Goal: Information Seeking & Learning: Check status

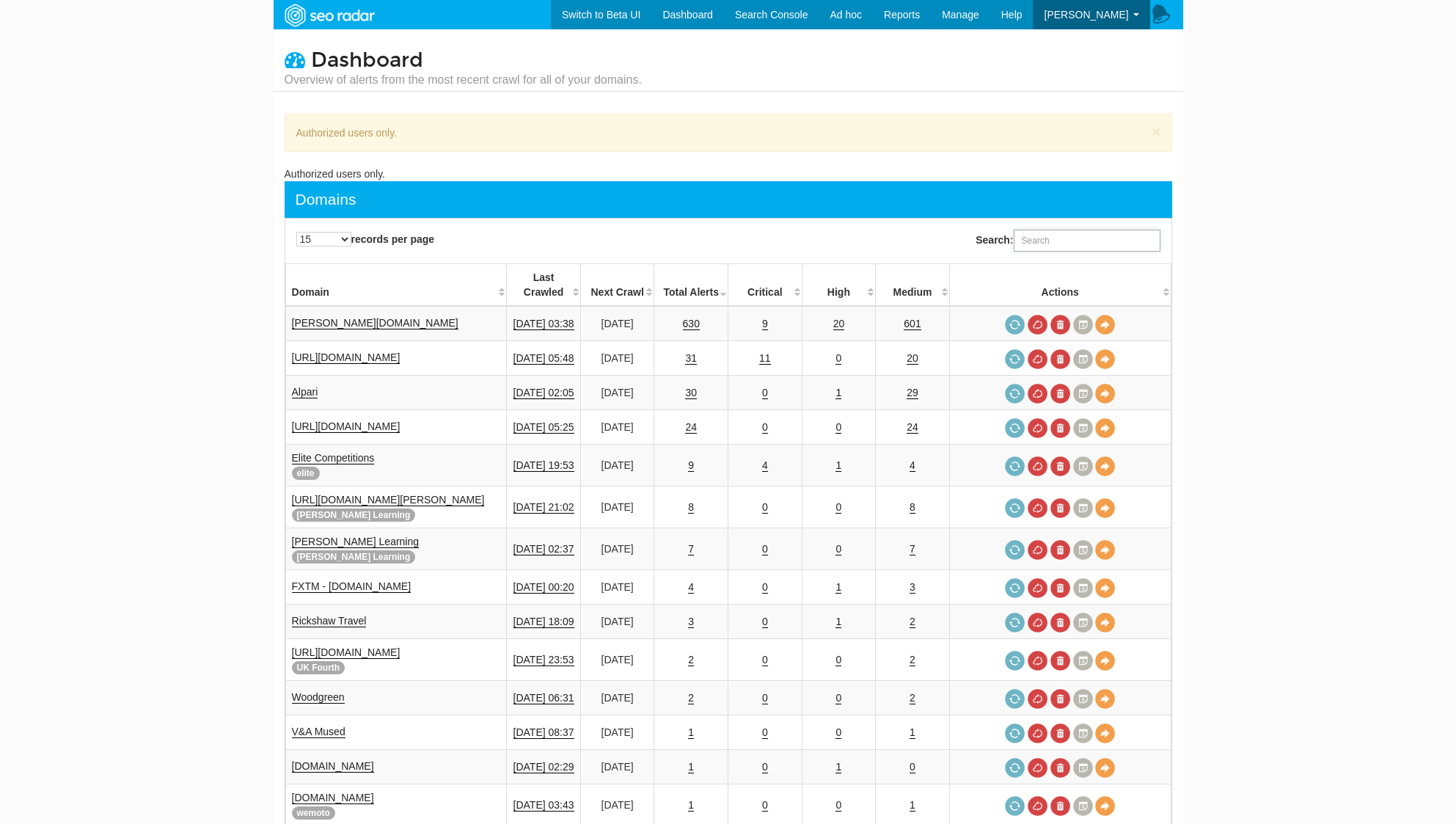
click at [1063, 239] on input "Search:" at bounding box center [1087, 241] width 146 height 22
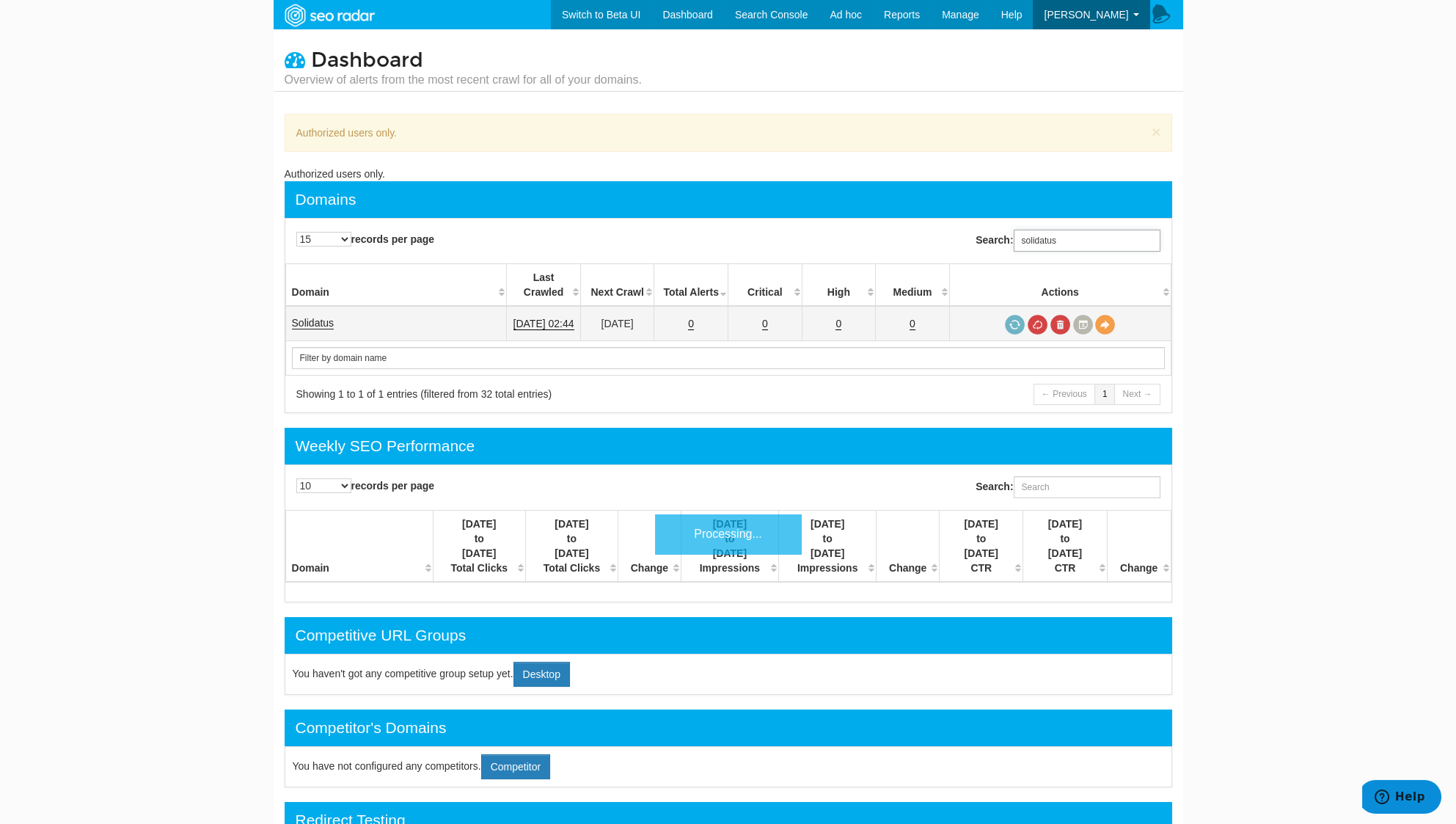
type input "solidatus"
click at [327, 317] on link "Solidatus" at bounding box center [313, 323] width 43 height 13
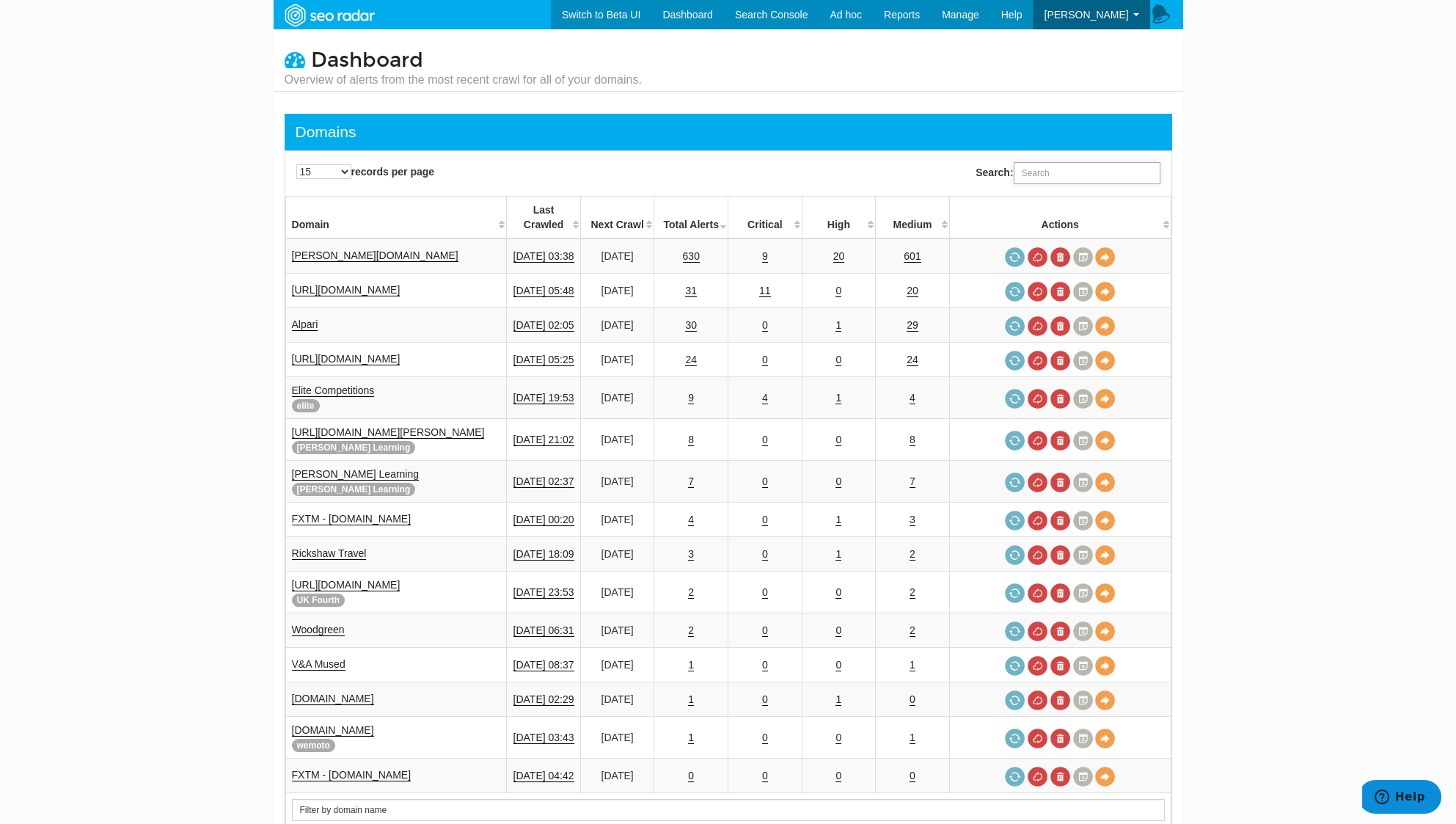
click at [1104, 167] on input "Search:" at bounding box center [1087, 173] width 146 height 22
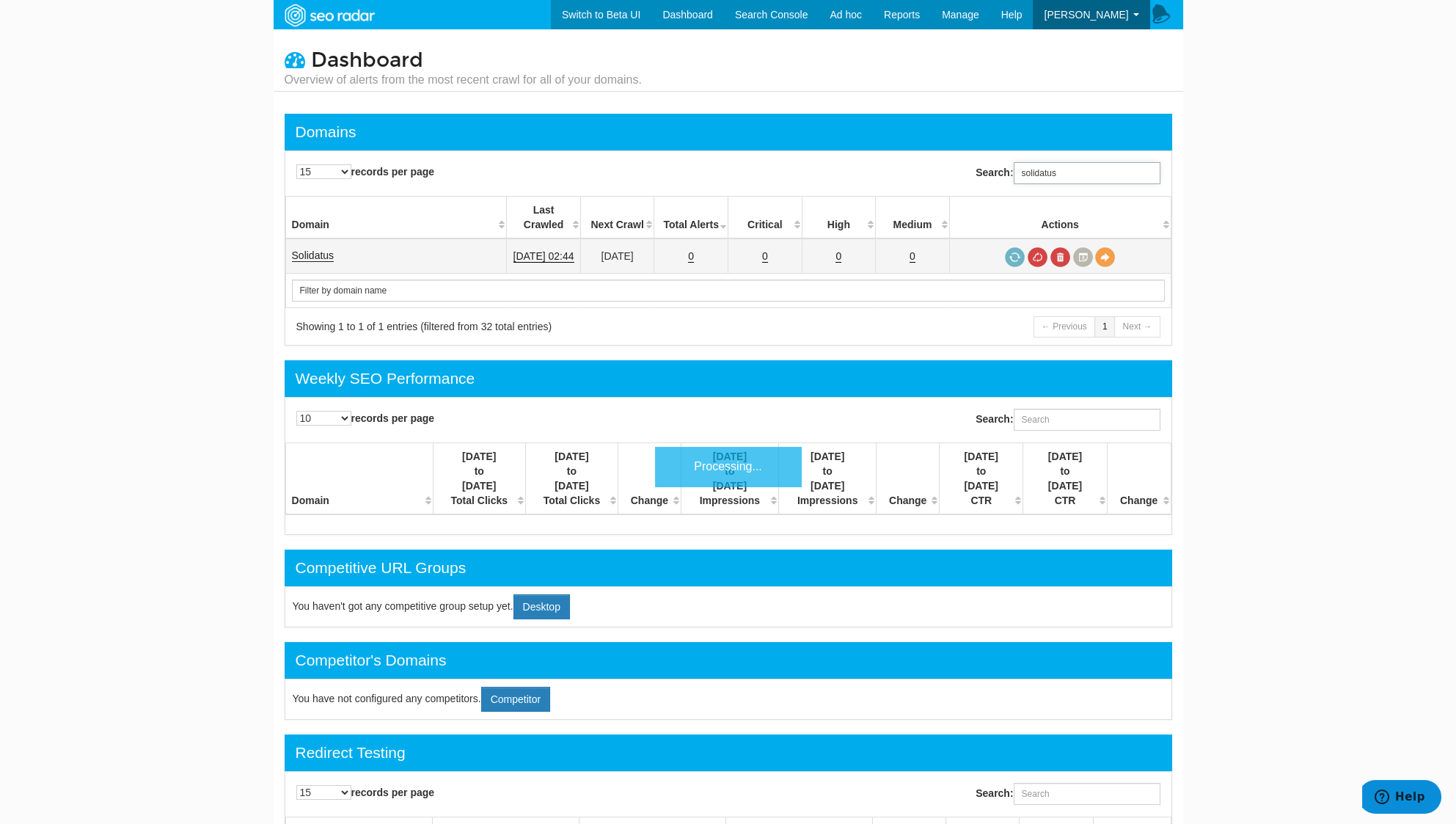
type input "solidatus"
click at [311, 249] on link "Solidatus" at bounding box center [313, 255] width 43 height 13
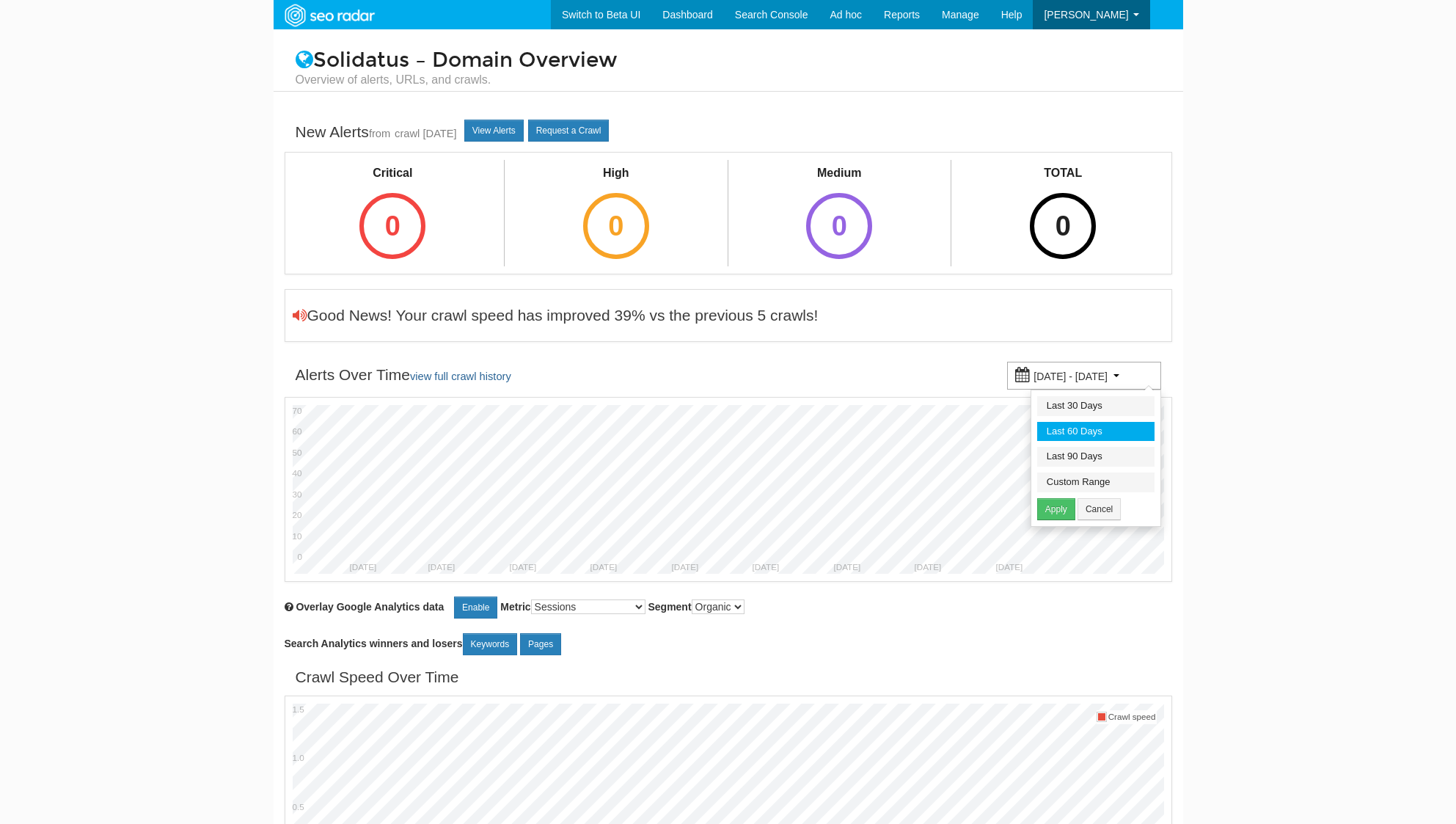
click at [1280, 347] on body "Switch to Beta UI Dashboard Search Console Keyword Winners and Losers Page Winn…" at bounding box center [728, 412] width 1456 height 824
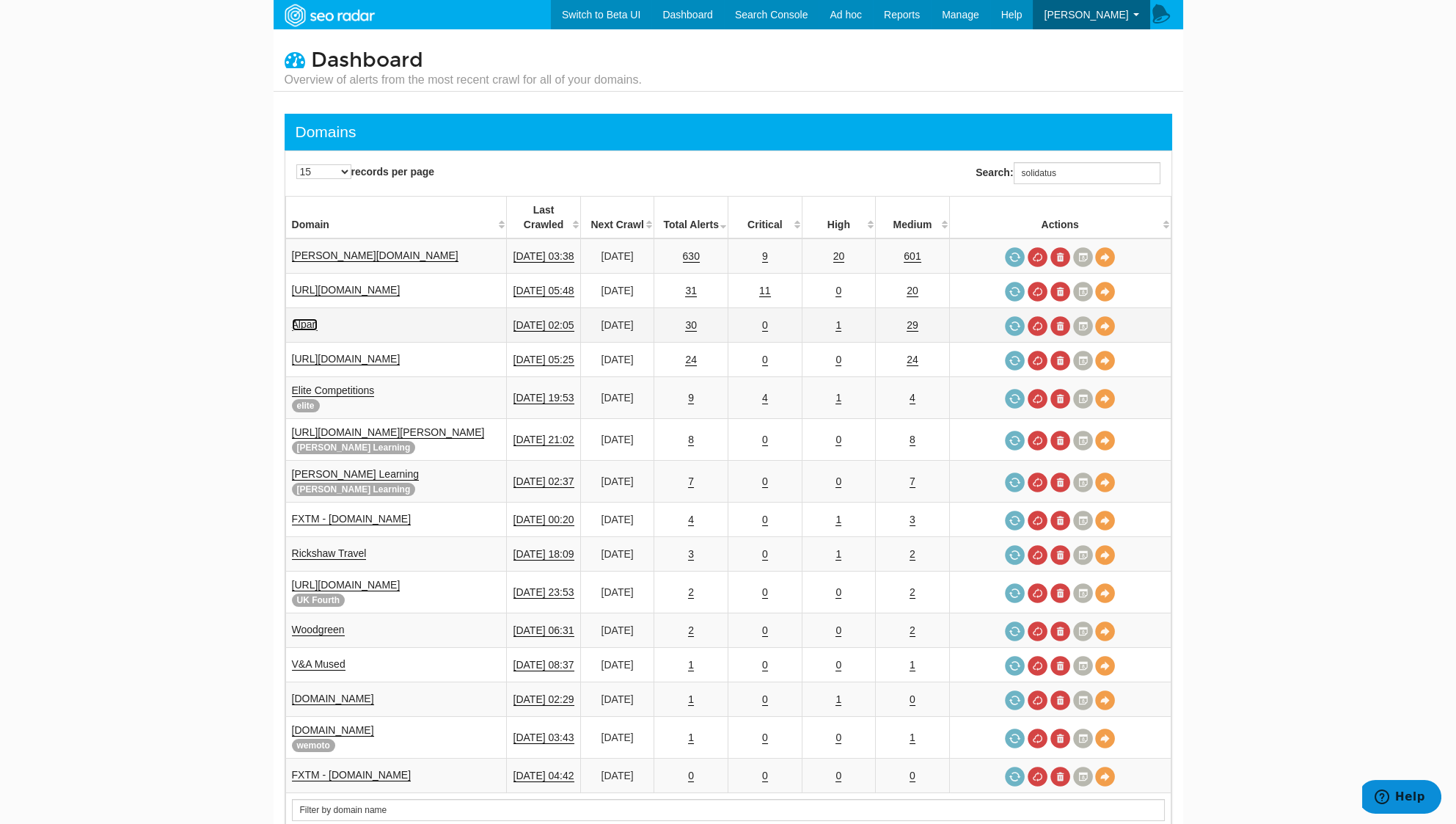
click at [302, 319] on link "Alpari" at bounding box center [305, 325] width 27 height 13
click at [303, 319] on link "Alpari" at bounding box center [305, 325] width 27 height 13
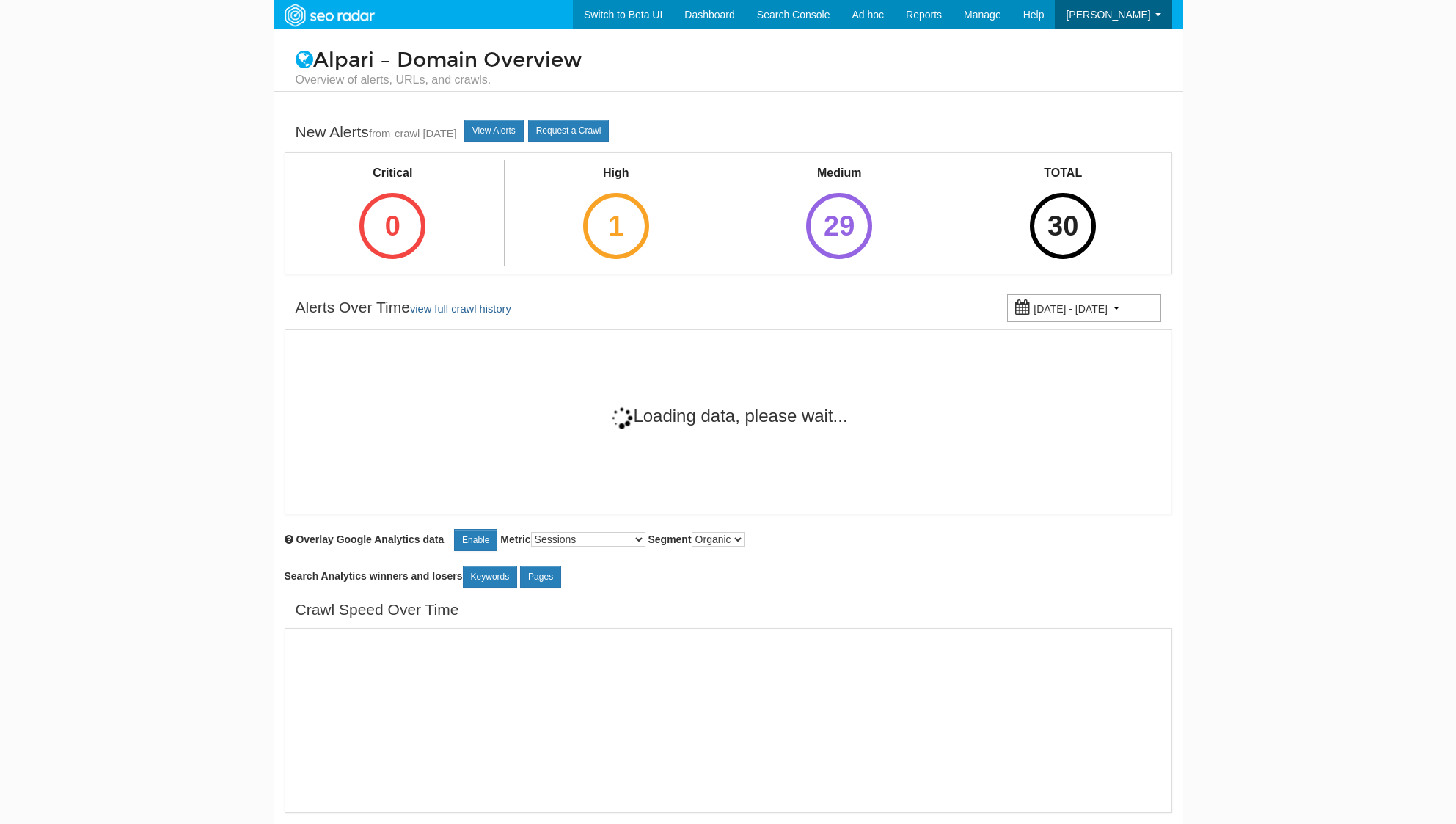
select select "1000"
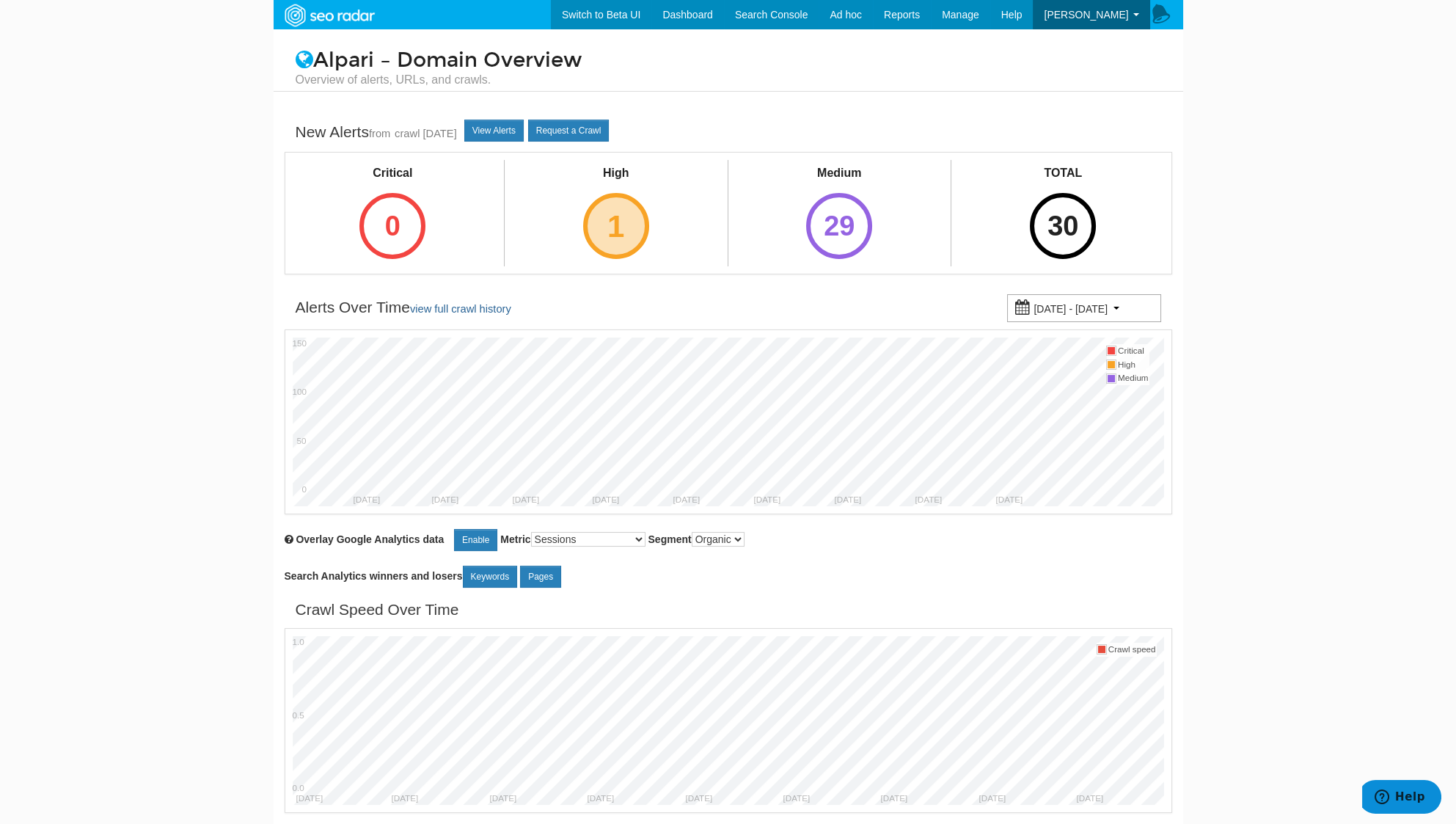
click at [622, 237] on div "1" at bounding box center [616, 226] width 66 height 66
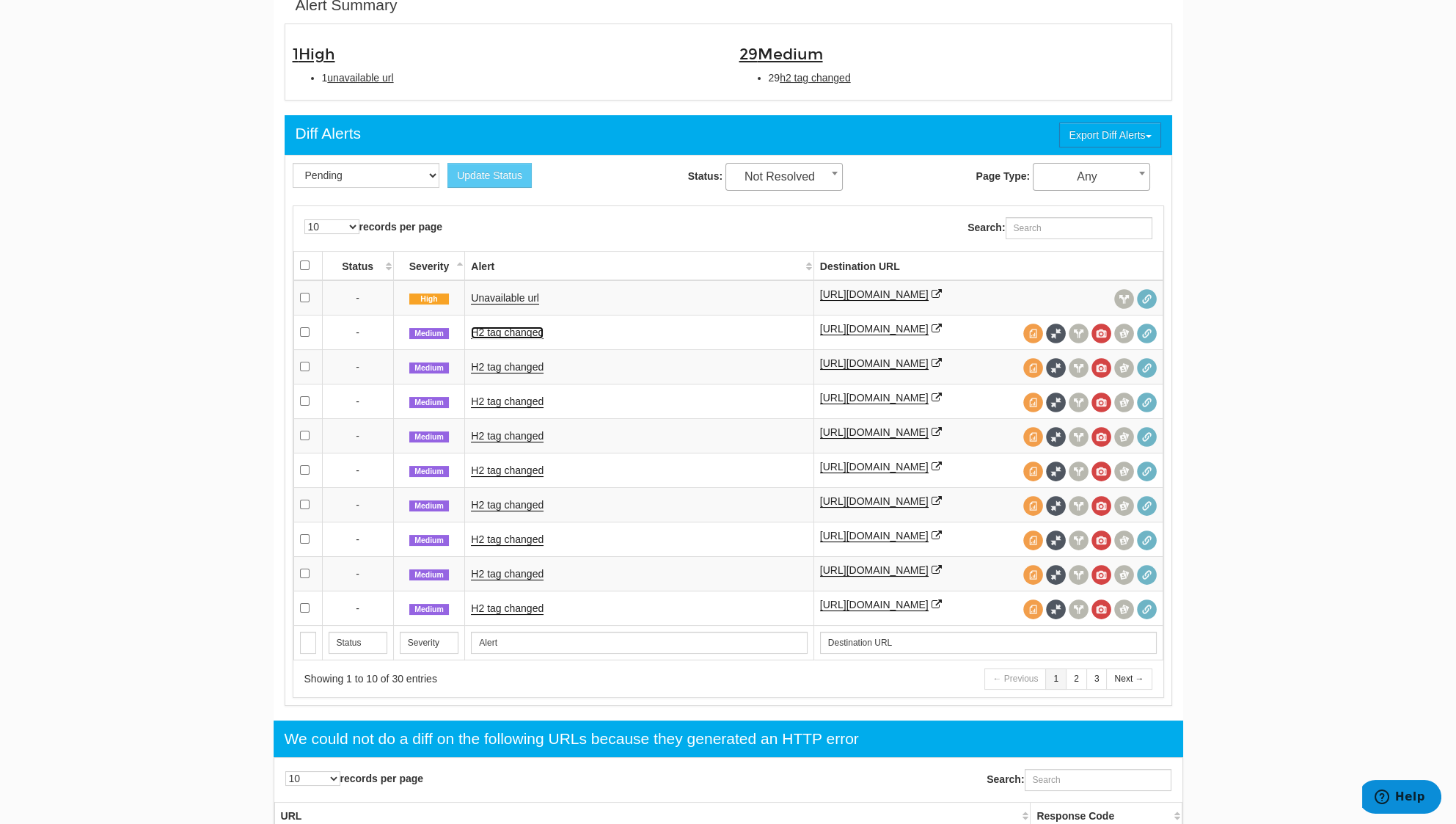
click at [526, 335] on link "H2 tag changed" at bounding box center [507, 333] width 73 height 13
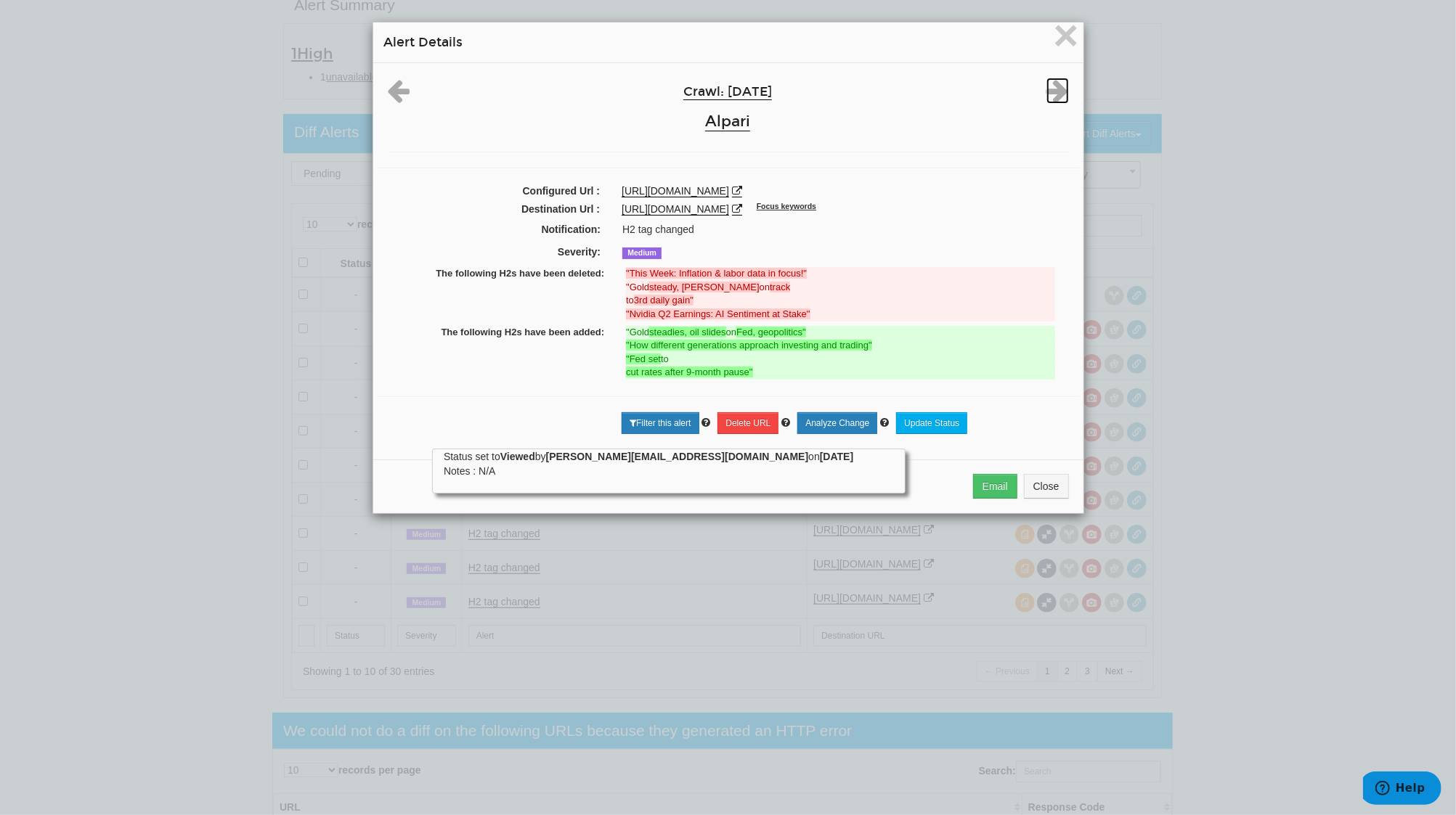
click at [1051, 94] on icon at bounding box center [1057, 91] width 23 height 27
click at [0, 0] on div at bounding box center [0, 0] width 0 height 0
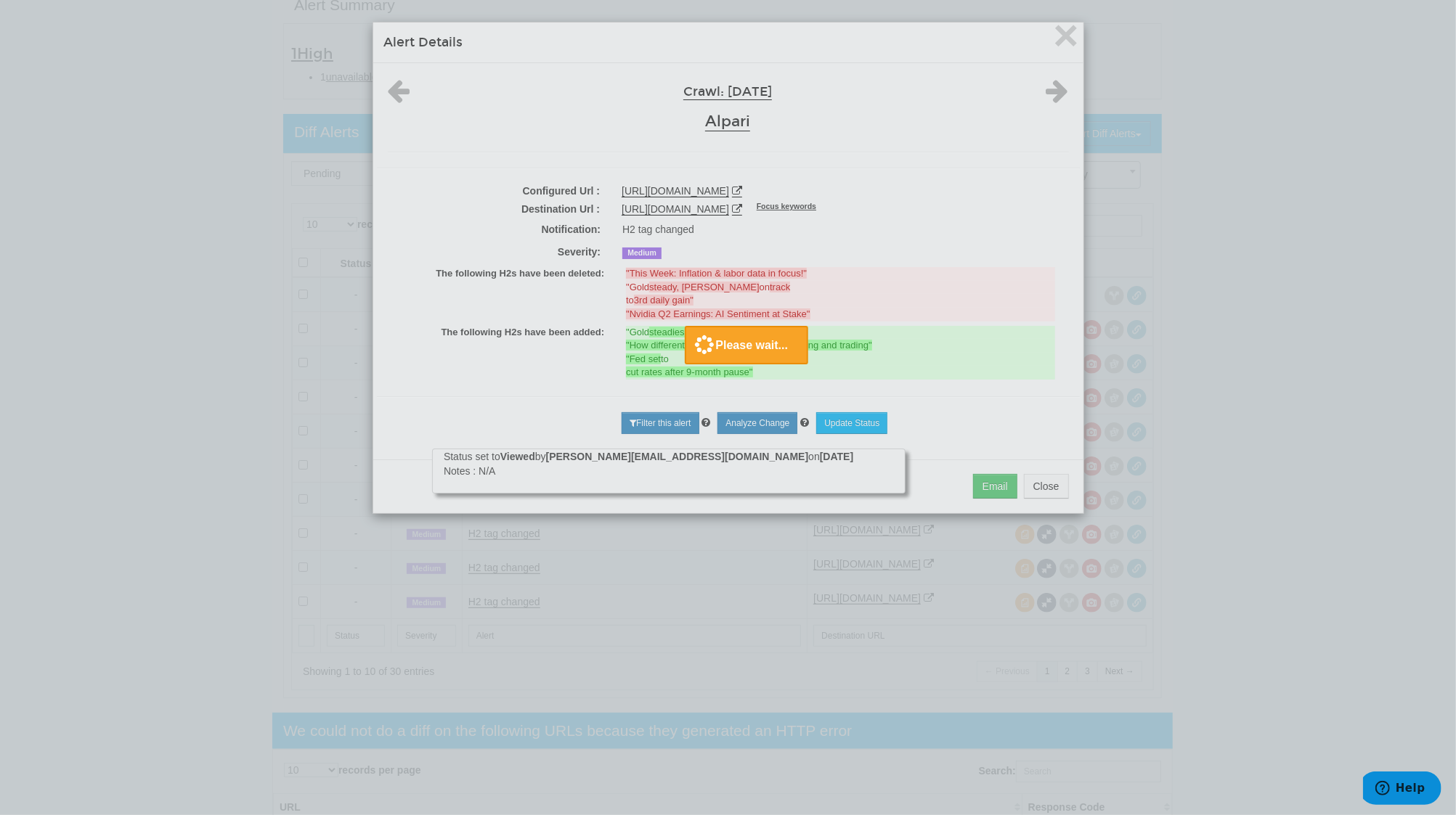
click at [1059, 29] on div at bounding box center [728, 407] width 1456 height 815
click at [1060, 34] on div at bounding box center [728, 407] width 1456 height 815
click at [1066, 29] on div at bounding box center [728, 407] width 1456 height 815
click at [1055, 37] on div at bounding box center [728, 407] width 1456 height 815
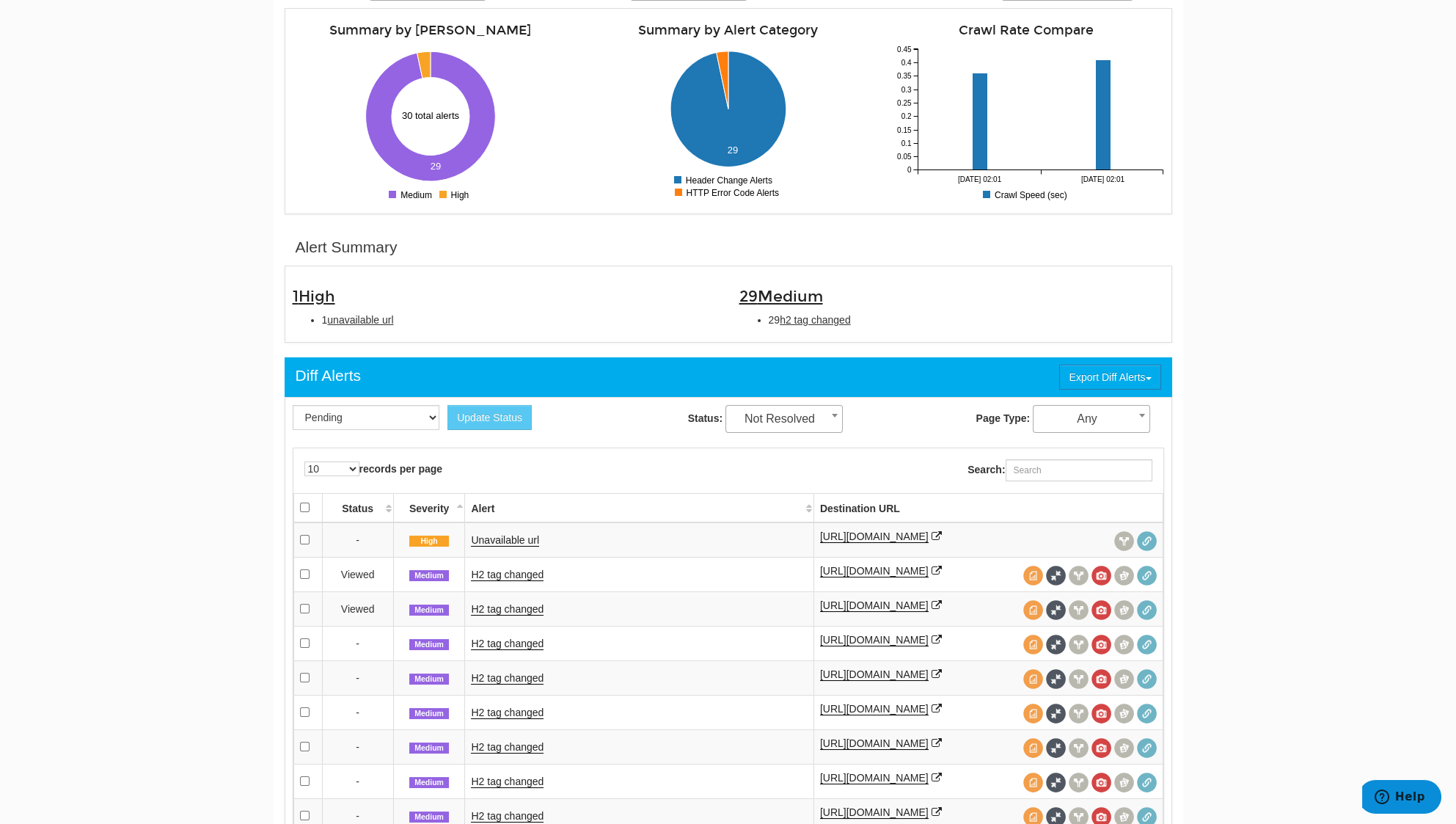
scroll to position [294, 0]
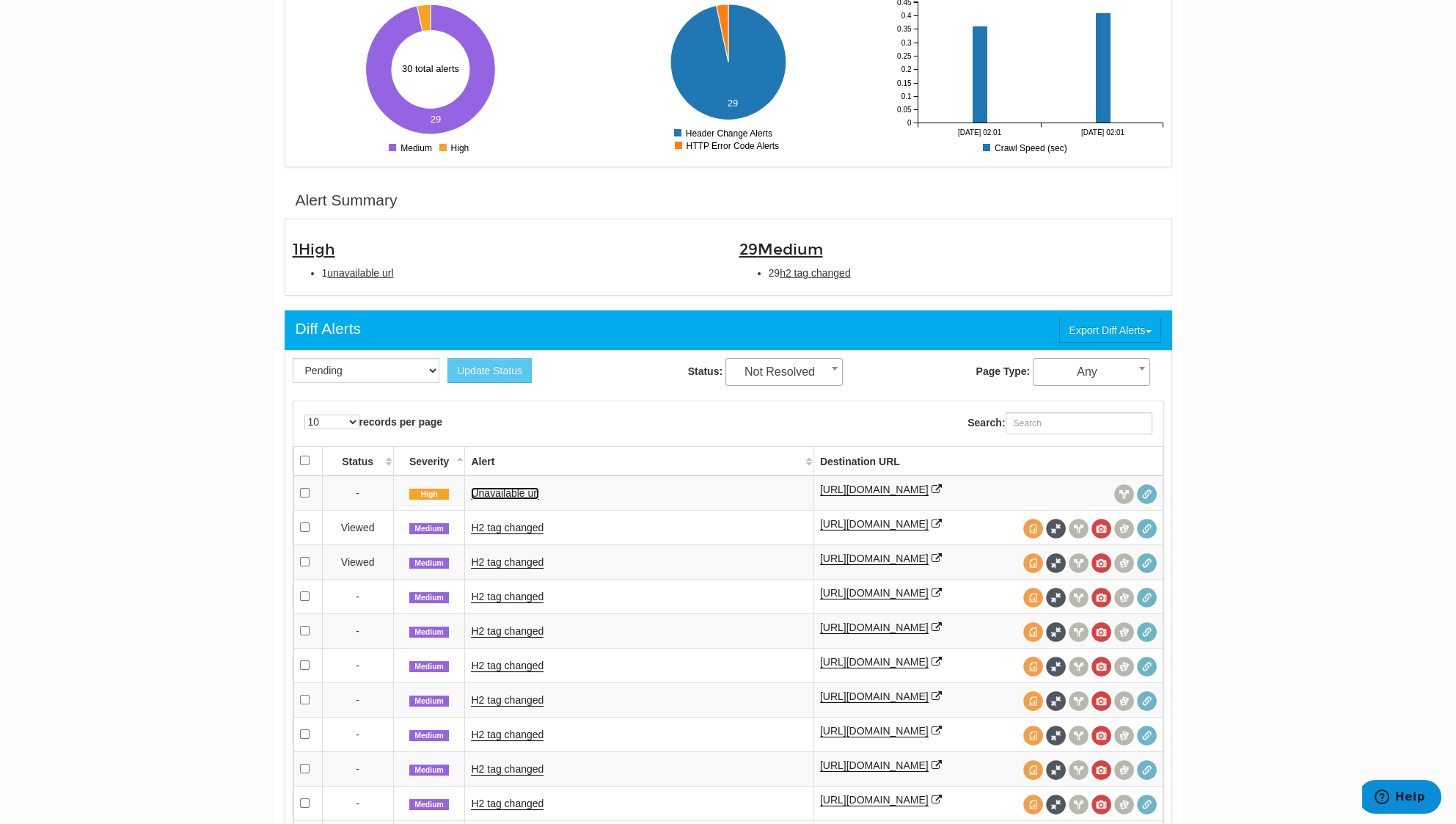
click at [505, 489] on link "Unavailable url" at bounding box center [505, 493] width 69 height 13
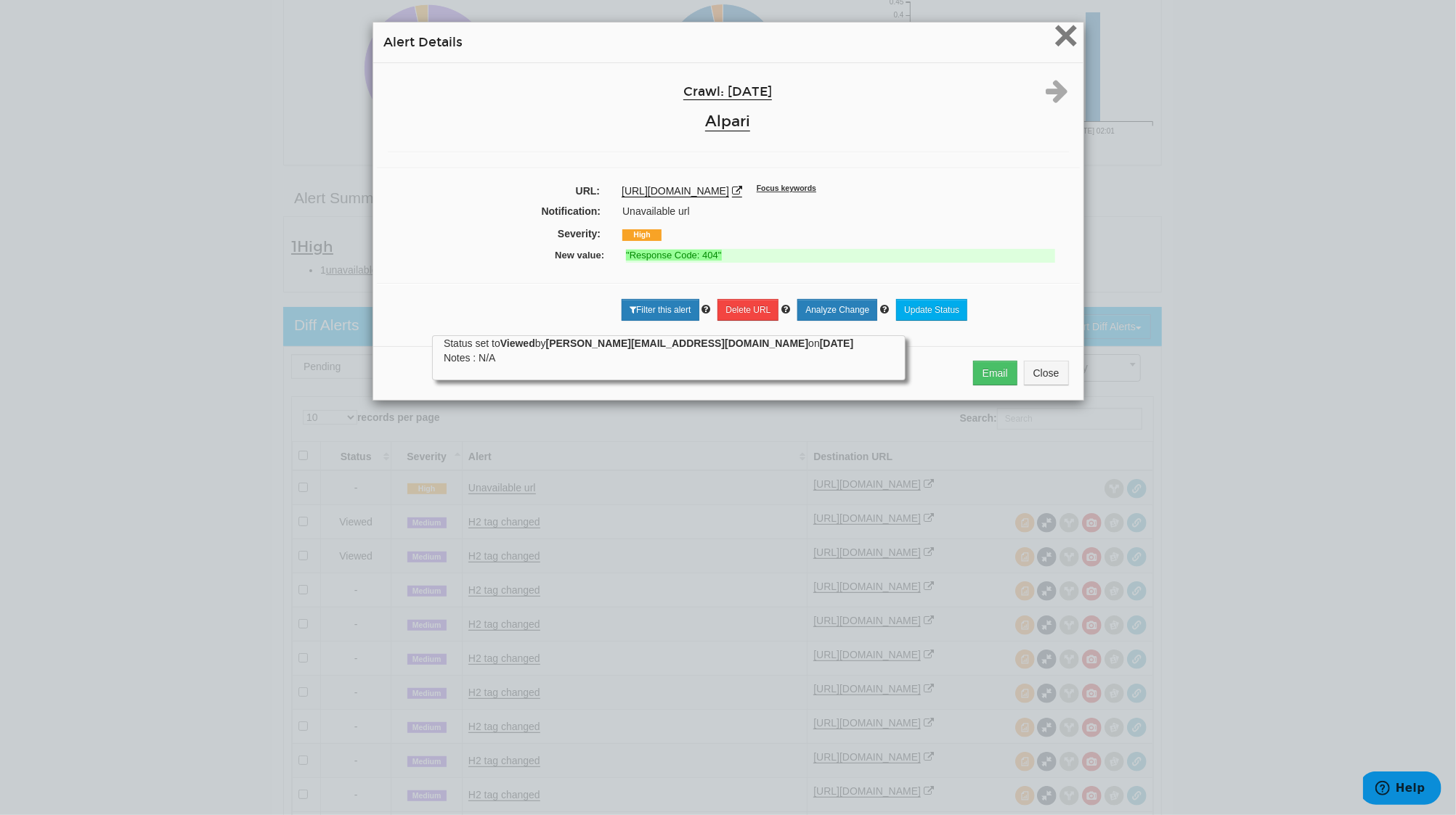
click at [1058, 42] on span "×" at bounding box center [1066, 34] width 26 height 48
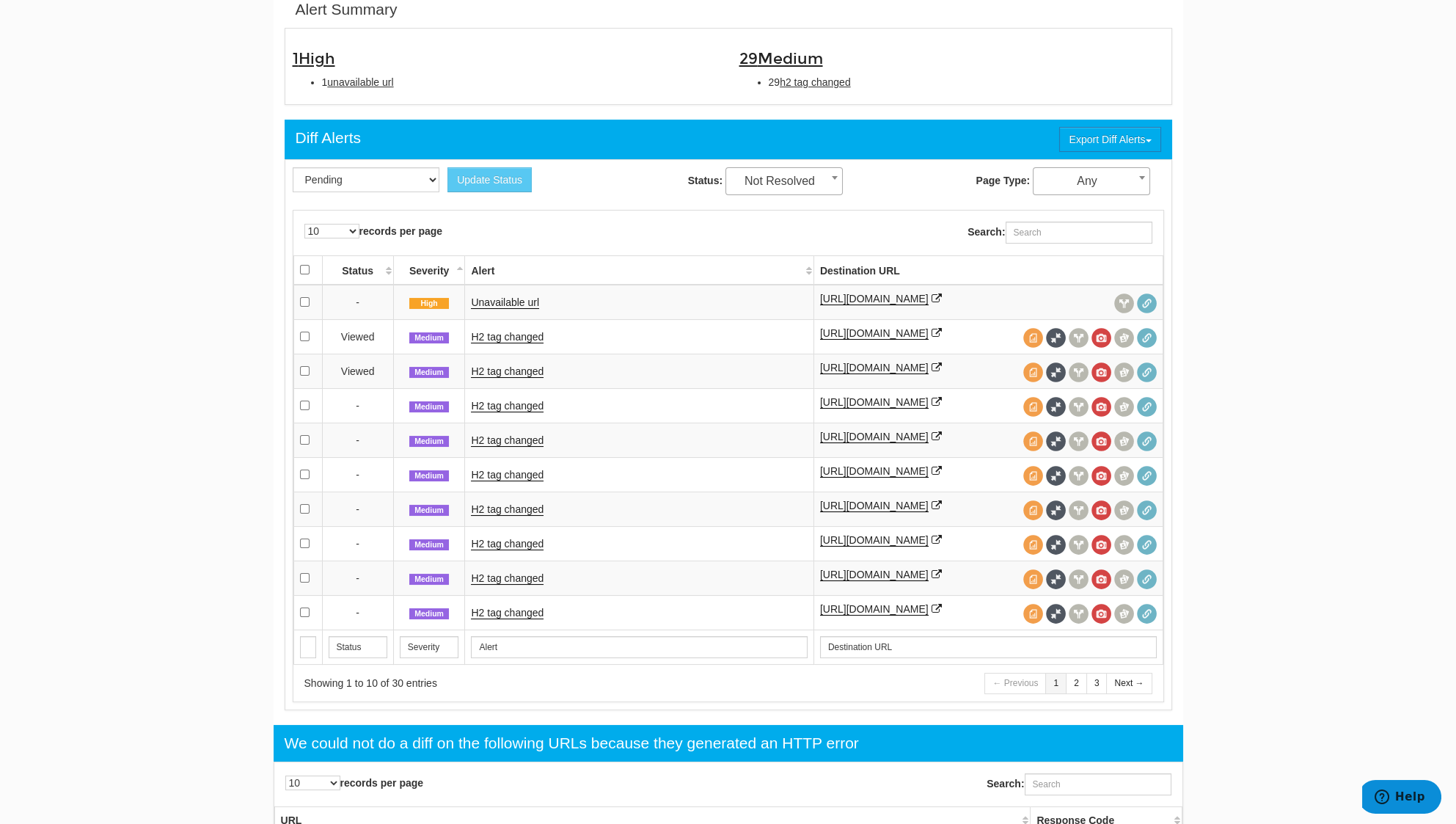
scroll to position [489, 0]
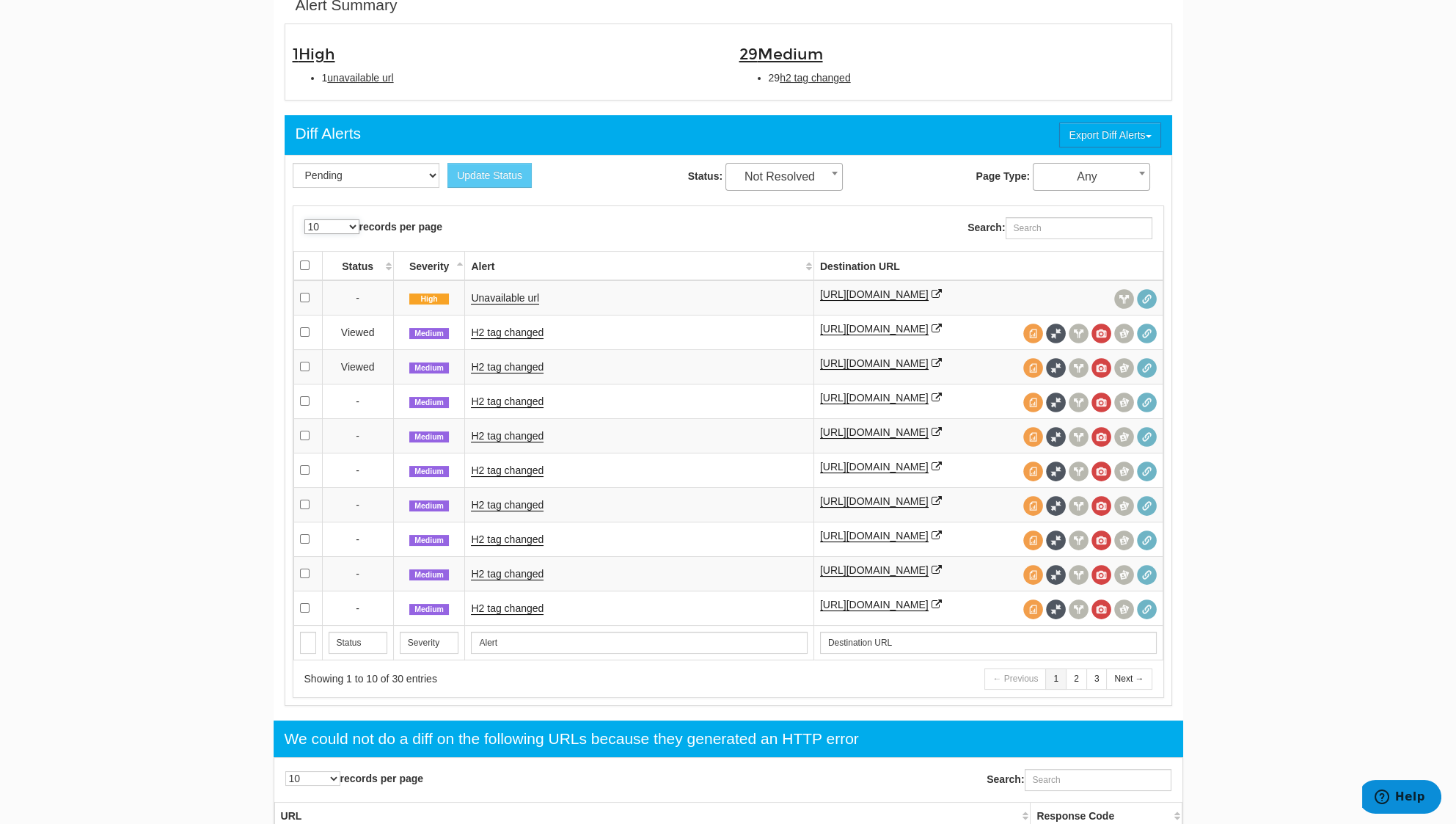
click at [352, 221] on select "10 25 50 100 500 1000" at bounding box center [332, 226] width 55 height 15
select select "1000"
click at [305, 219] on select "10 25 50 100 500 1000" at bounding box center [332, 226] width 55 height 15
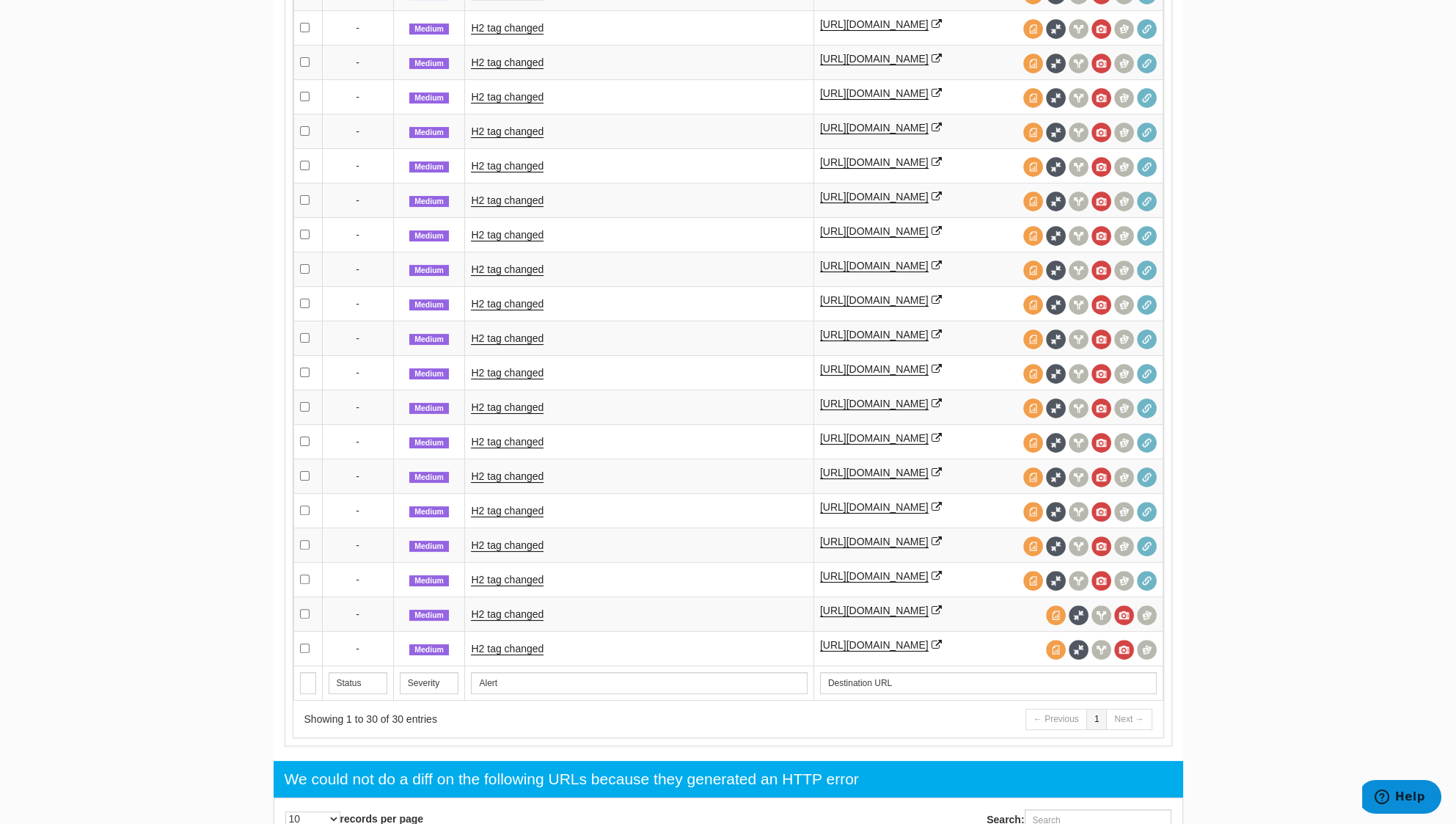
scroll to position [1175, 0]
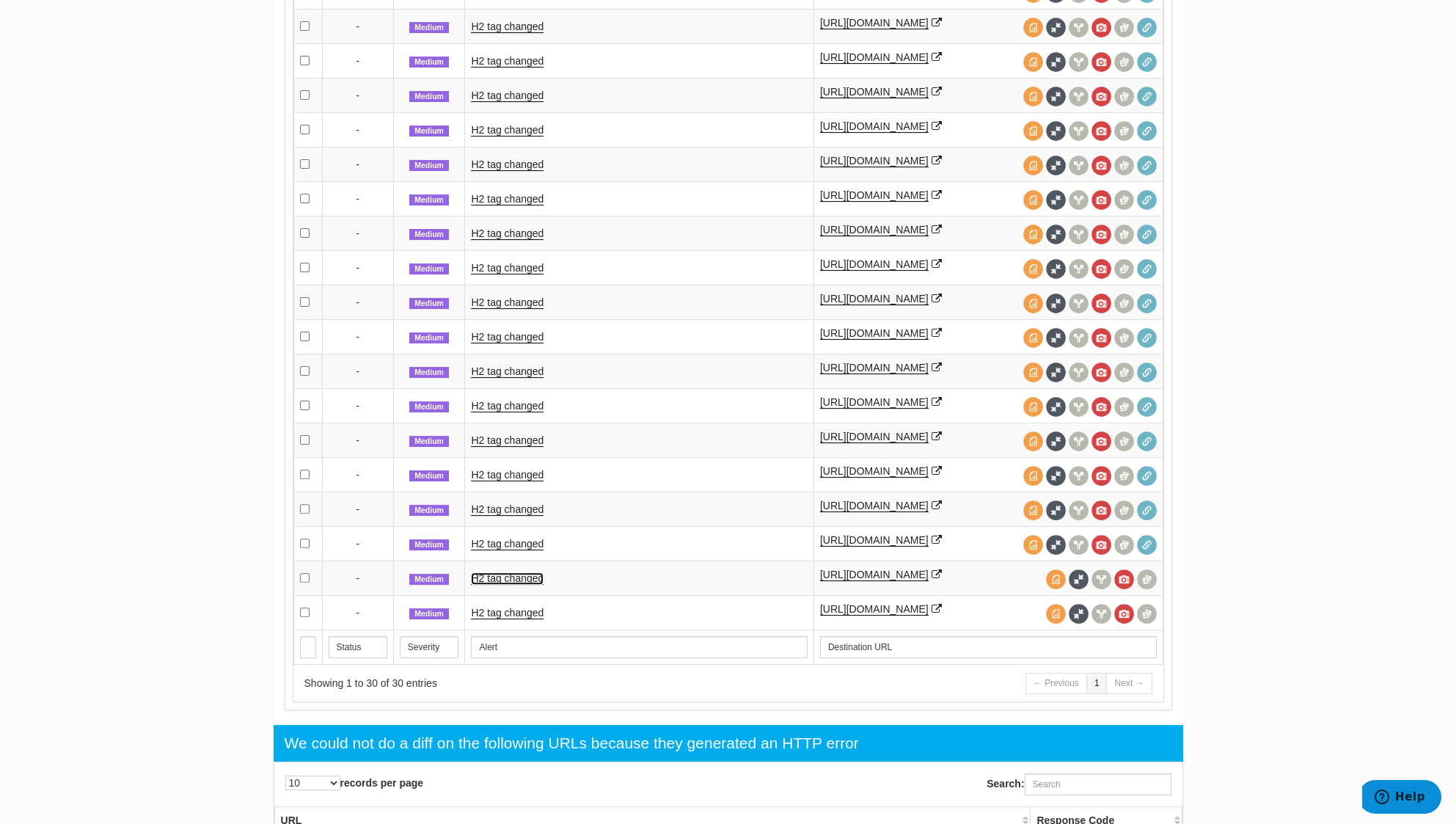
click at [523, 573] on link "H2 tag changed" at bounding box center [507, 579] width 73 height 13
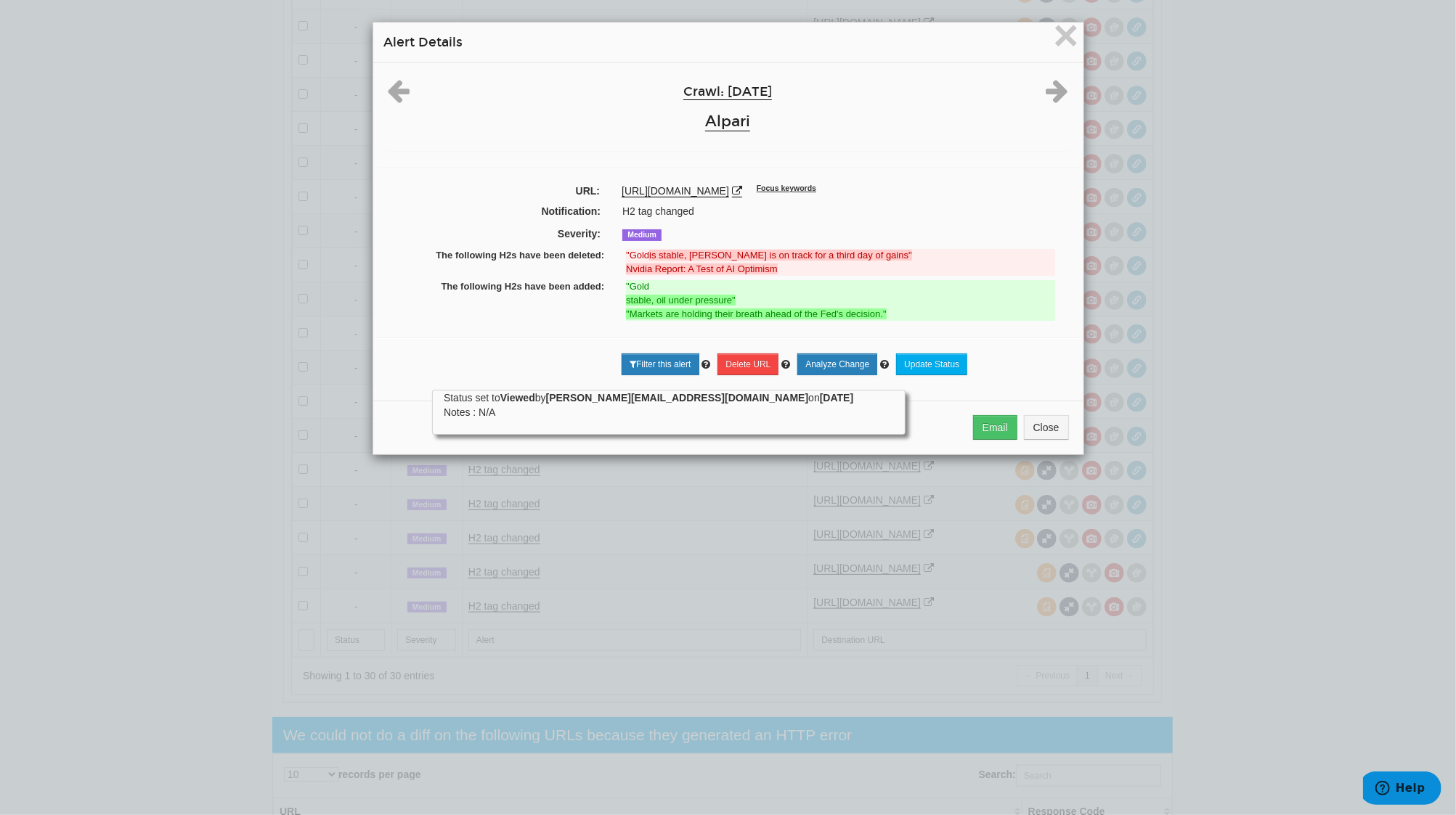
click at [988, 69] on div "Crawl: 09/22/2025 Alpari URL: https://alpari.com/ru/ Focus keywords Notificatio…" at bounding box center [728, 226] width 710 height 326
click at [1064, 37] on span "×" at bounding box center [1066, 34] width 26 height 48
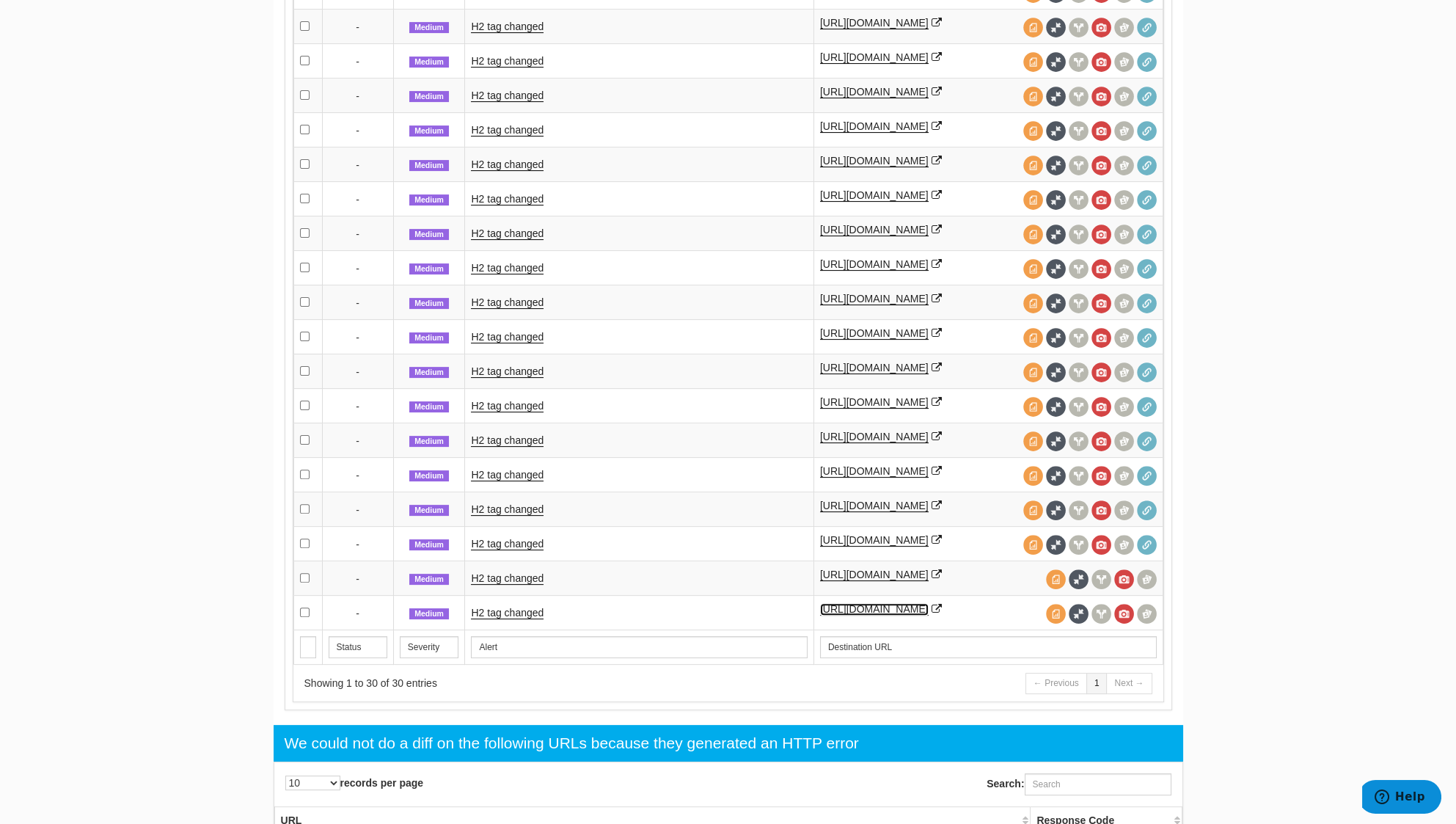
click at [886, 603] on font "https://alpari.com/en/" at bounding box center [873, 609] width 109 height 12
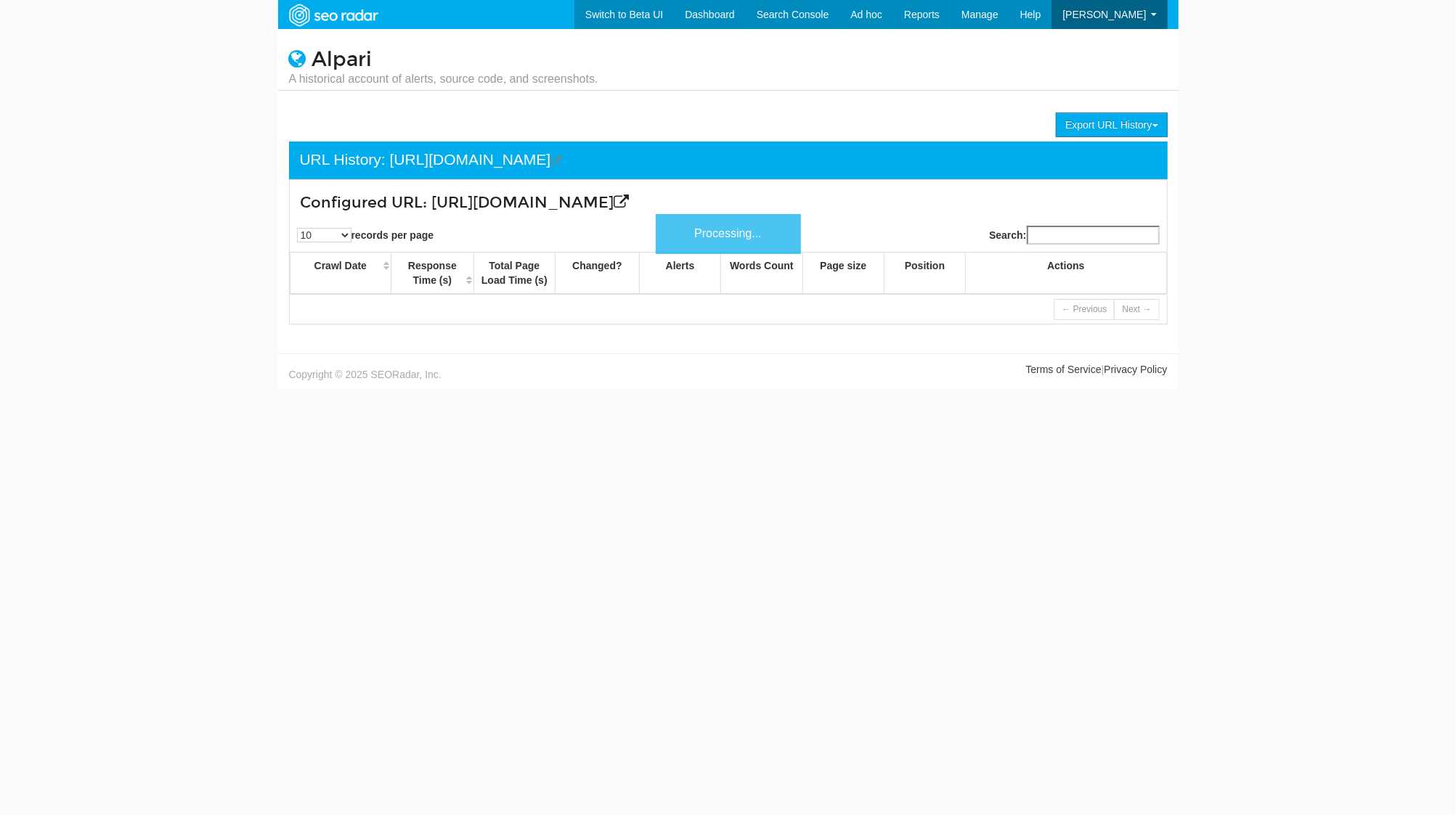
scroll to position [58, 0]
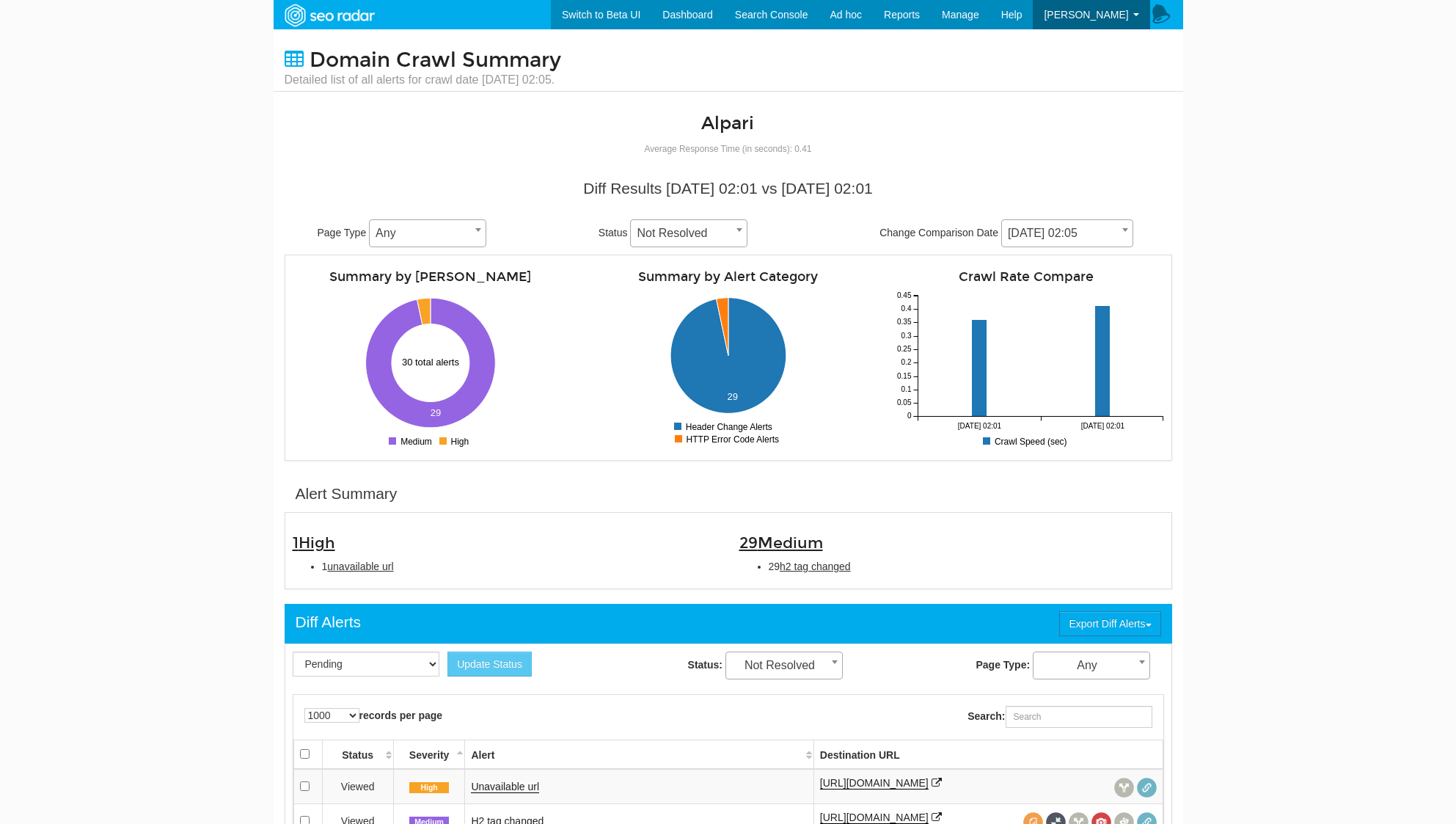
select select "1000"
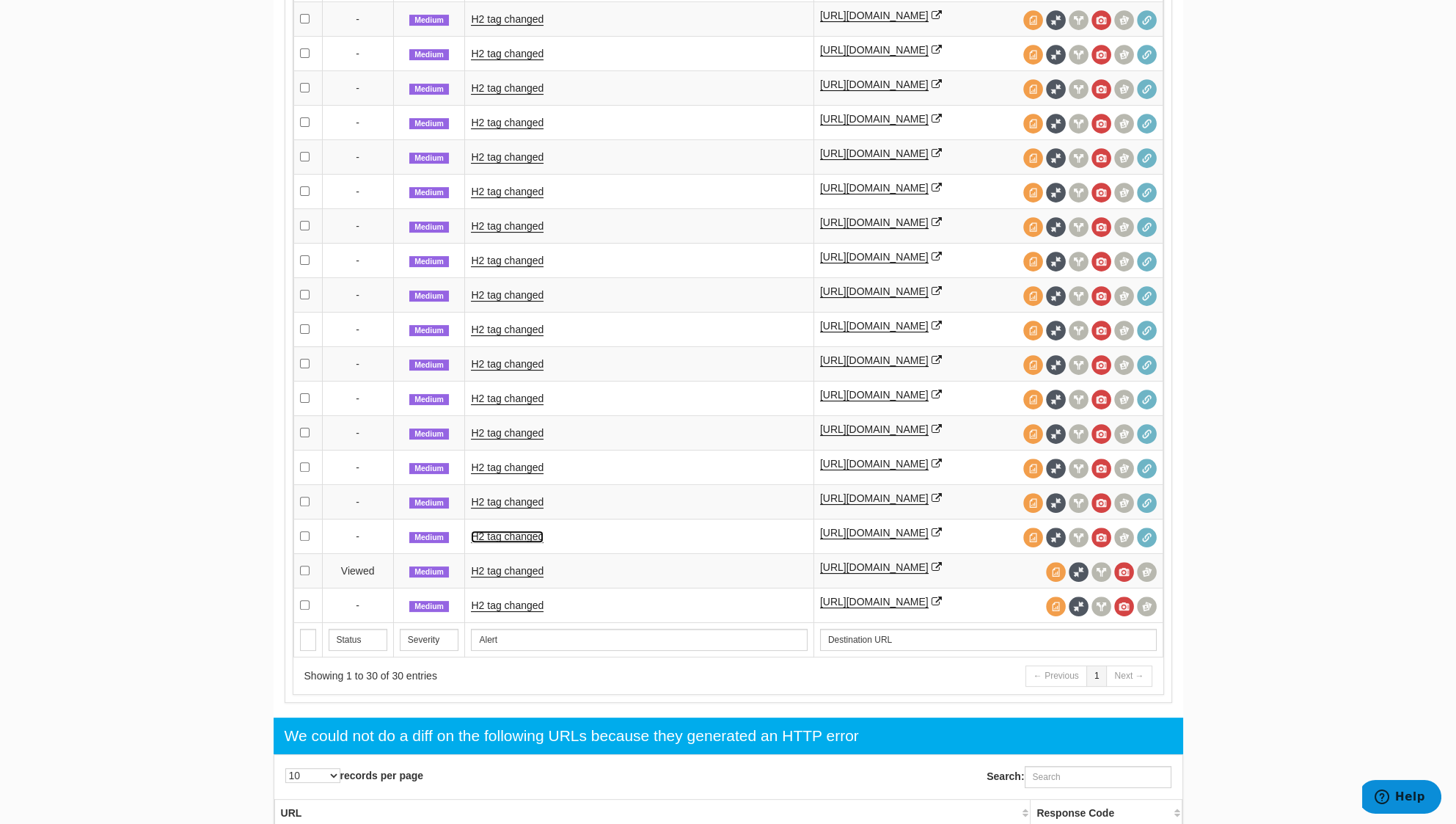
click at [511, 531] on link "H2 tag changed" at bounding box center [507, 537] width 73 height 13
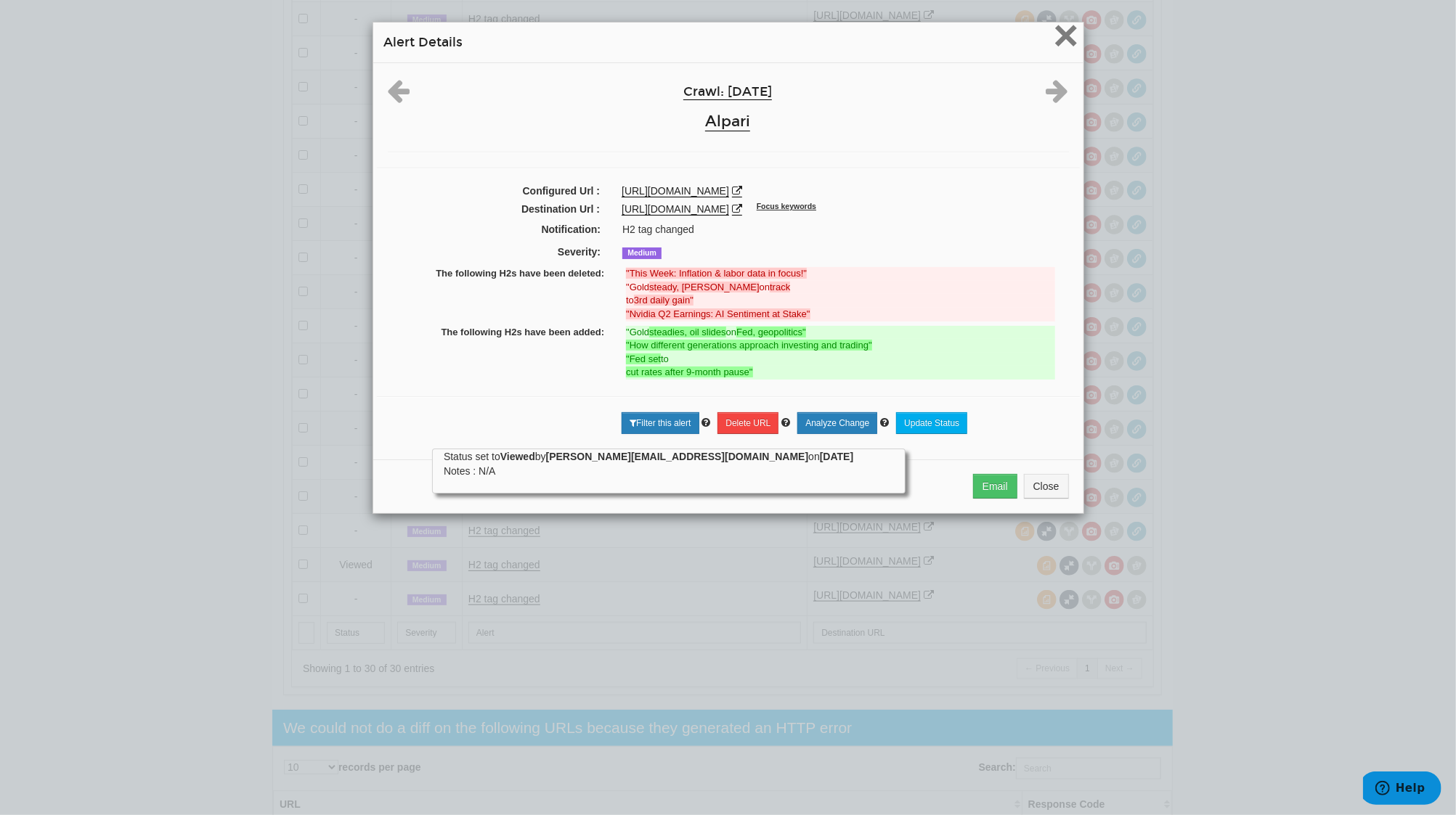
click at [1057, 36] on span "×" at bounding box center [1066, 34] width 26 height 48
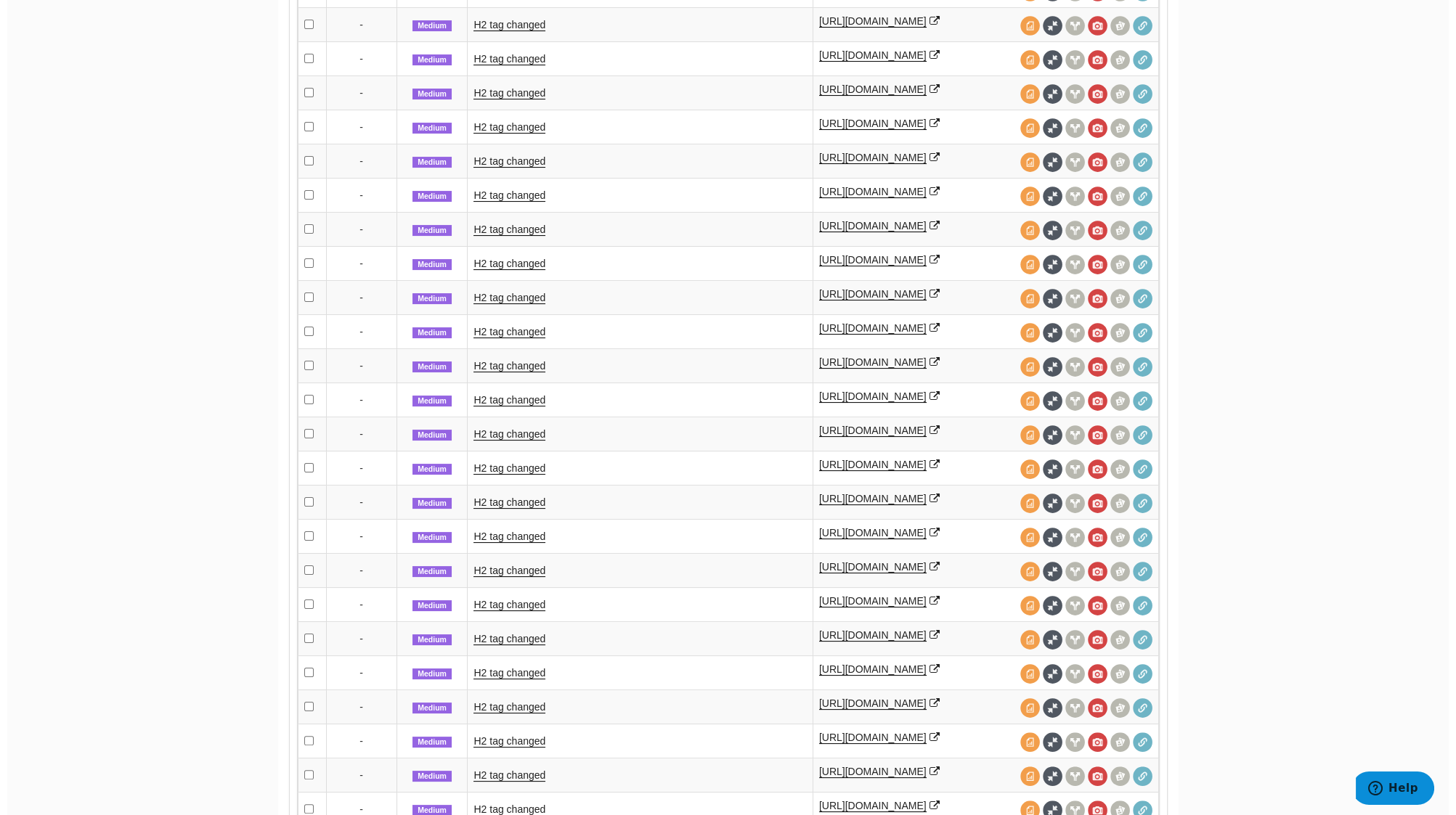
scroll to position [588, 0]
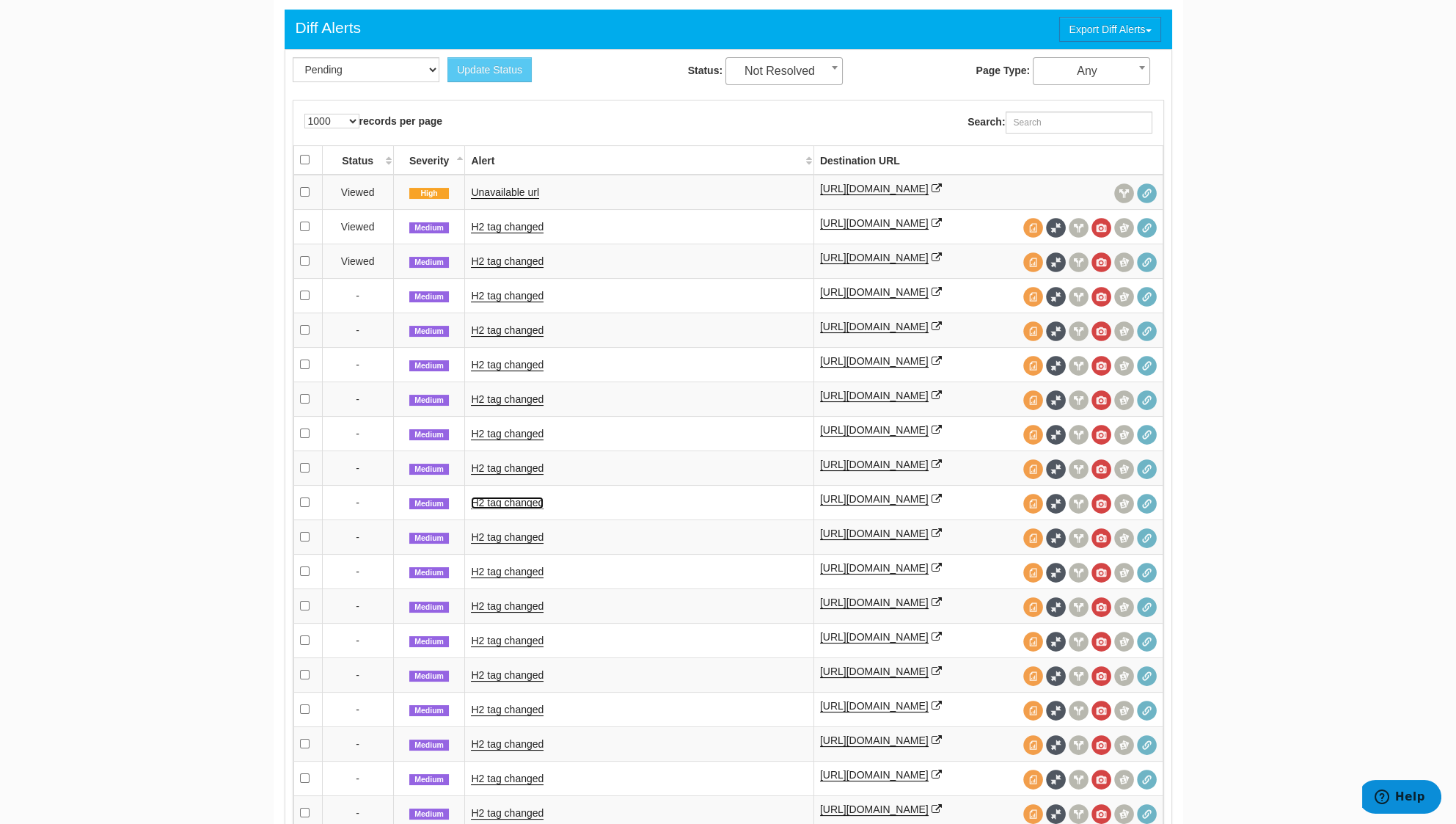
click at [502, 497] on link "H2 tag changed" at bounding box center [507, 503] width 73 height 13
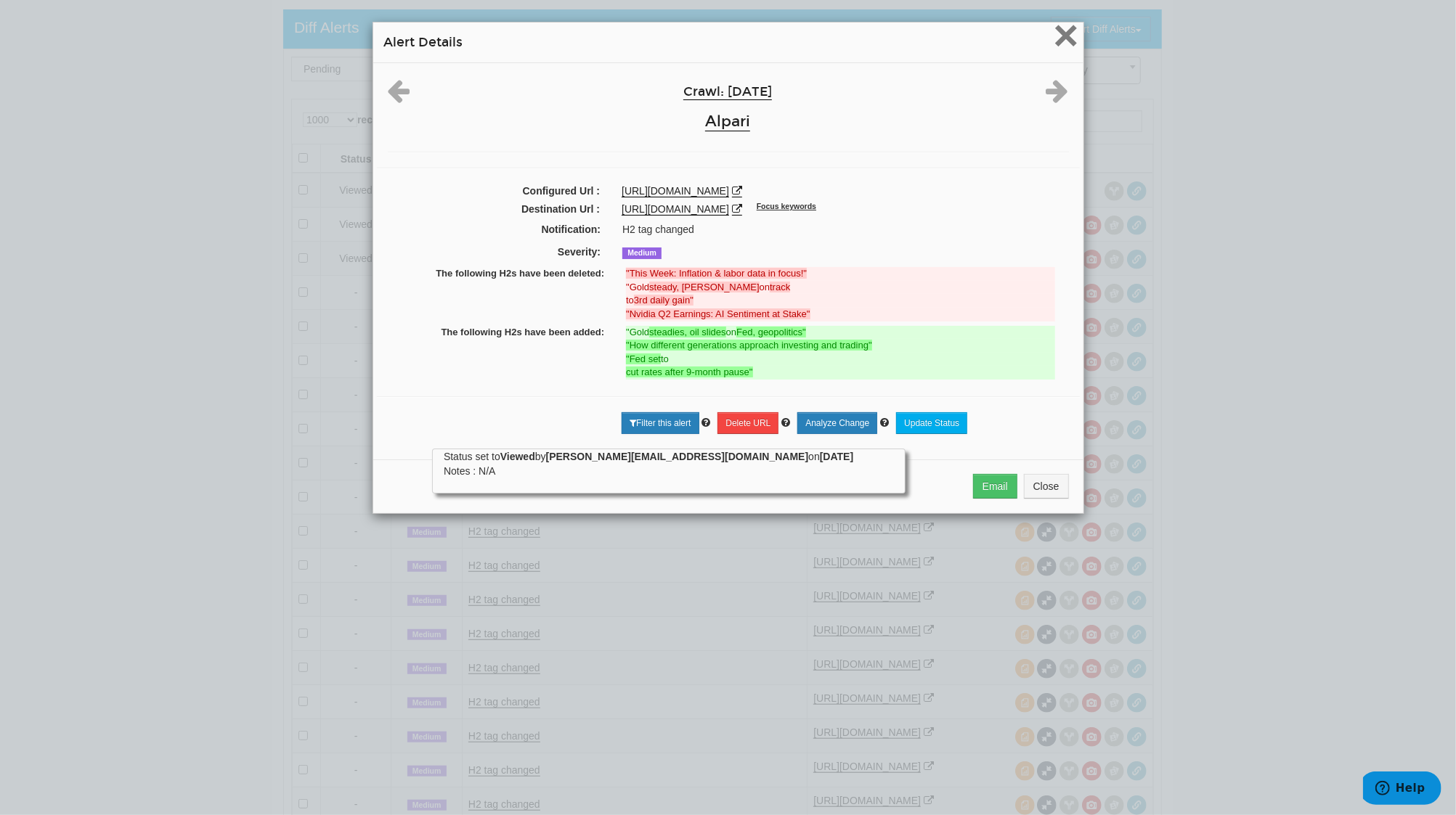
click at [1054, 29] on span "×" at bounding box center [1066, 34] width 26 height 48
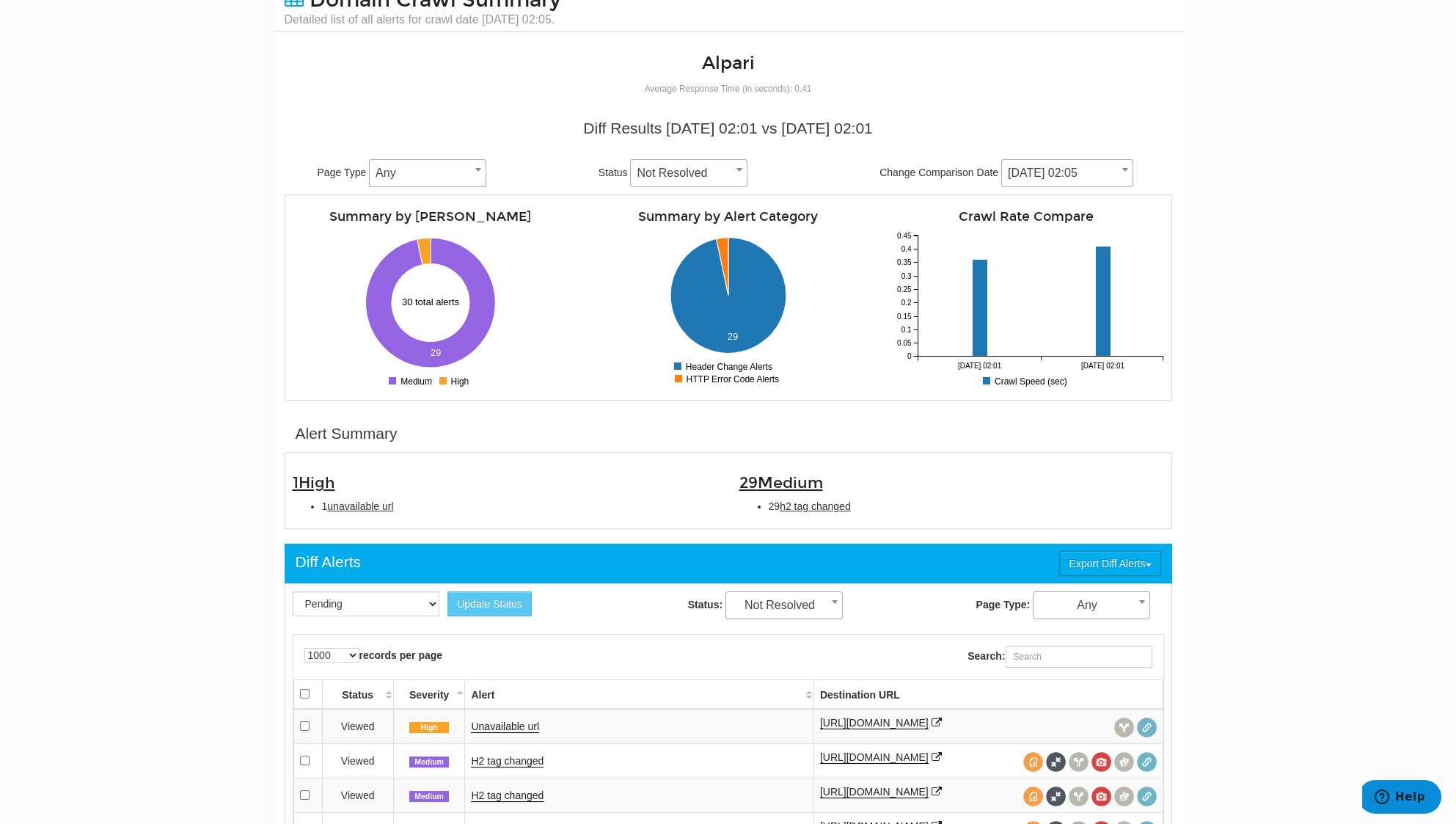
scroll to position [0, 0]
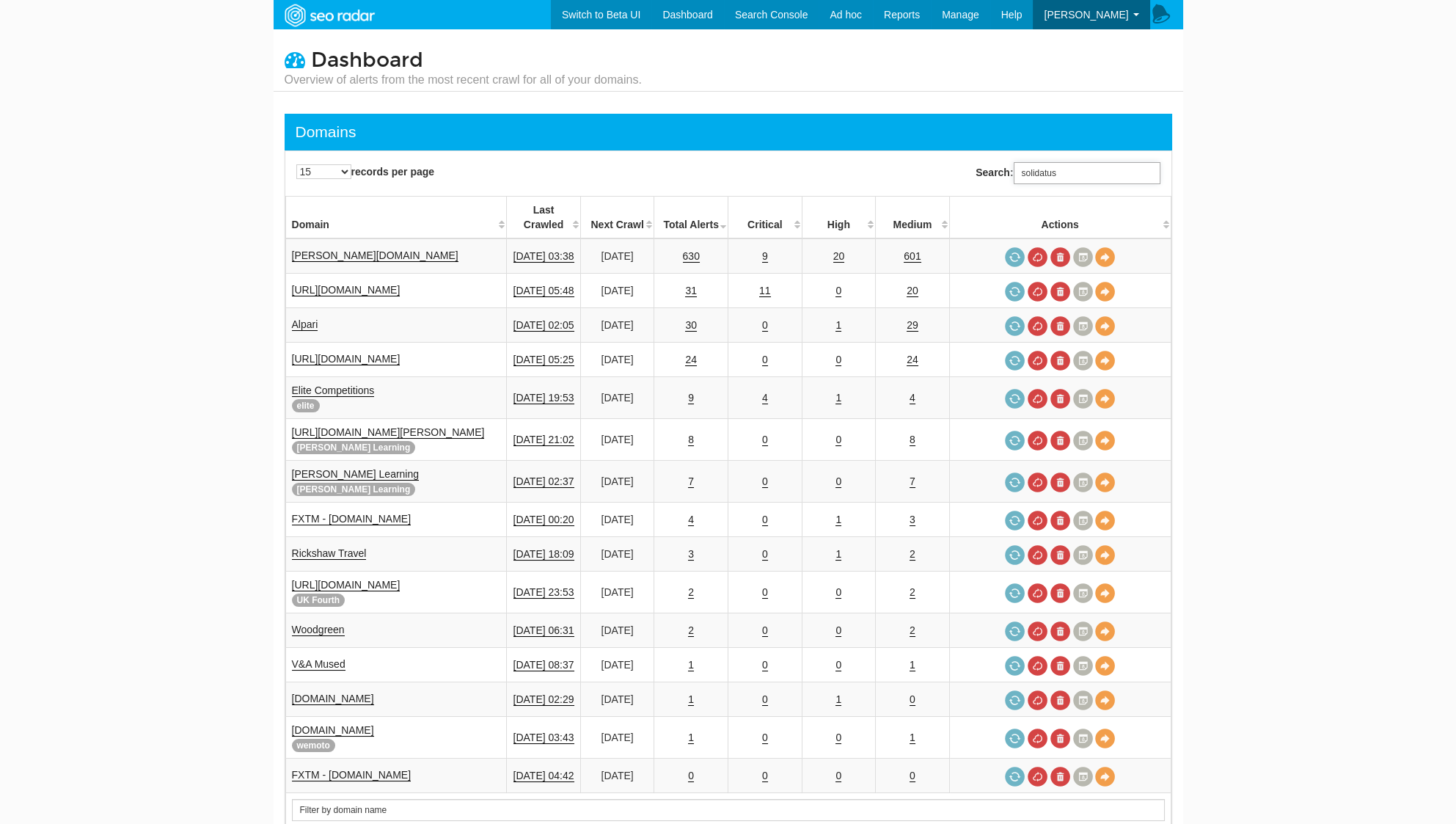
click at [1106, 181] on input "solidatus" at bounding box center [1087, 173] width 146 height 22
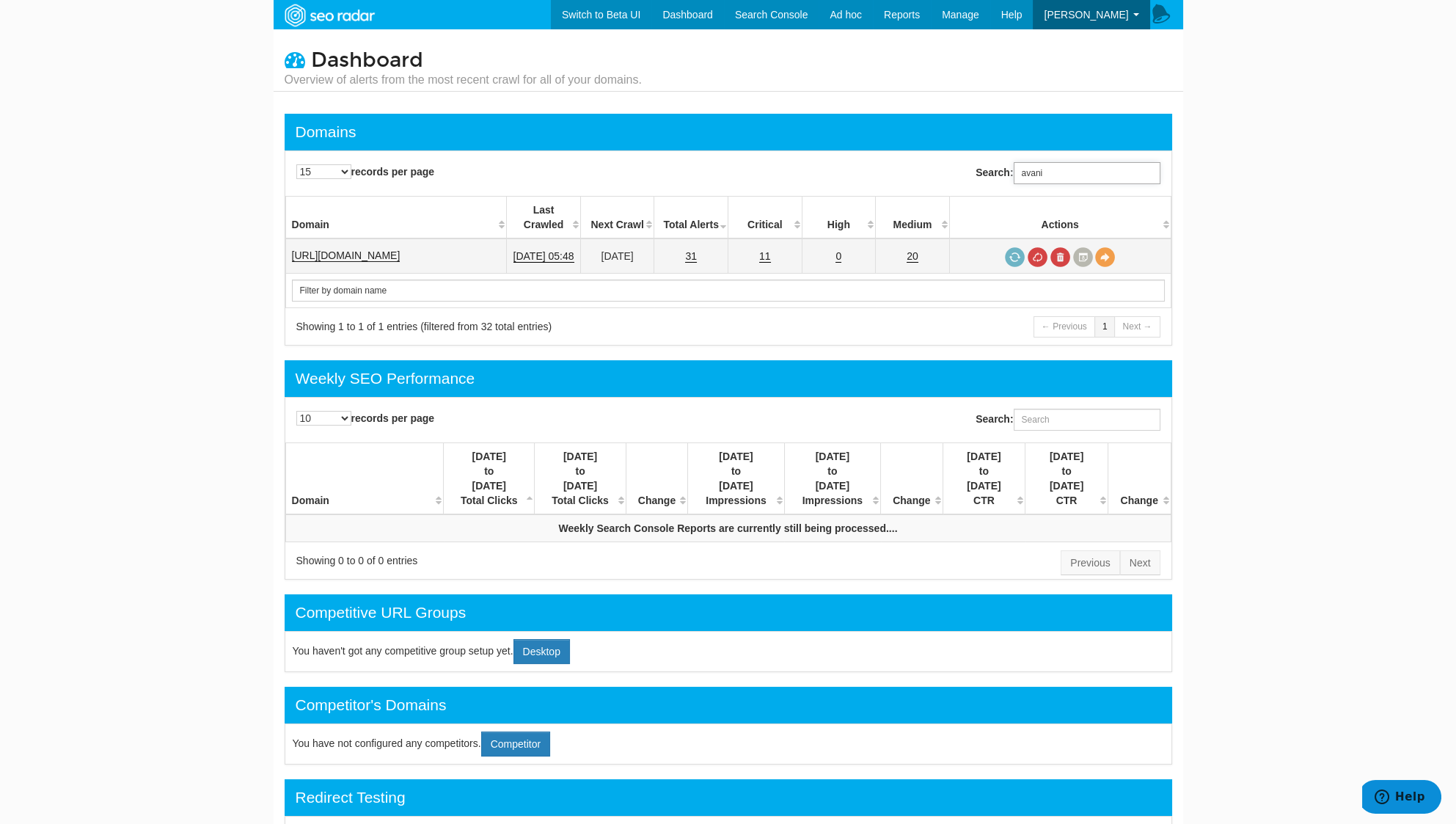
type input "avani"
click at [400, 249] on link "[URL][DOMAIN_NAME]" at bounding box center [346, 255] width 109 height 13
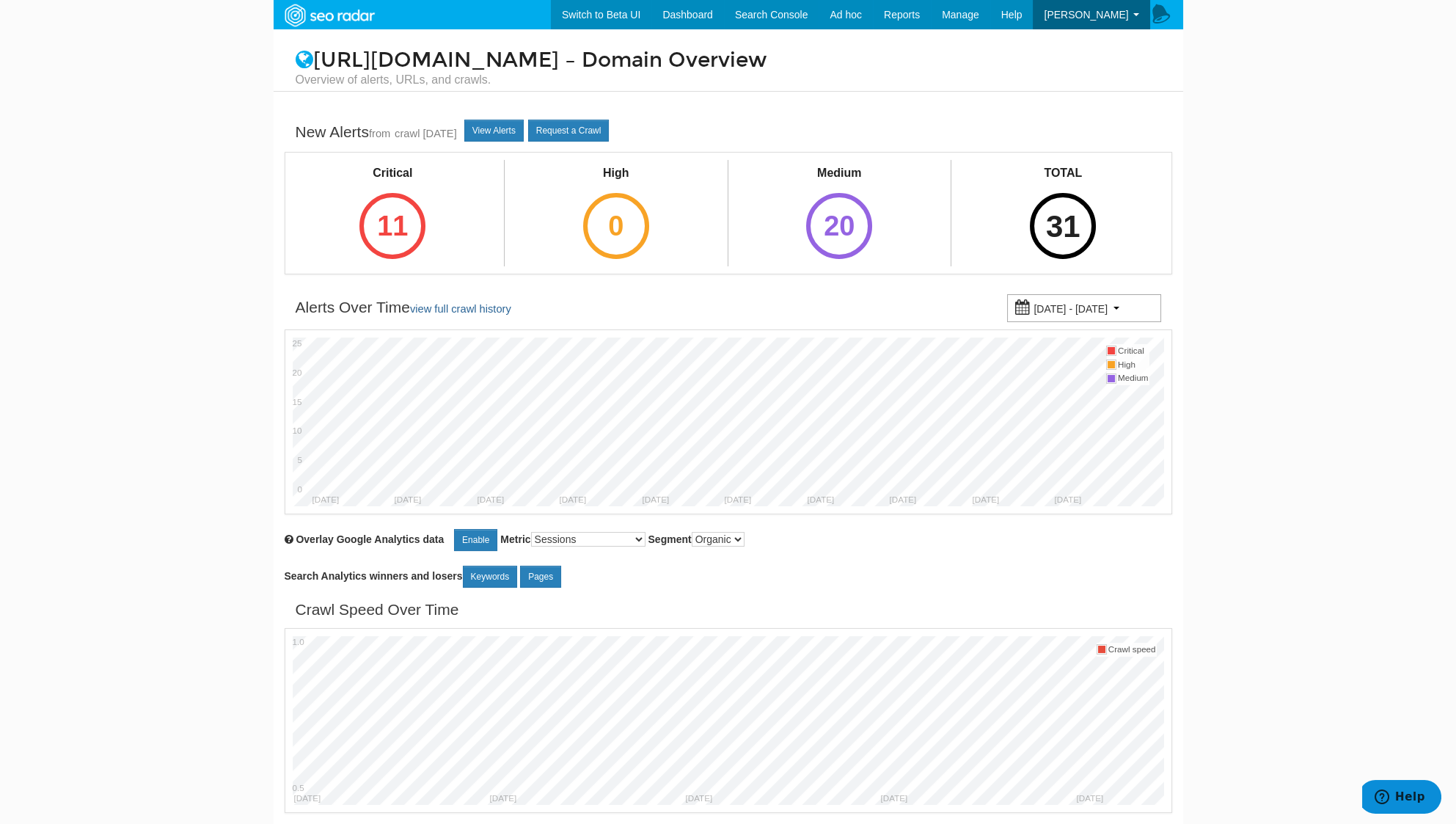
click at [1075, 241] on div "31" at bounding box center [1063, 226] width 66 height 66
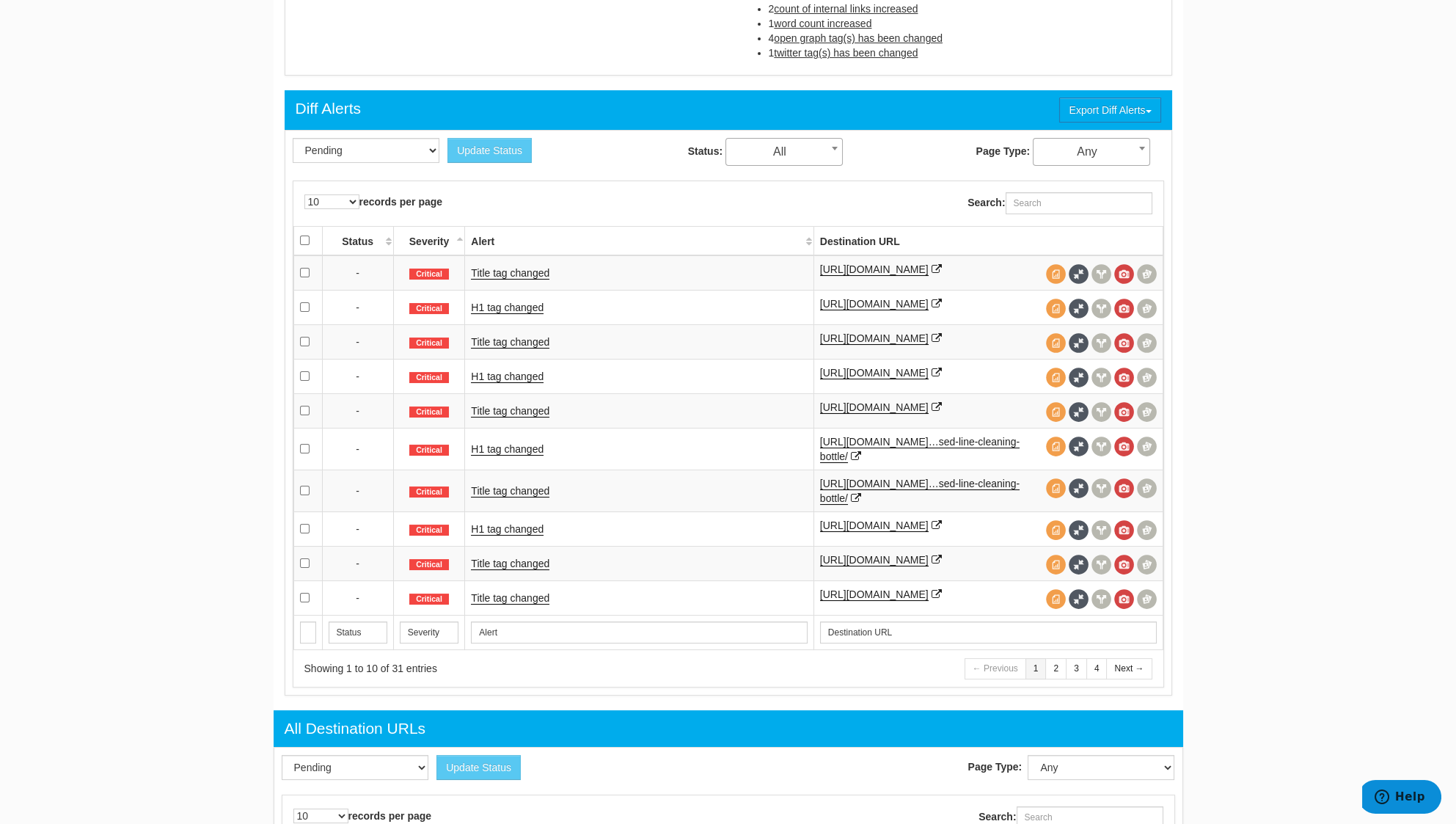
scroll to position [294, 0]
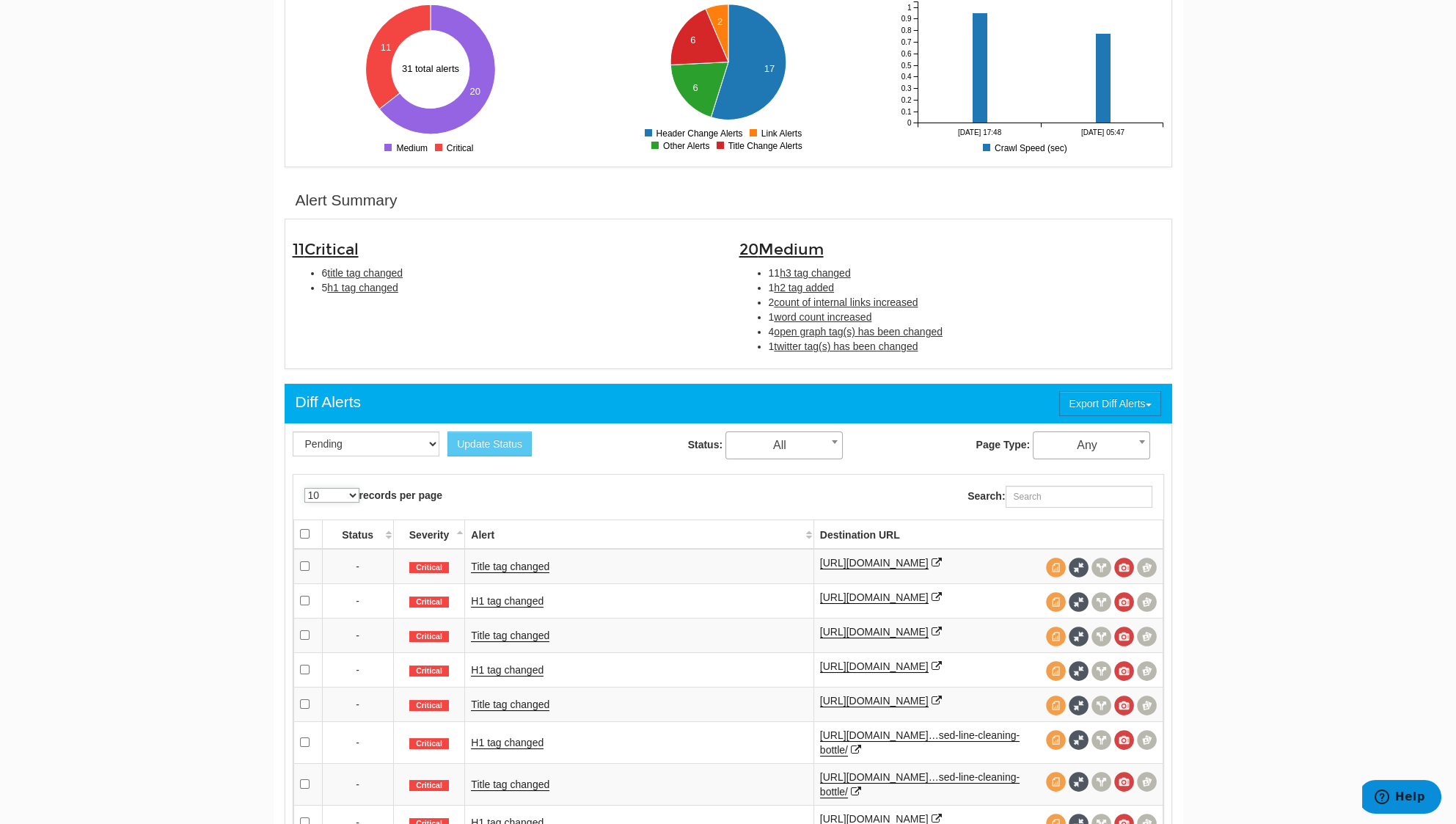
click at [333, 492] on select "10 25 50 100 500 1000" at bounding box center [332, 495] width 55 height 15
select select "1000"
click at [305, 488] on select "10 25 50 100 500 1000" at bounding box center [332, 495] width 55 height 15
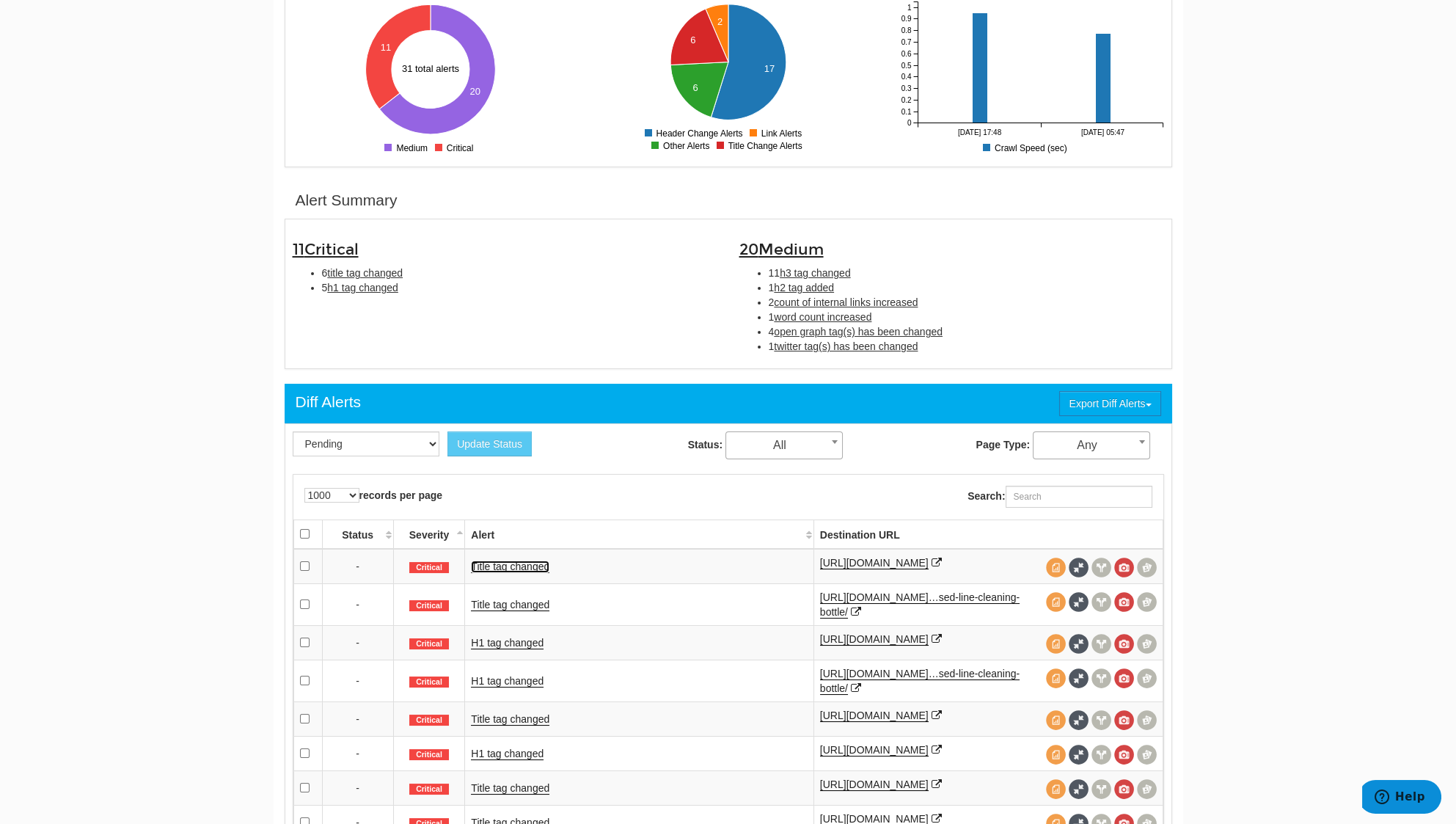
click at [517, 564] on link "Title tag changed" at bounding box center [510, 567] width 79 height 13
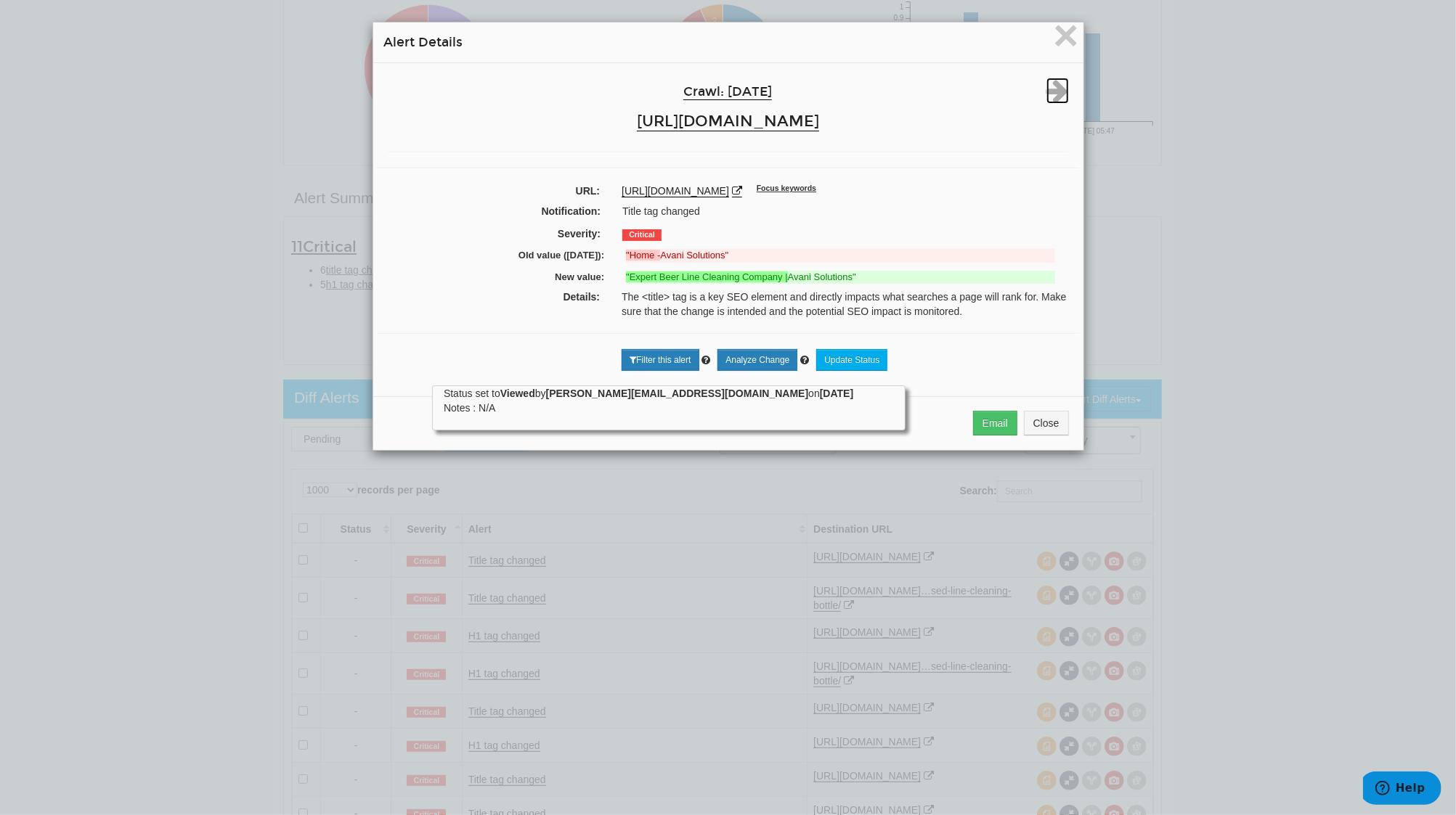
click at [1055, 93] on icon at bounding box center [1057, 91] width 23 height 27
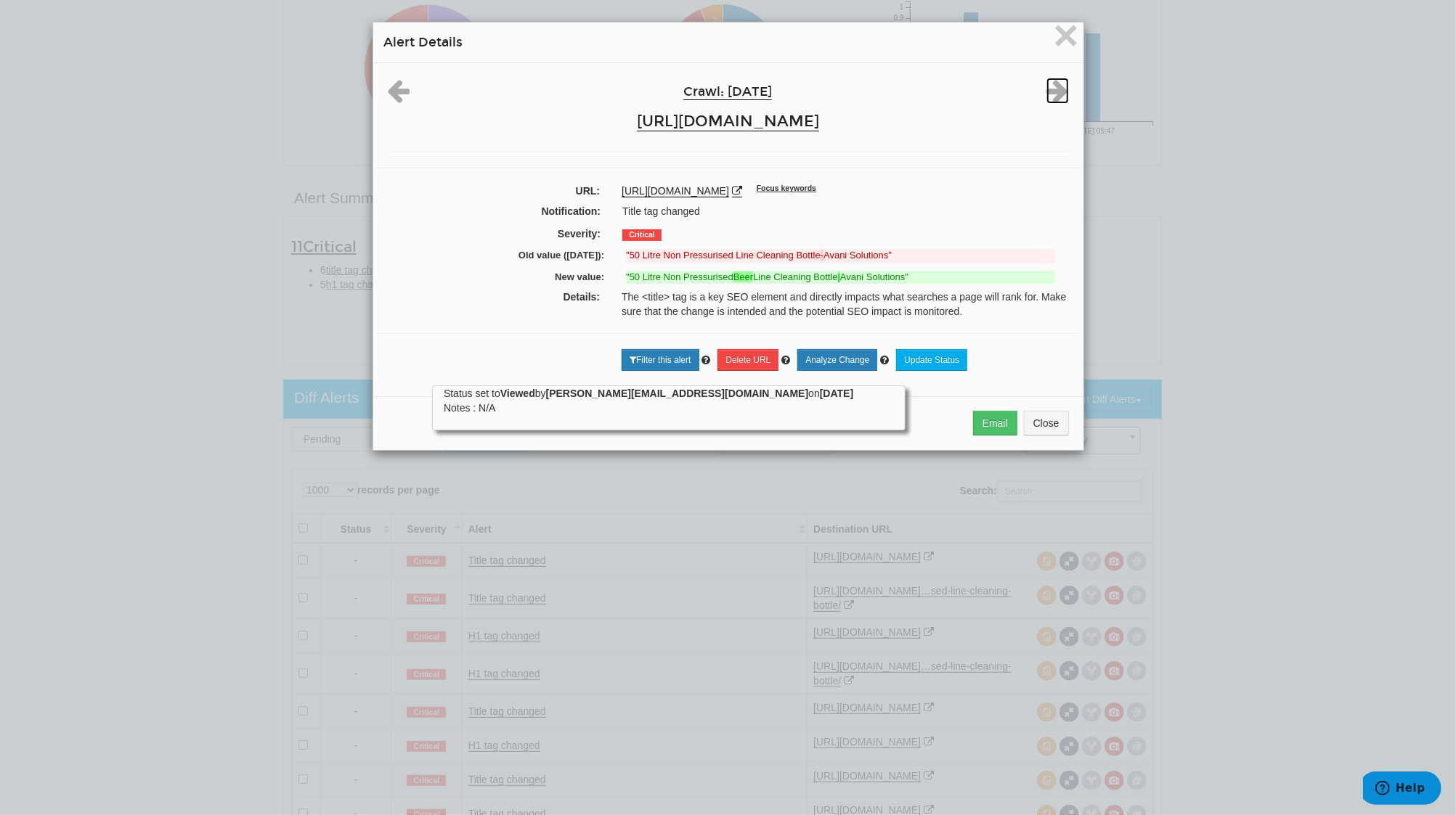
click at [1055, 93] on icon at bounding box center [1057, 91] width 23 height 27
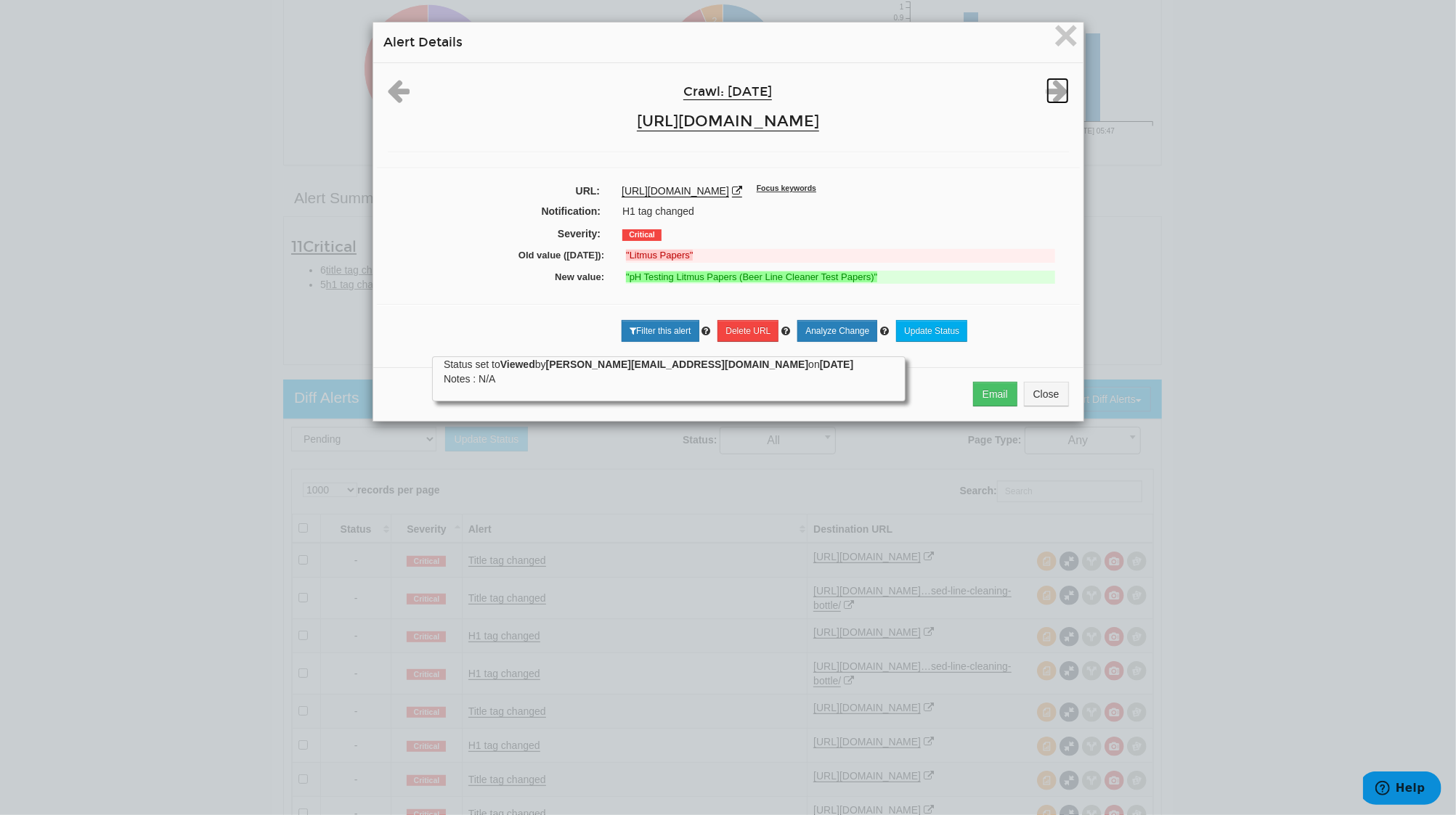
click at [1055, 93] on icon at bounding box center [1057, 91] width 23 height 27
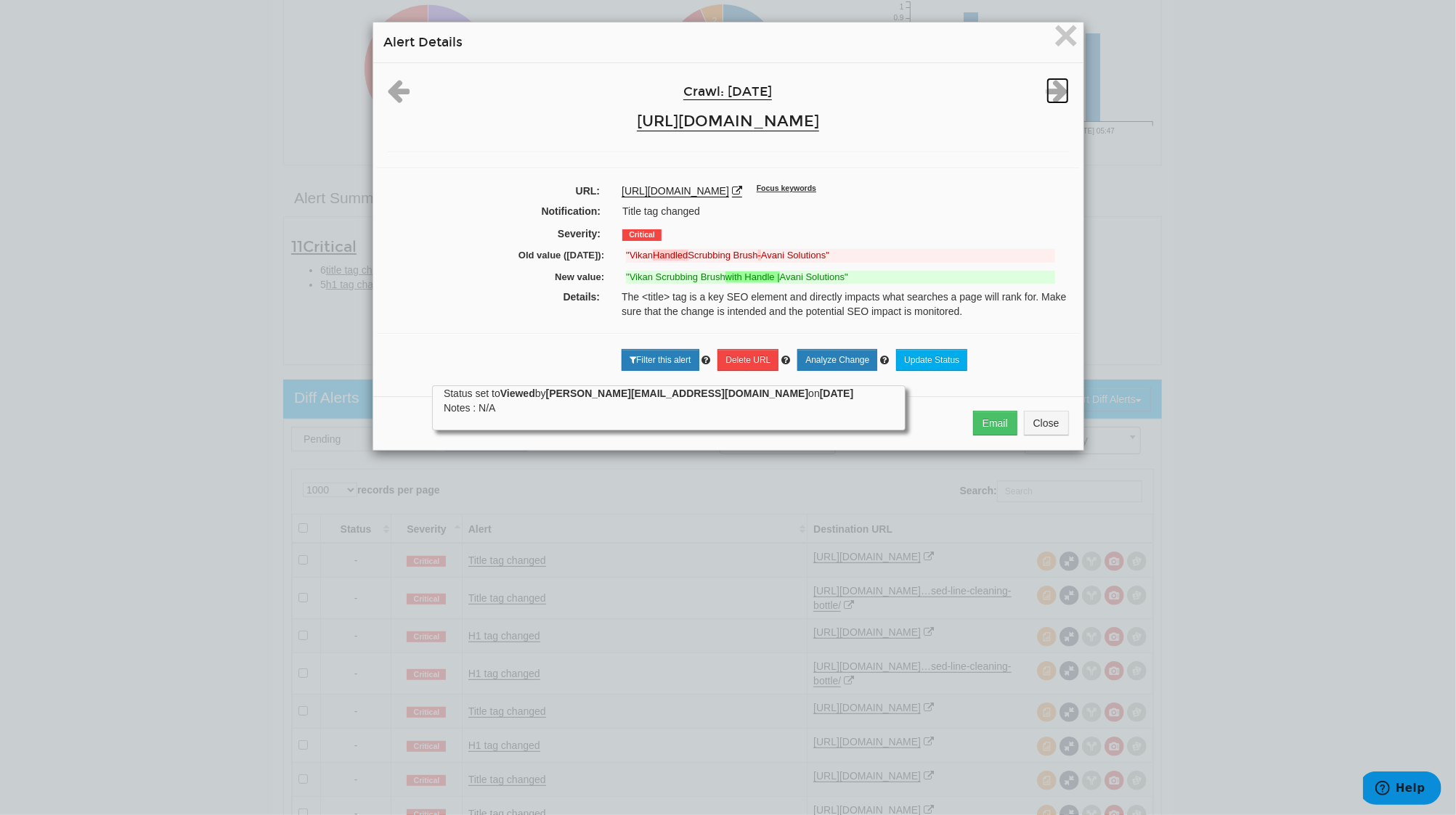
click at [1055, 93] on icon at bounding box center [1057, 91] width 23 height 27
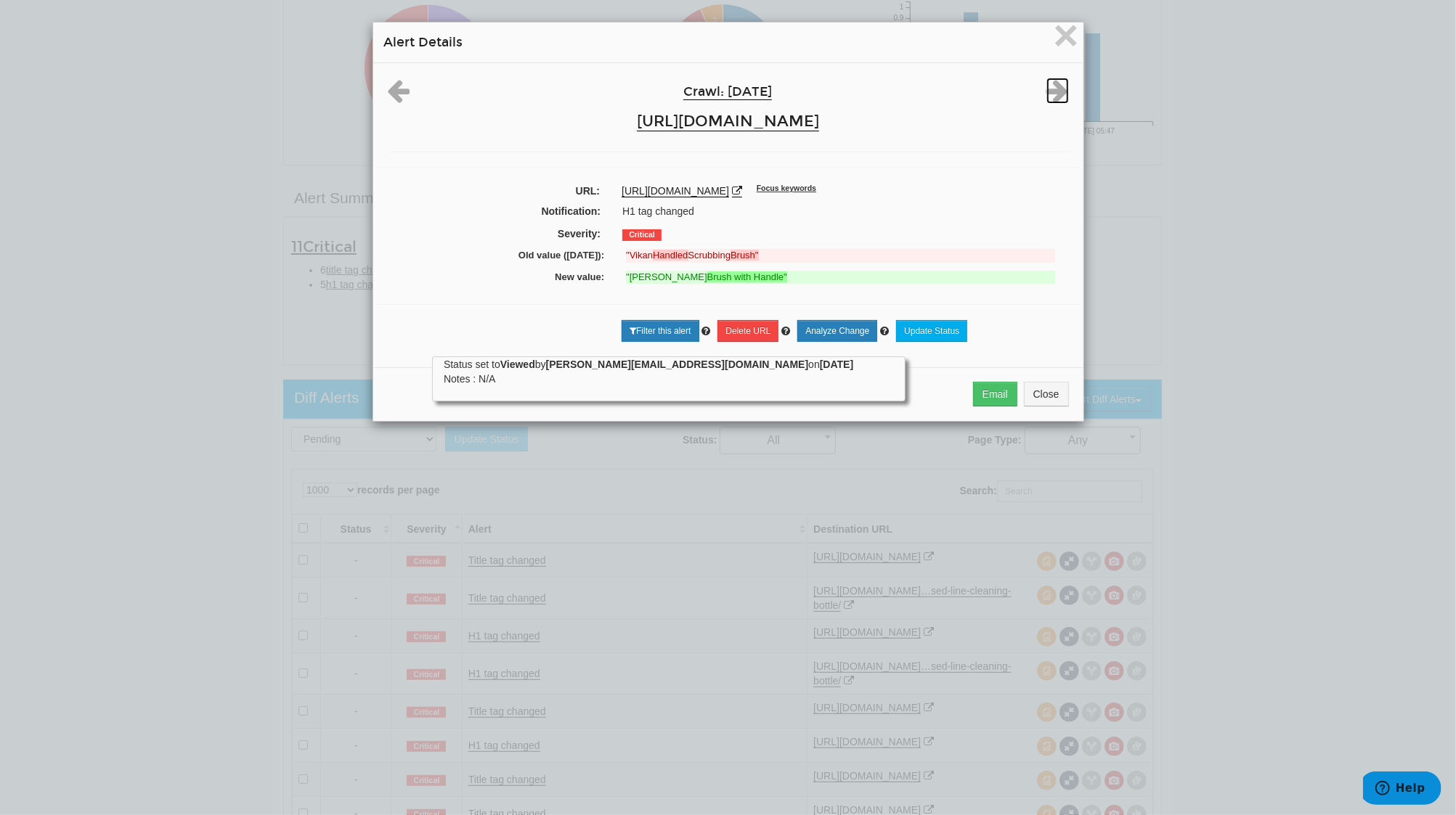
click at [1055, 93] on icon at bounding box center [1057, 91] width 23 height 27
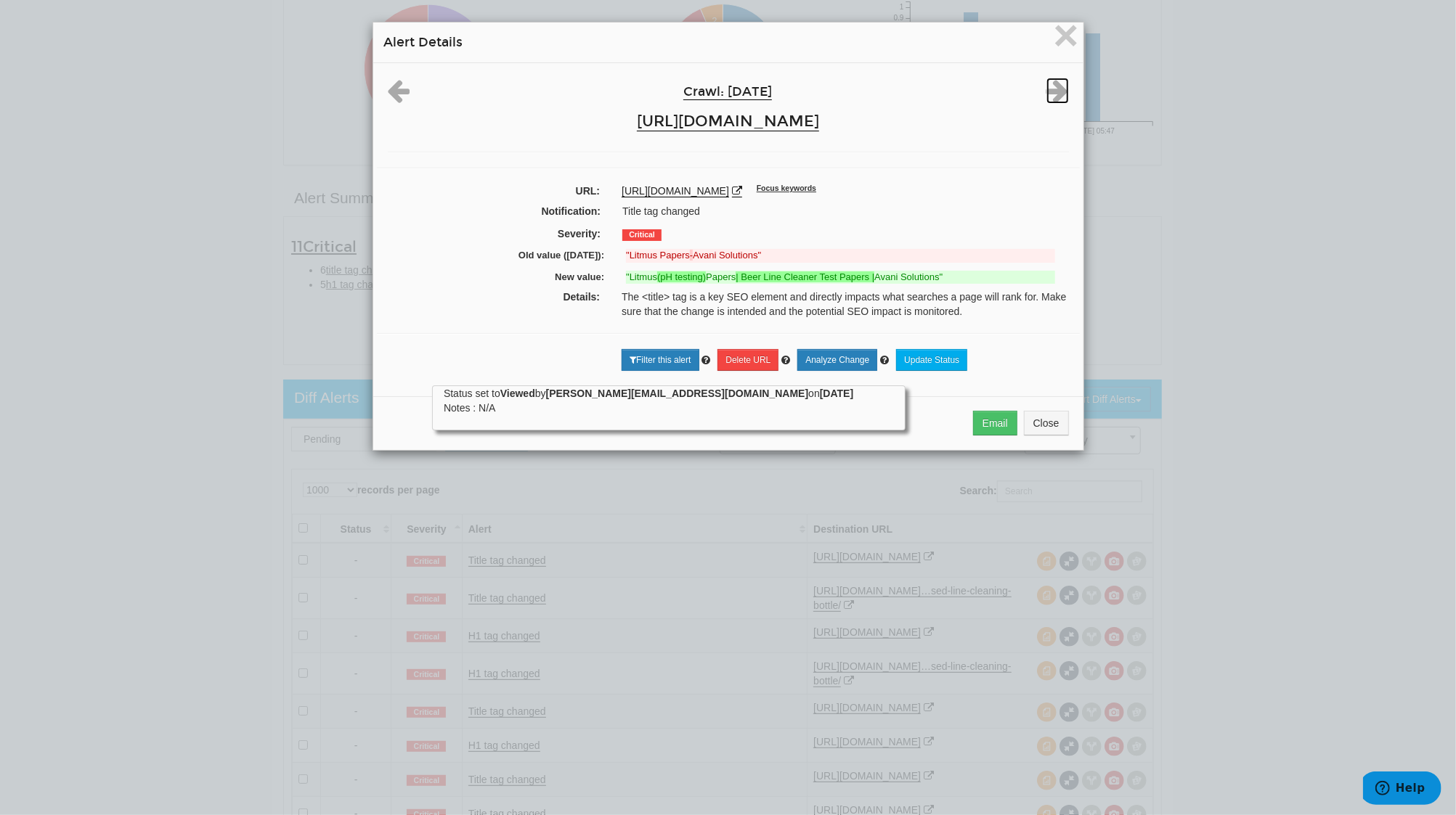
click at [1055, 93] on icon at bounding box center [1057, 91] width 23 height 27
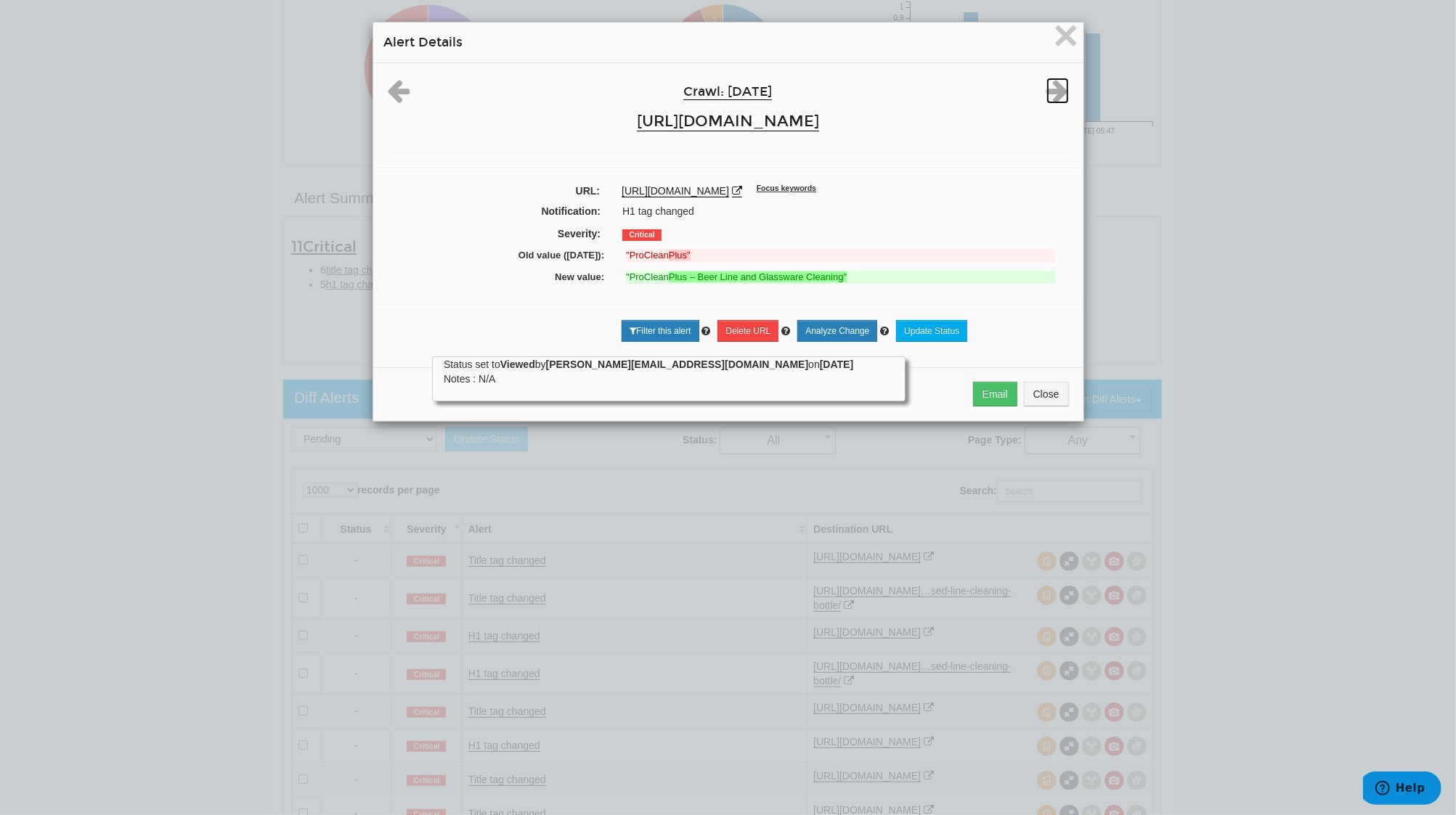
click at [1055, 93] on icon at bounding box center [1057, 91] width 23 height 27
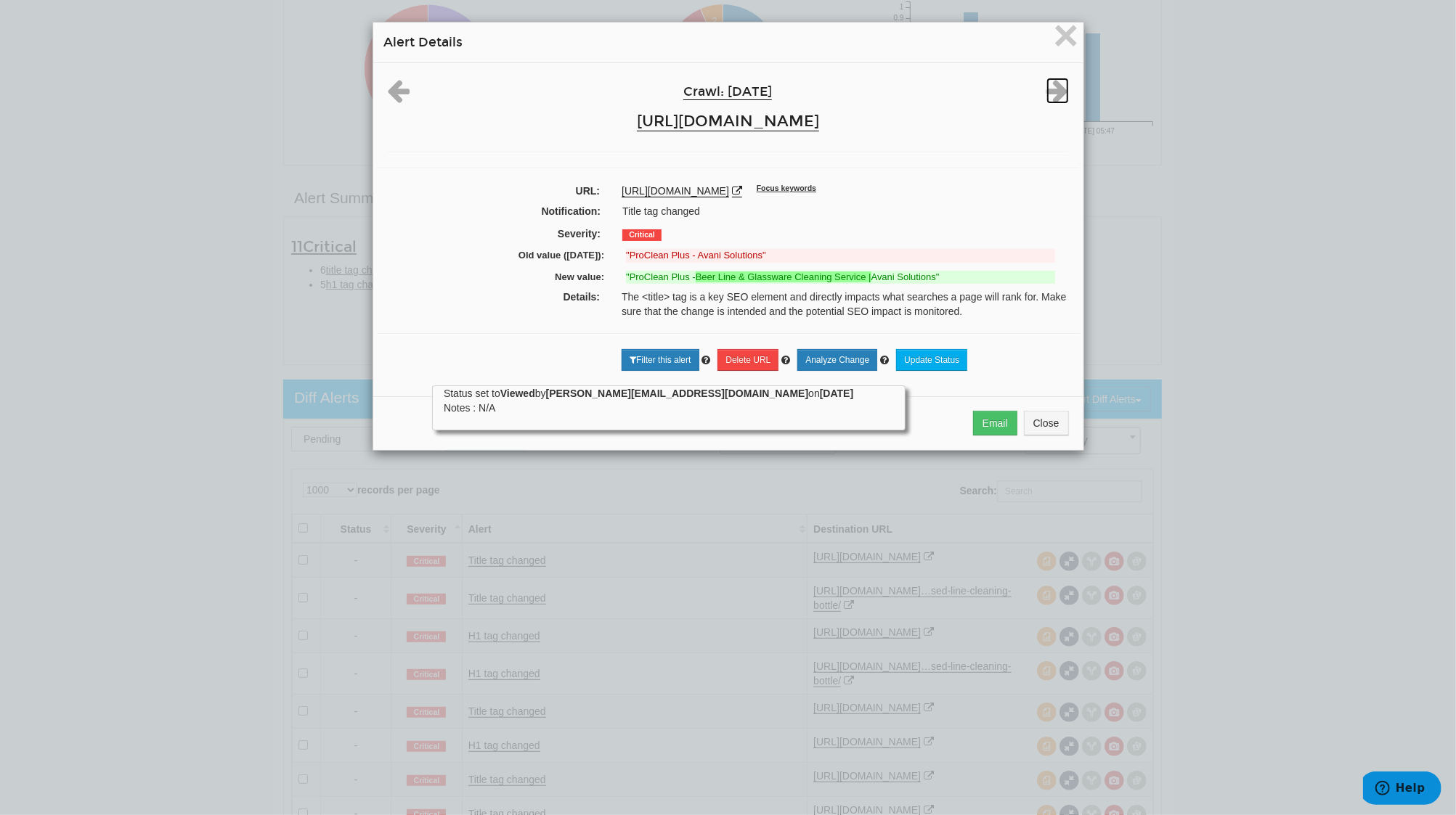
click at [1055, 93] on icon at bounding box center [1057, 91] width 23 height 27
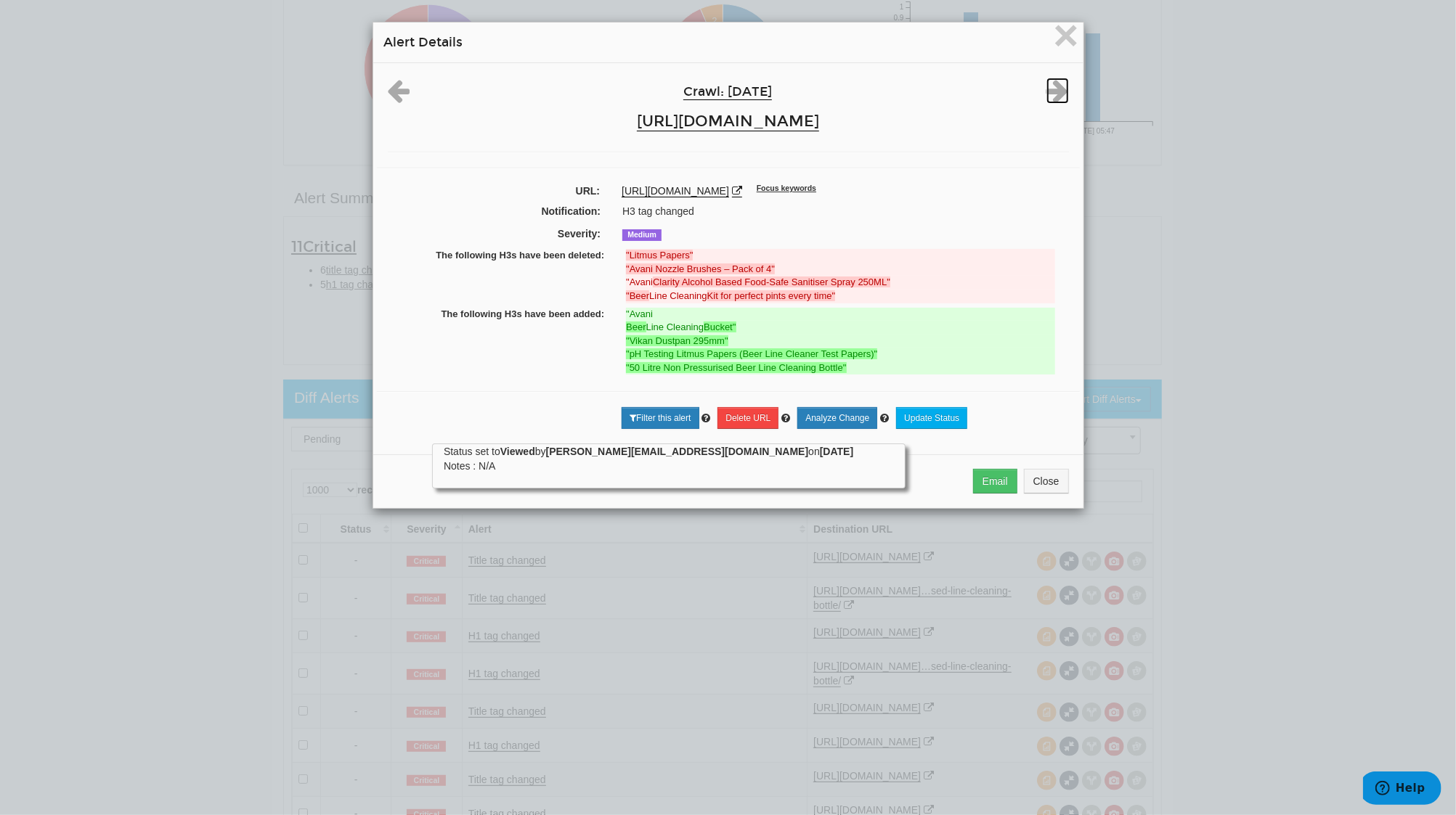
click at [1055, 93] on icon at bounding box center [1057, 91] width 23 height 27
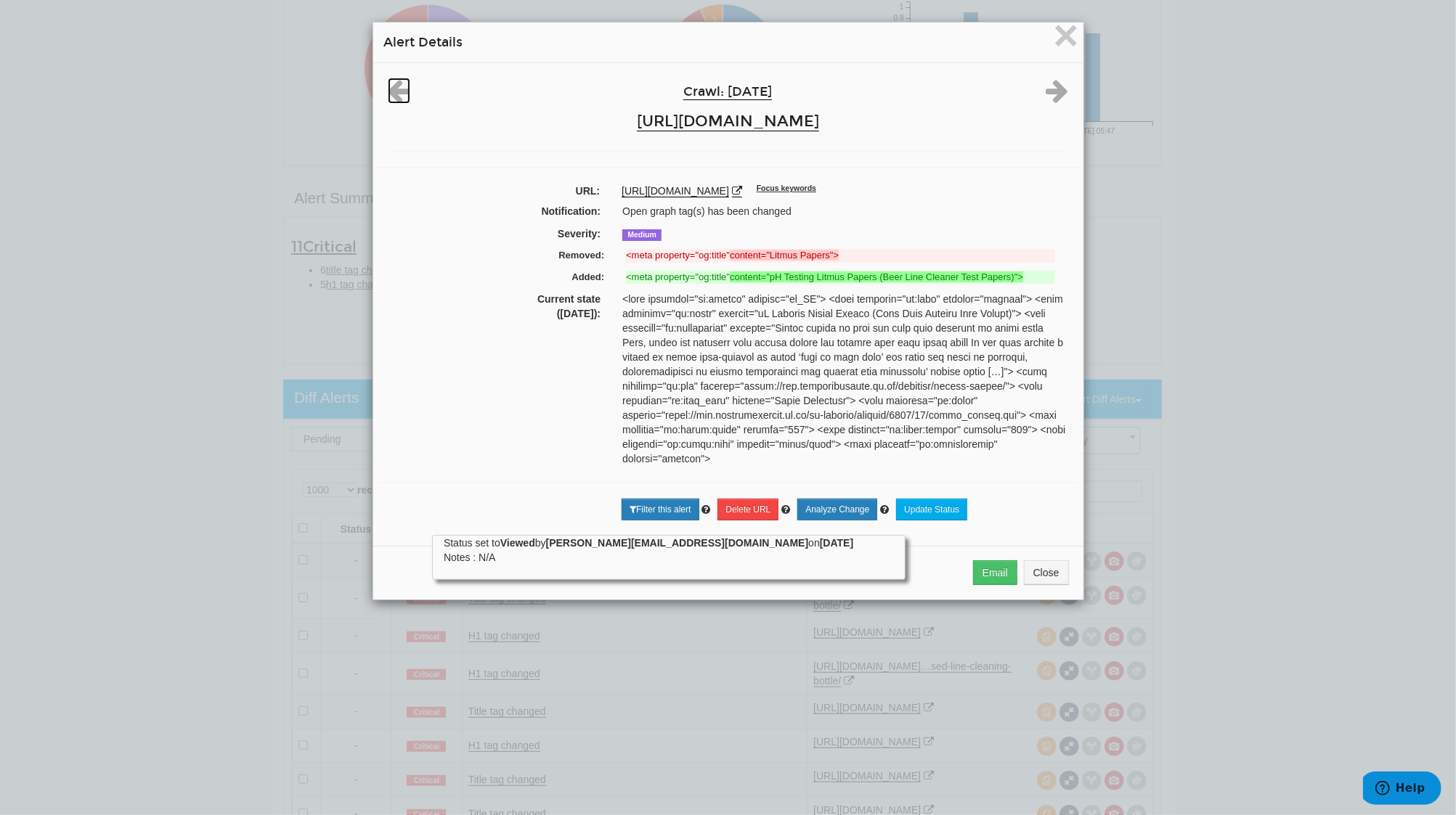
click at [397, 86] on icon at bounding box center [398, 91] width 23 height 27
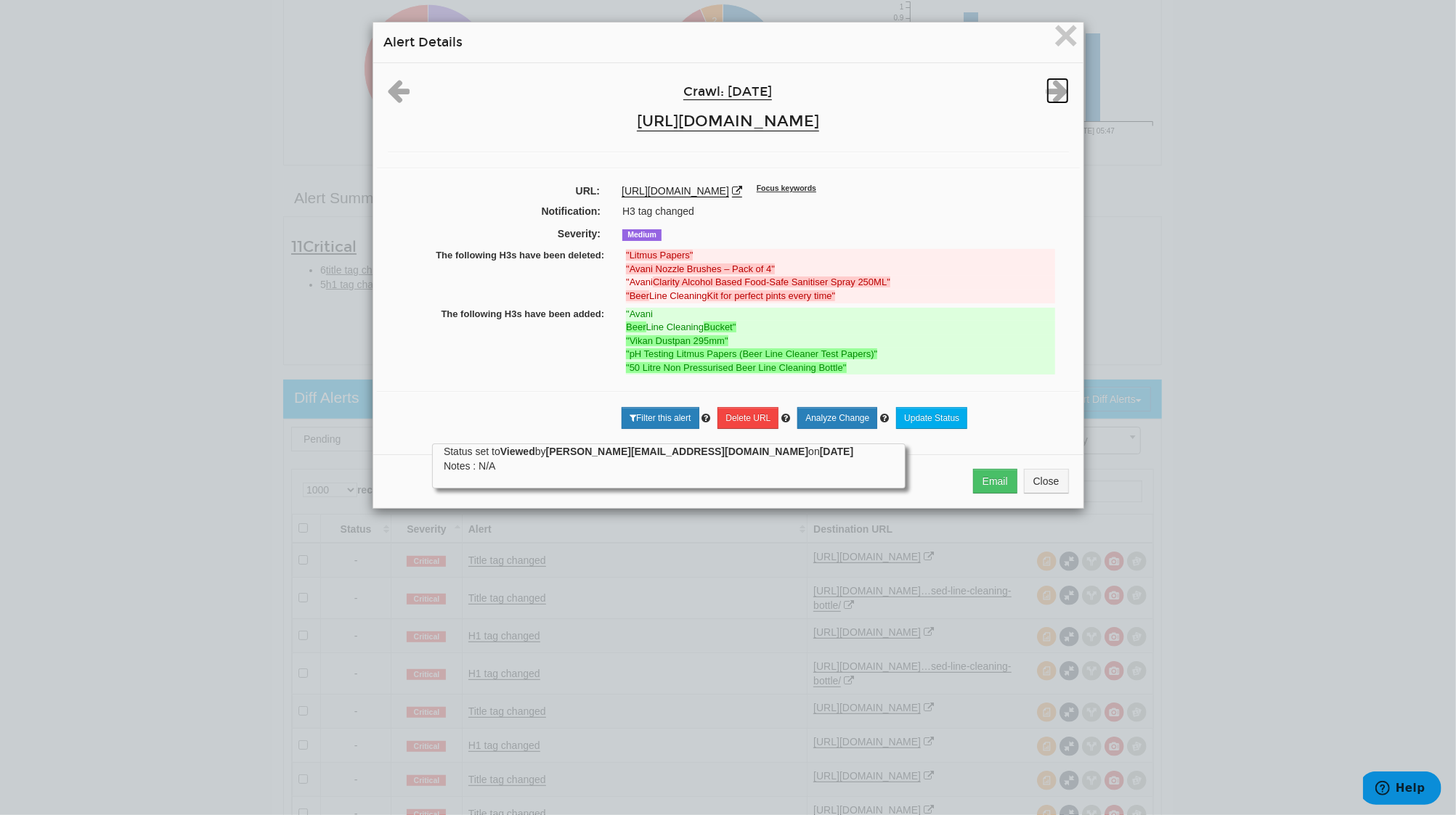
click at [1046, 94] on icon at bounding box center [1057, 91] width 23 height 27
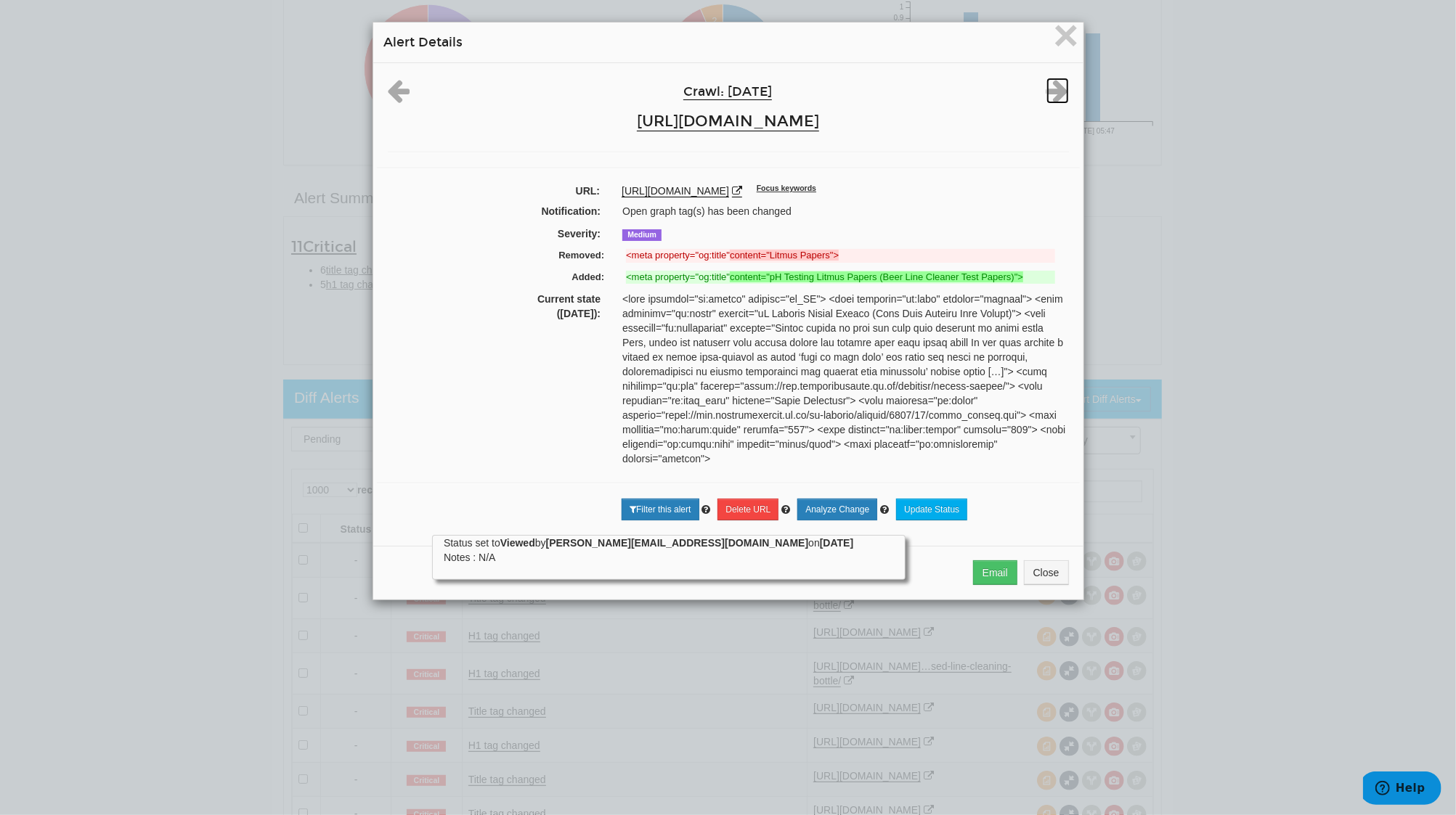
click at [1046, 94] on icon at bounding box center [1057, 91] width 23 height 27
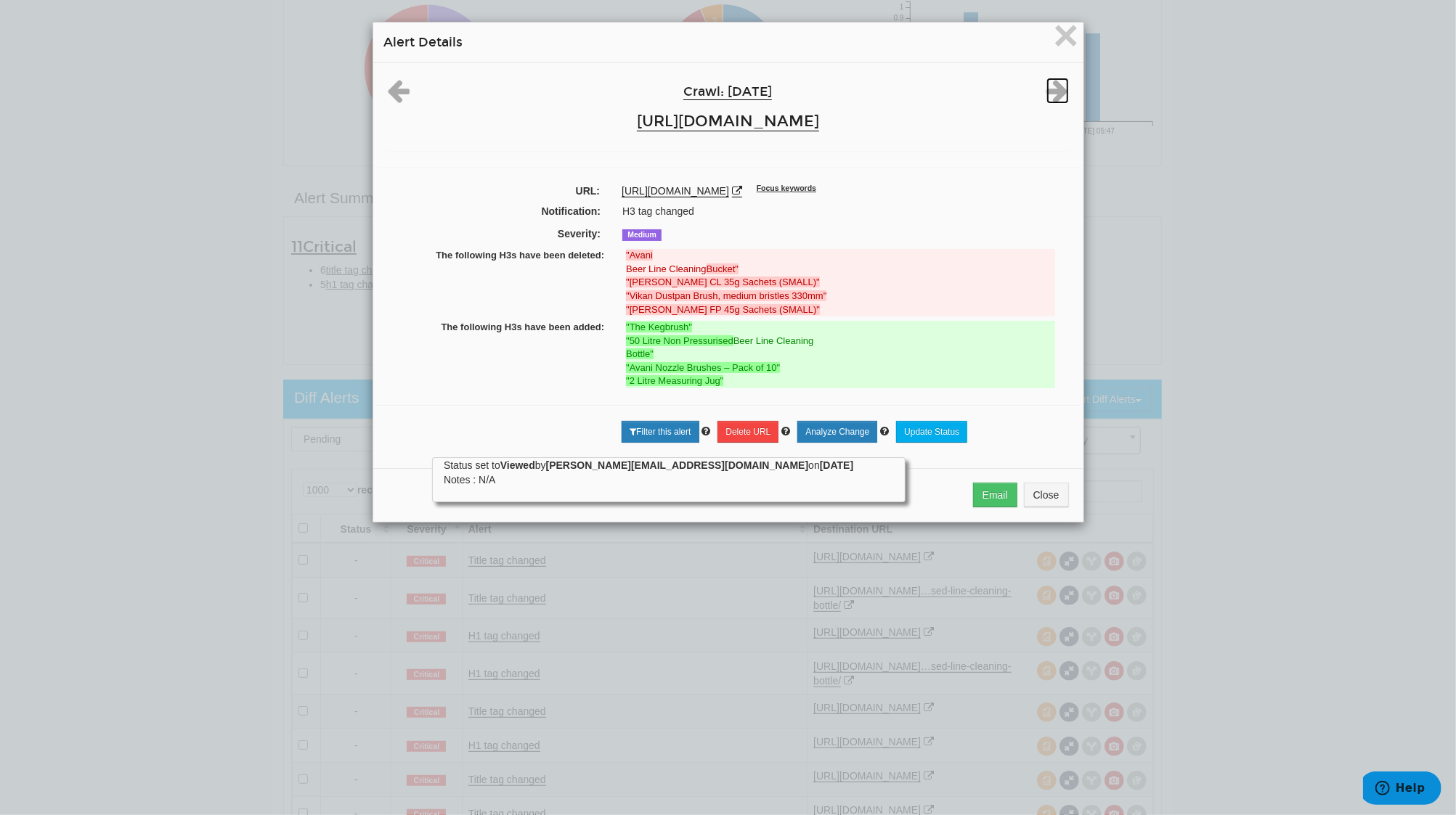
click at [1046, 94] on icon at bounding box center [1057, 91] width 23 height 27
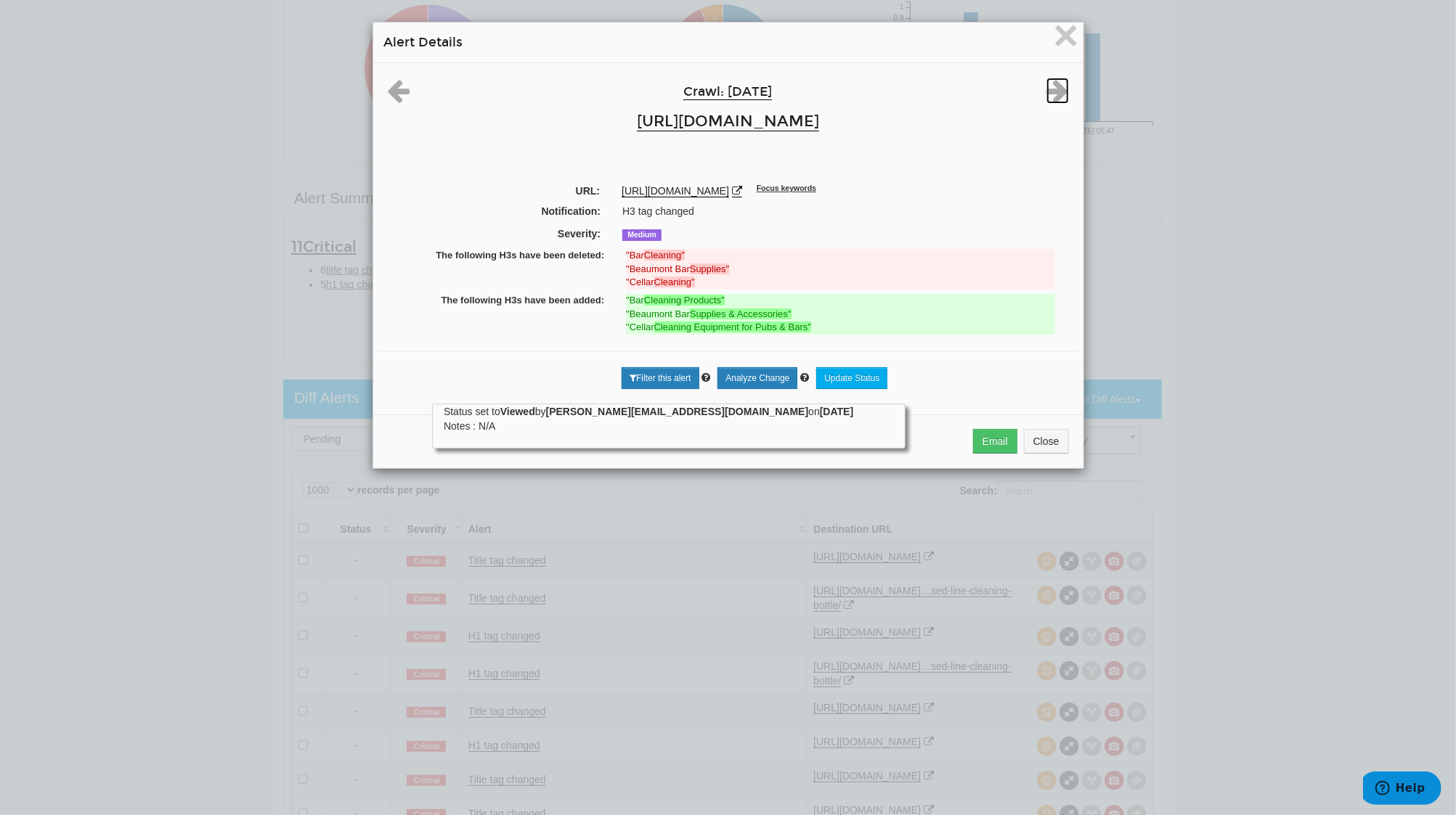
click at [1046, 94] on icon at bounding box center [1057, 91] width 23 height 27
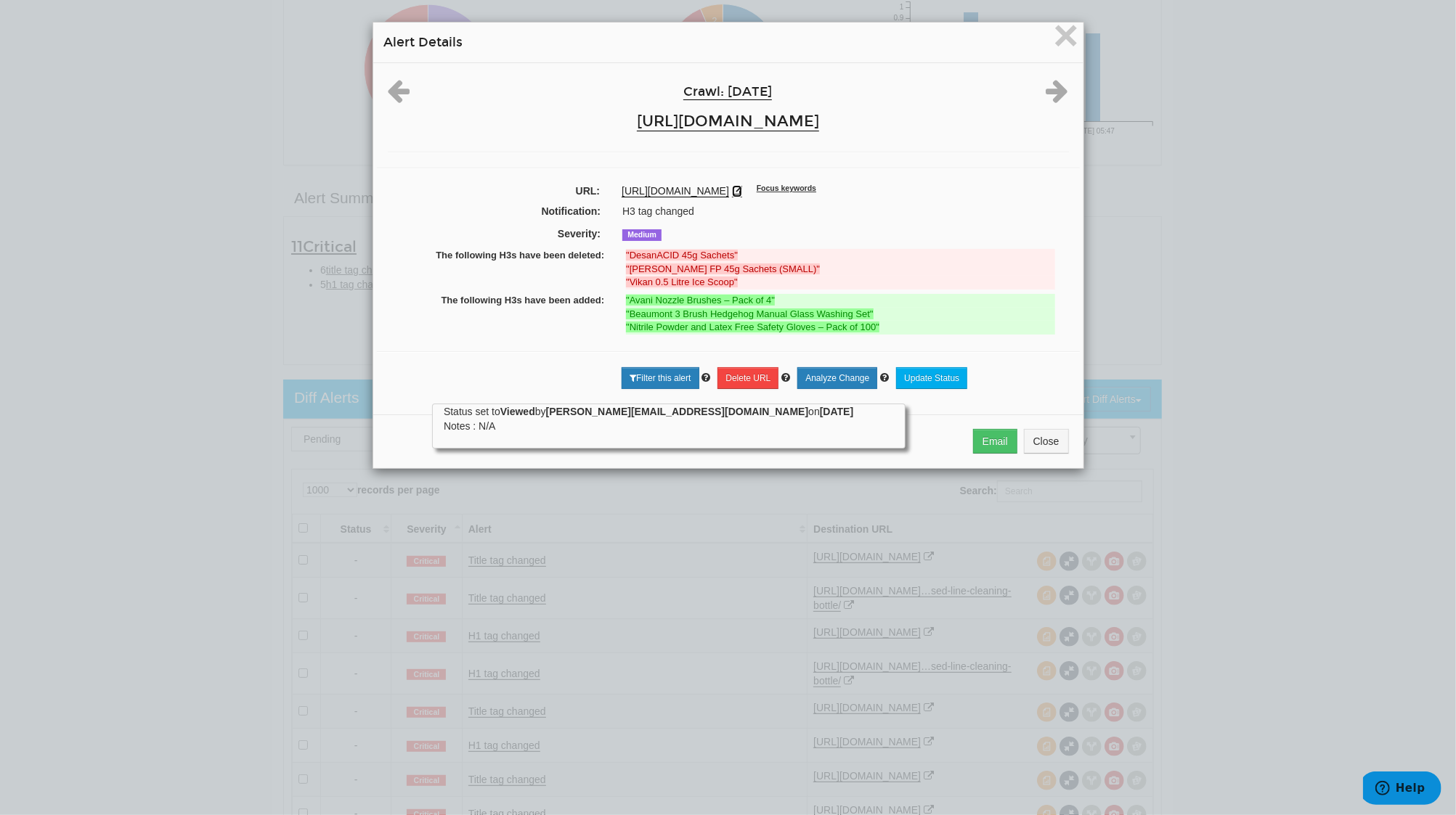
click at [742, 186] on icon at bounding box center [736, 191] width 10 height 10
click at [1052, 84] on icon at bounding box center [1057, 91] width 23 height 27
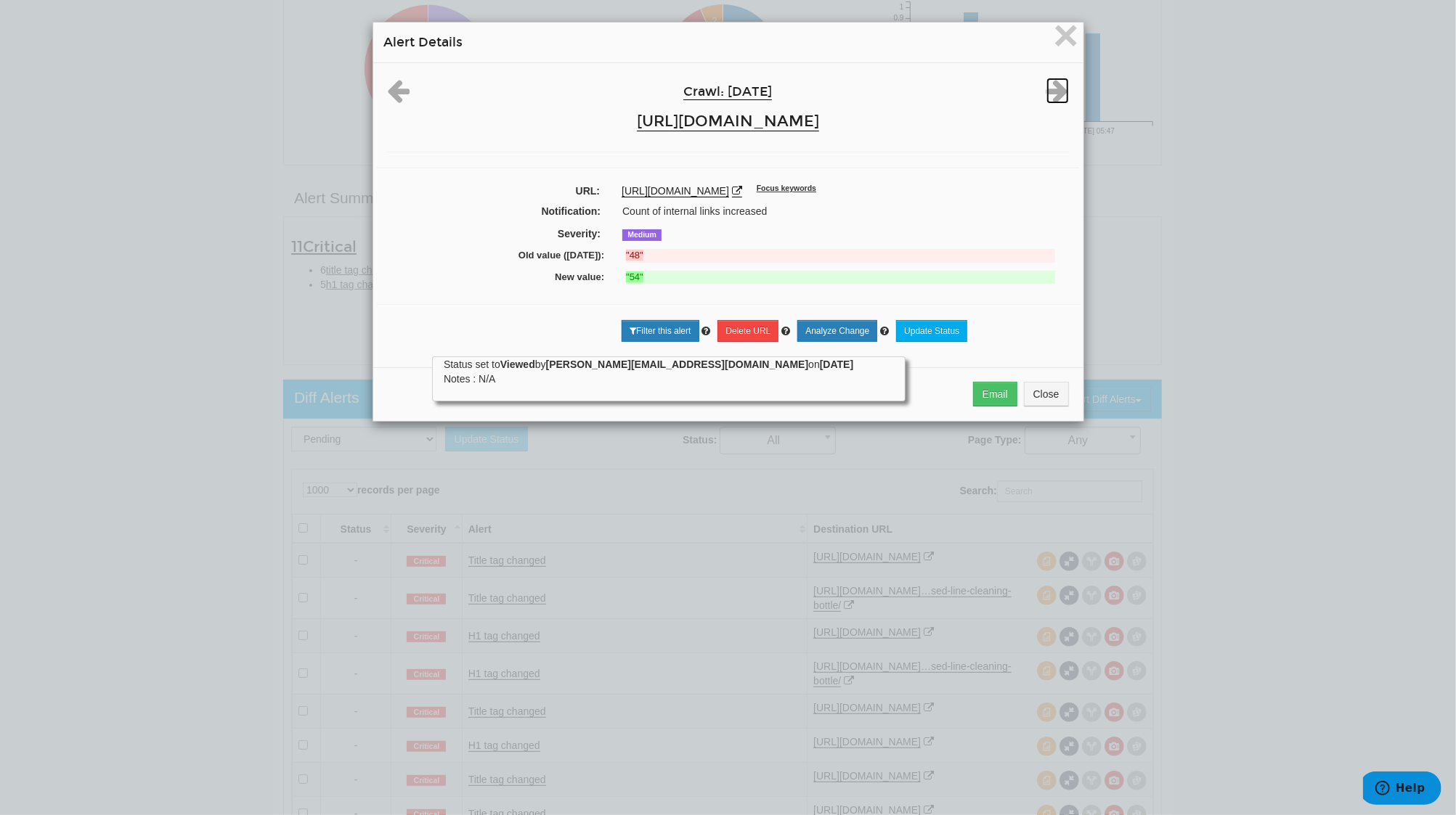
click at [1052, 84] on icon at bounding box center [1057, 91] width 23 height 27
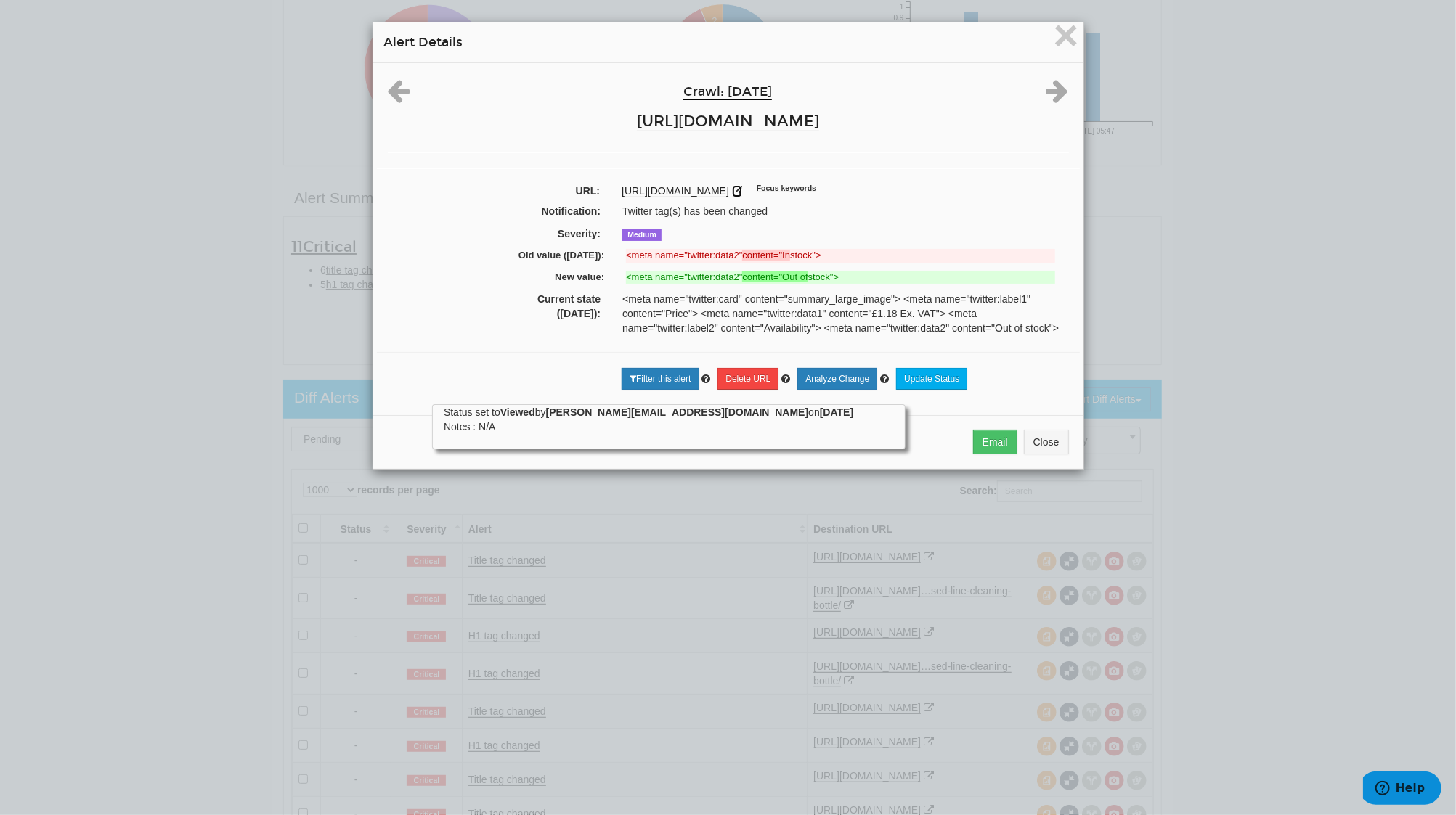
click at [742, 186] on icon at bounding box center [736, 191] width 10 height 10
click at [1046, 87] on icon at bounding box center [1057, 91] width 23 height 27
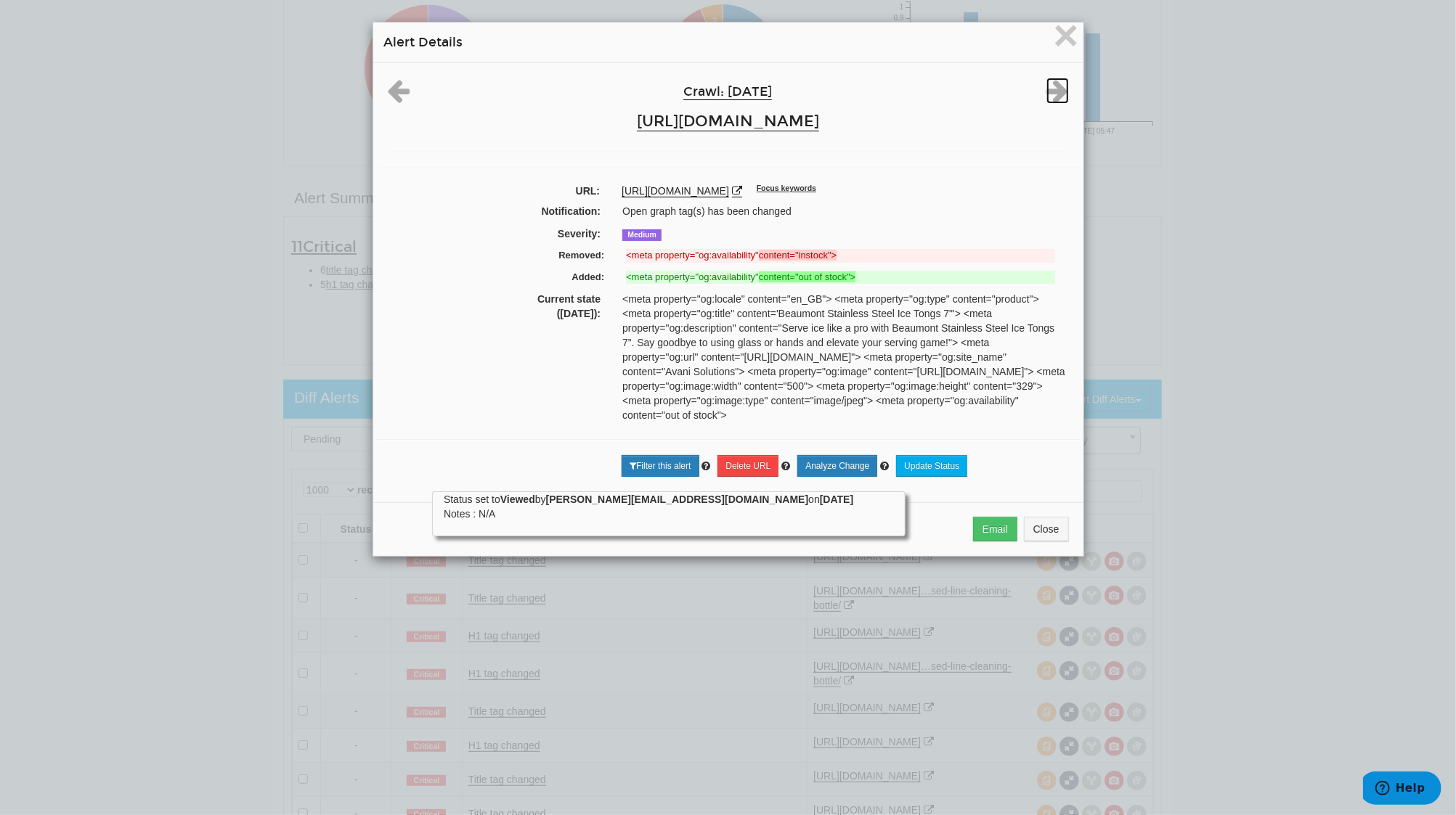
click at [1051, 96] on icon at bounding box center [1057, 91] width 23 height 27
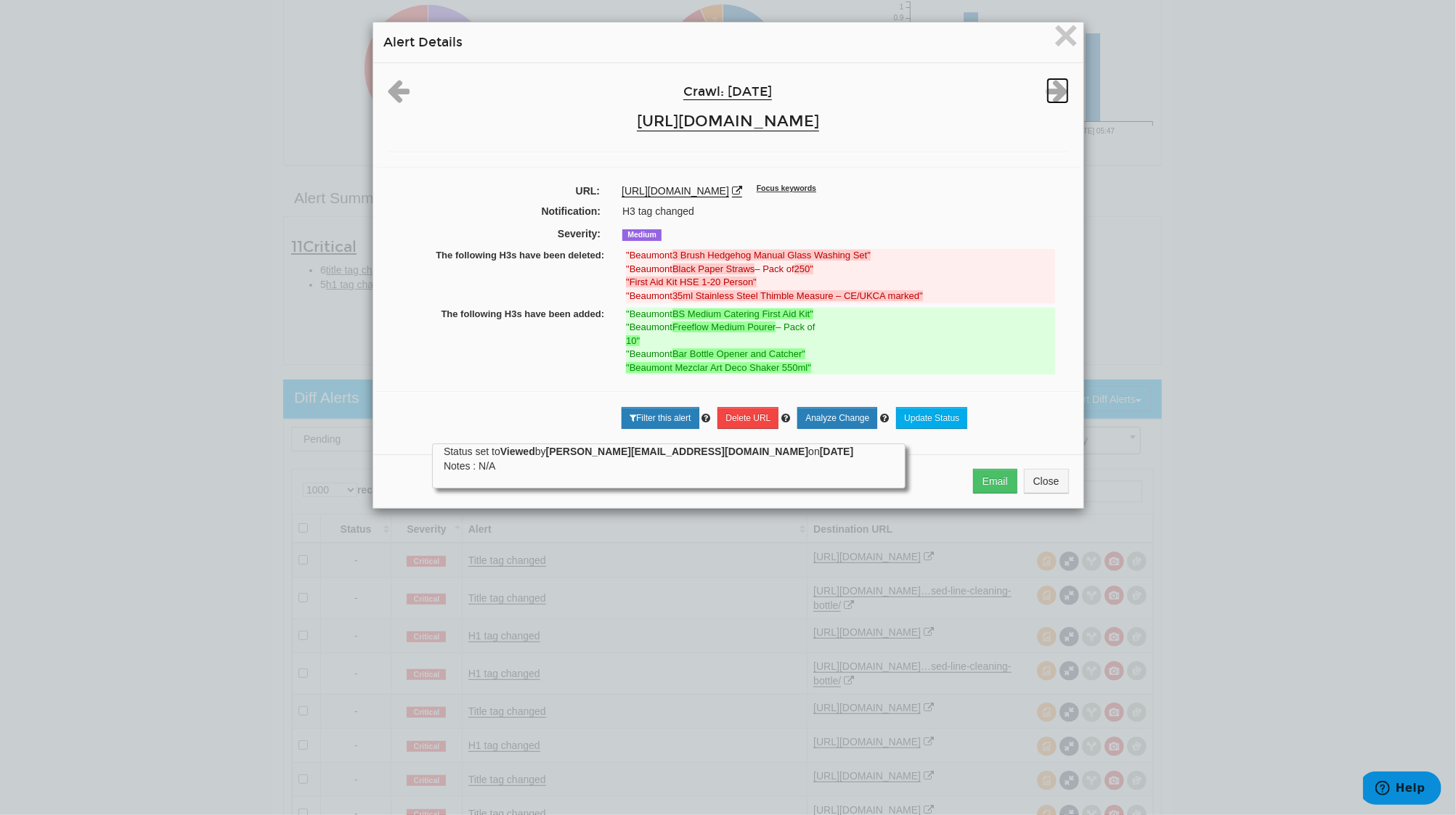
click at [1051, 96] on icon at bounding box center [1057, 91] width 23 height 27
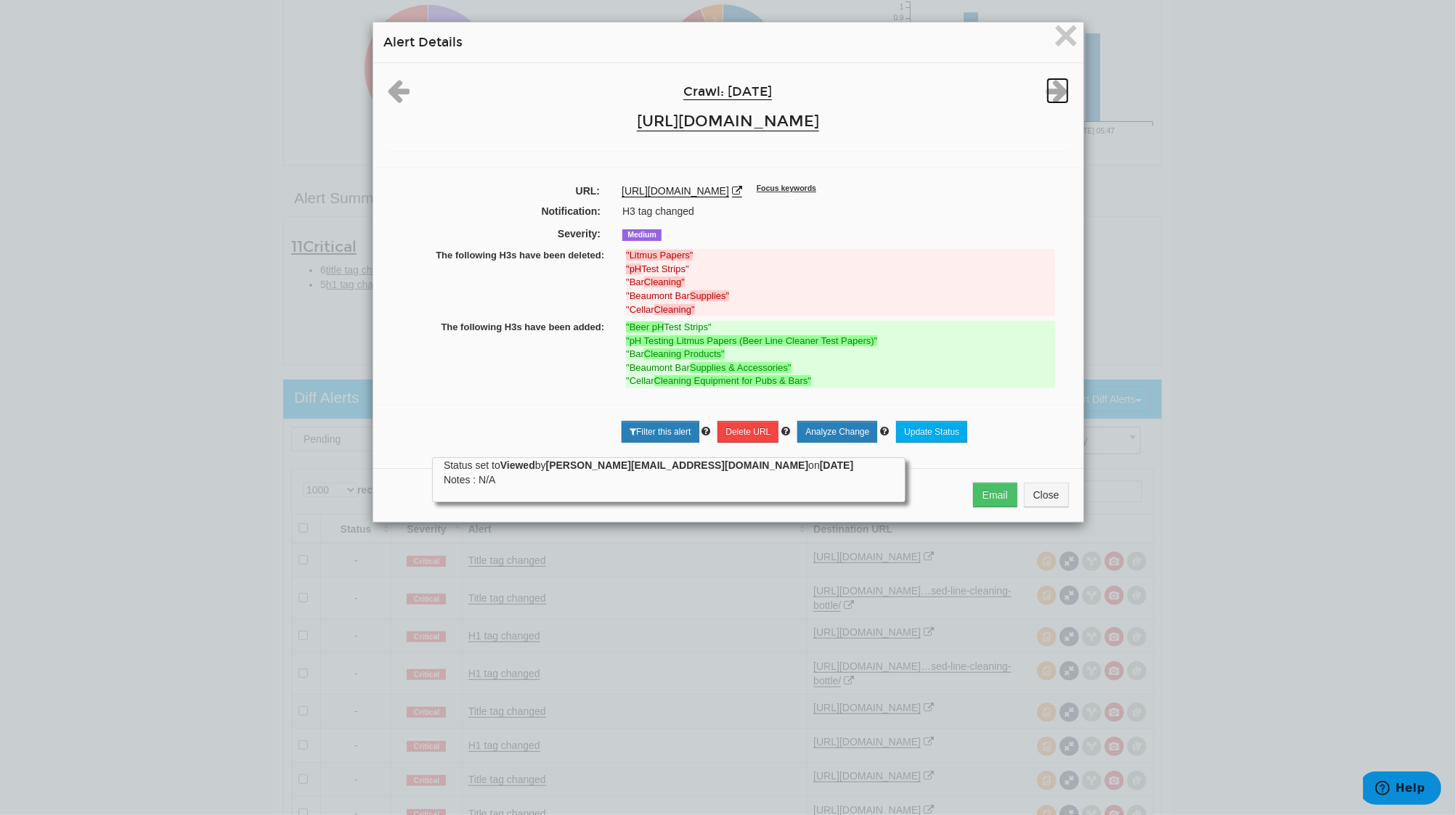
click at [1051, 96] on icon at bounding box center [1057, 91] width 23 height 27
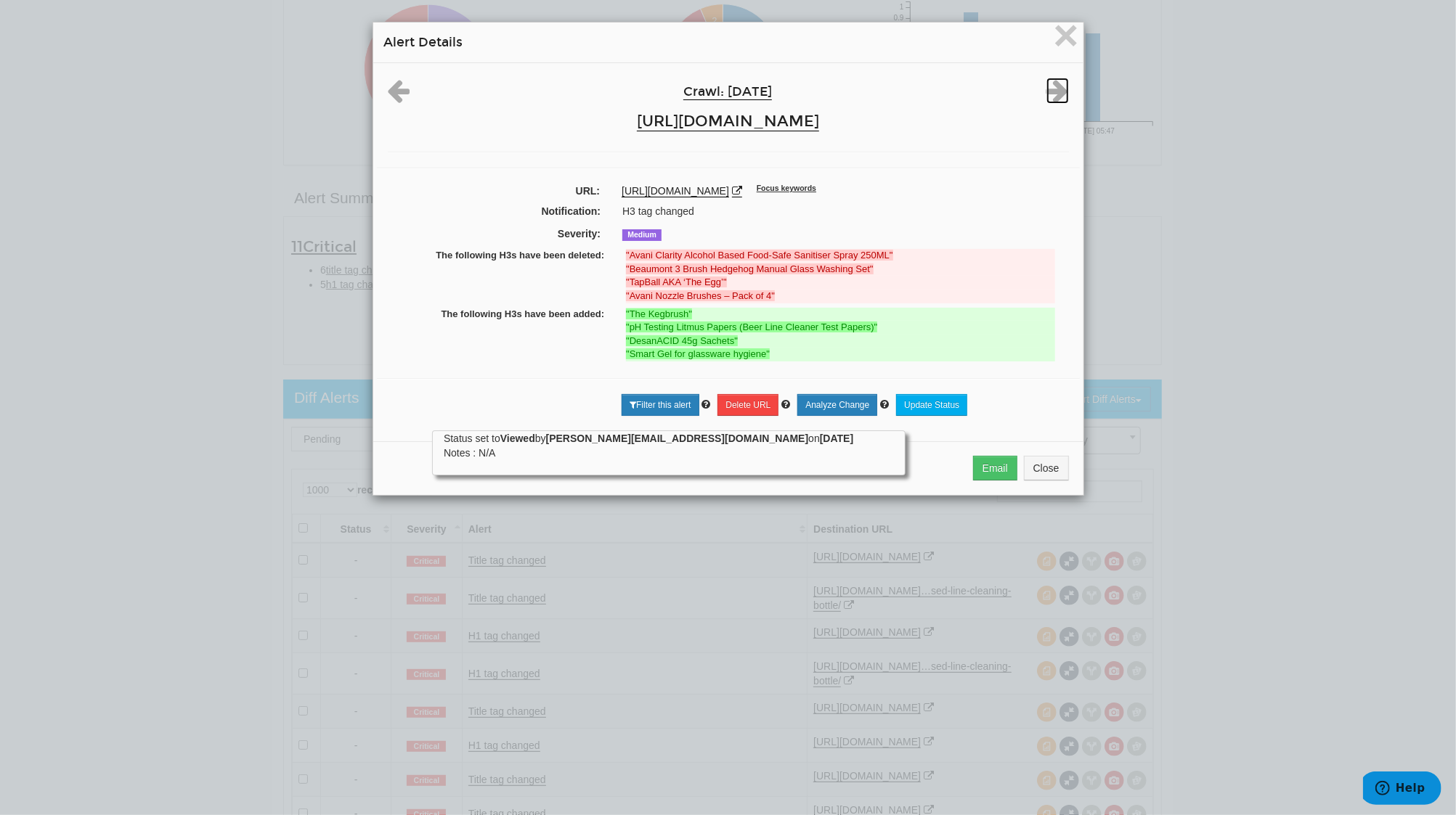
click at [1051, 96] on icon at bounding box center [1057, 91] width 23 height 27
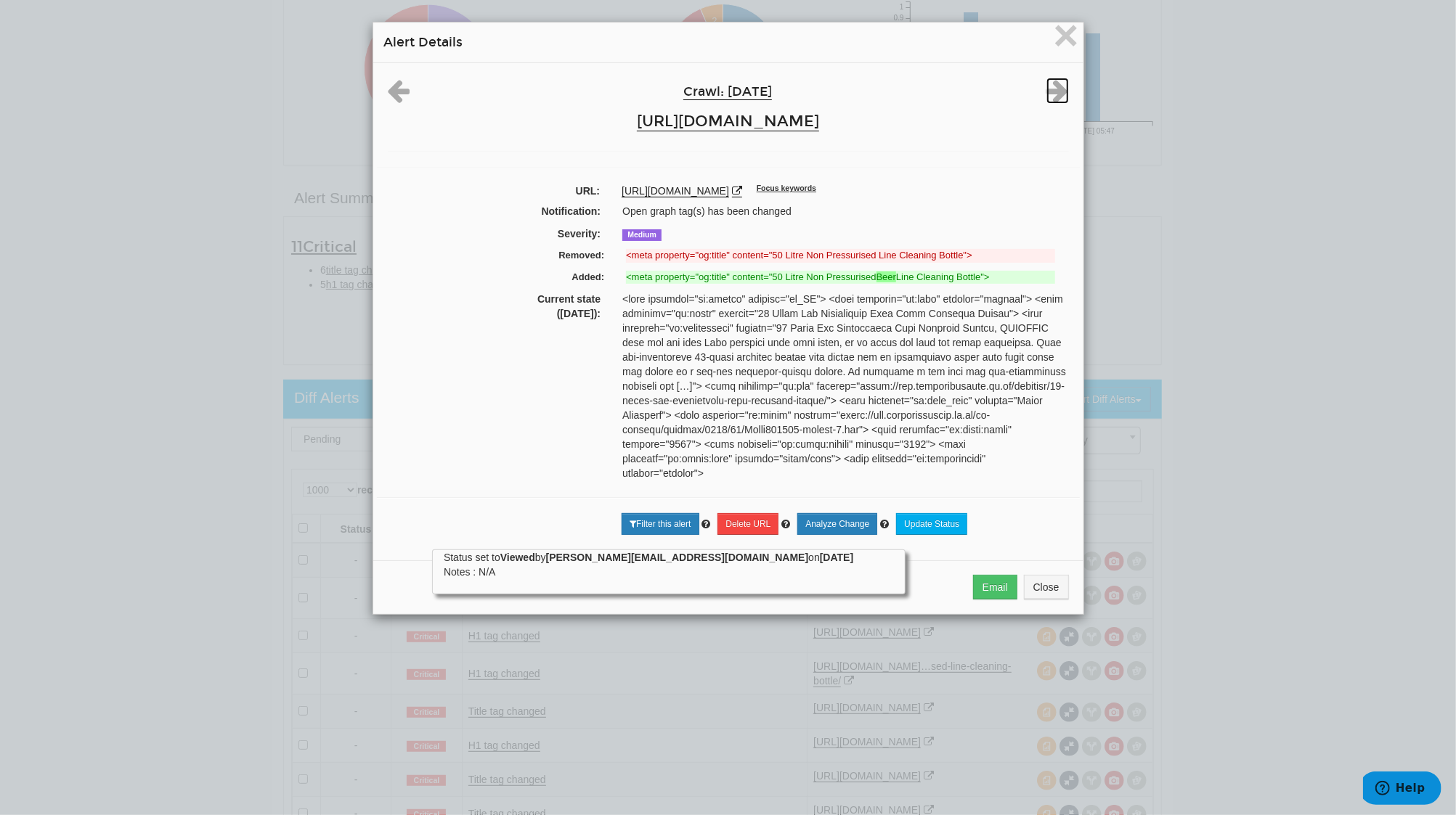
click at [1051, 96] on icon at bounding box center [1057, 91] width 23 height 27
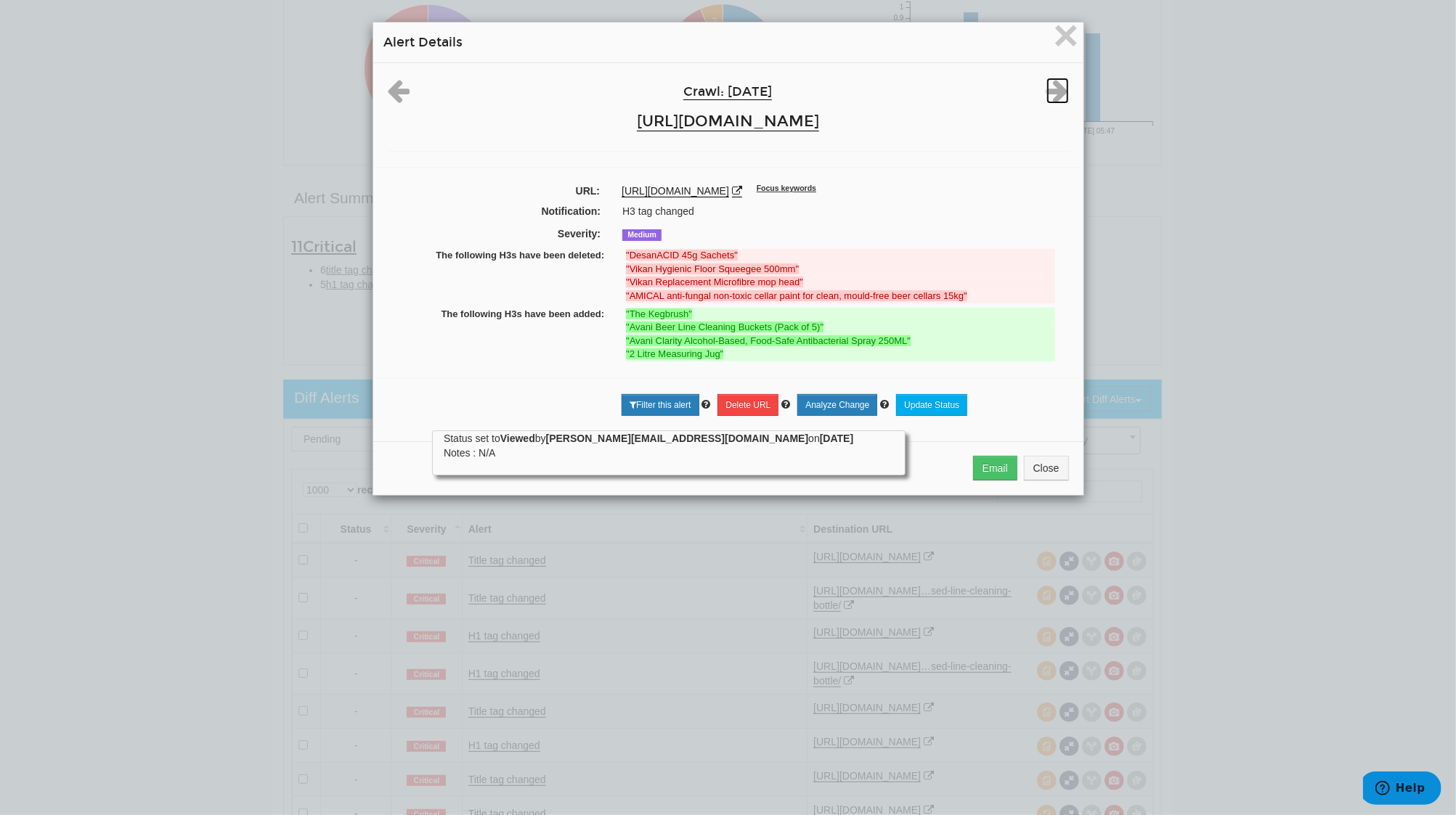
click at [1051, 96] on icon at bounding box center [1057, 91] width 23 height 27
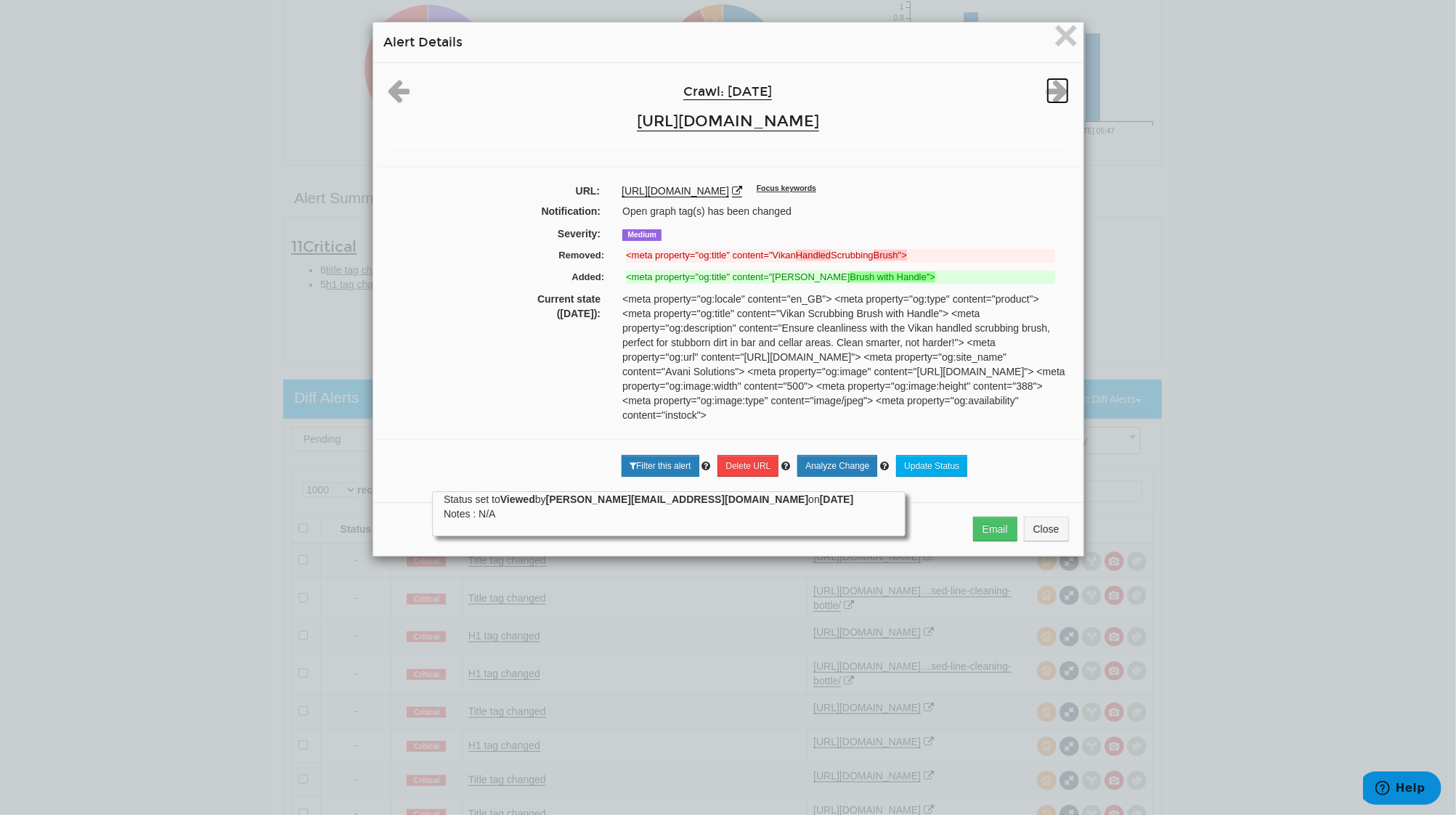
click at [1051, 96] on icon at bounding box center [1057, 91] width 23 height 27
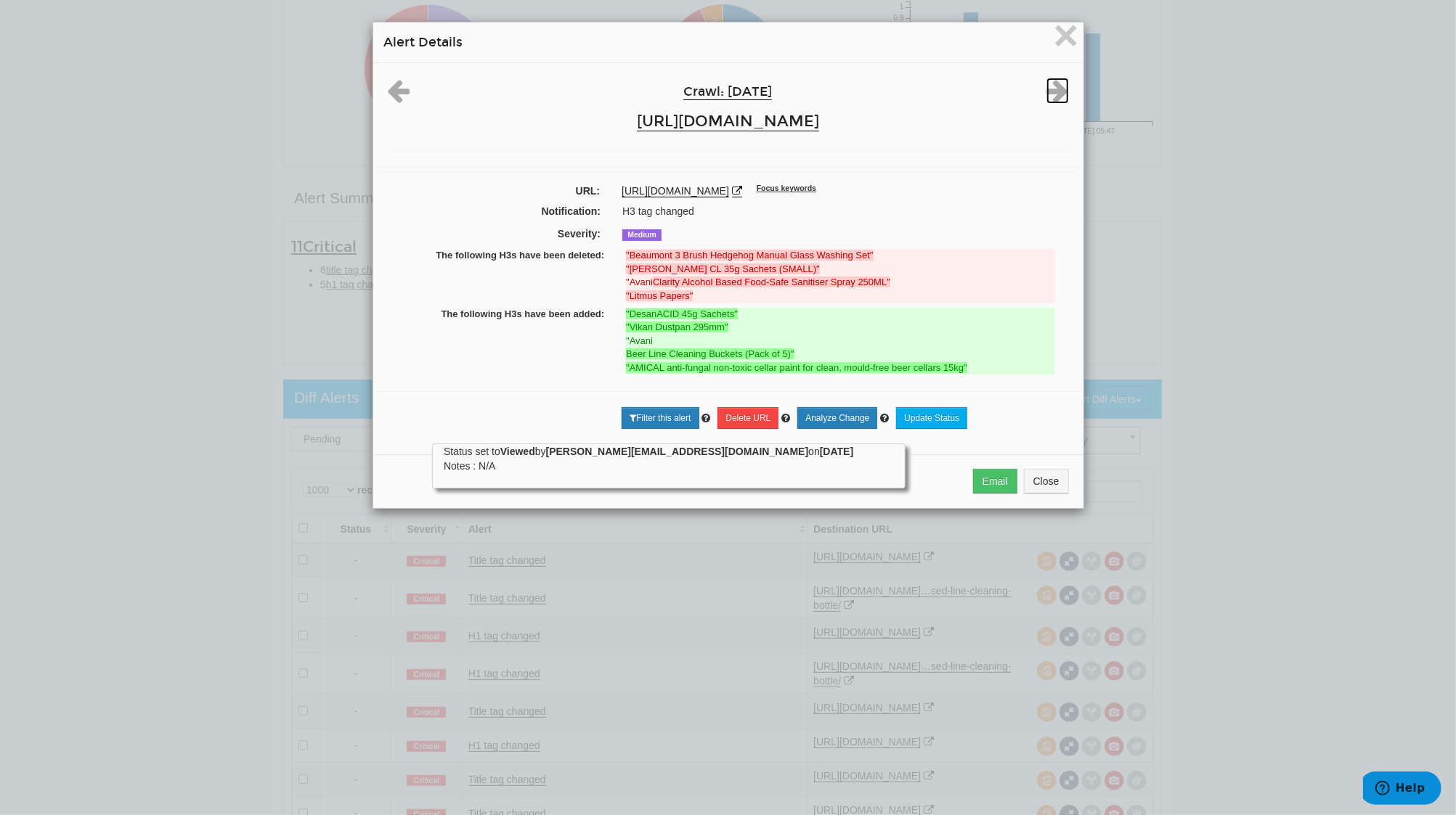
click at [1051, 96] on icon at bounding box center [1057, 91] width 23 height 27
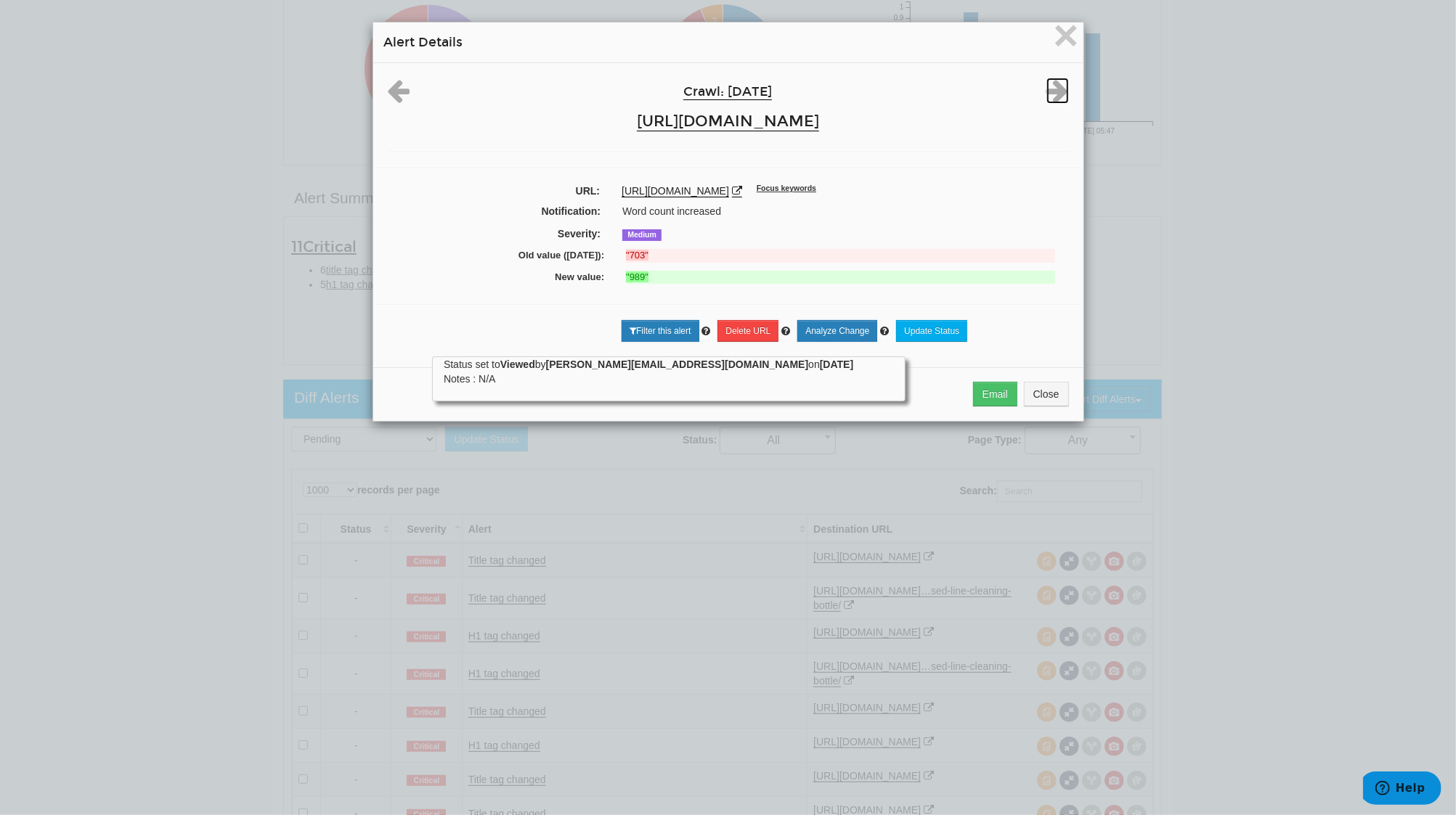
click at [1051, 96] on icon at bounding box center [1057, 91] width 23 height 27
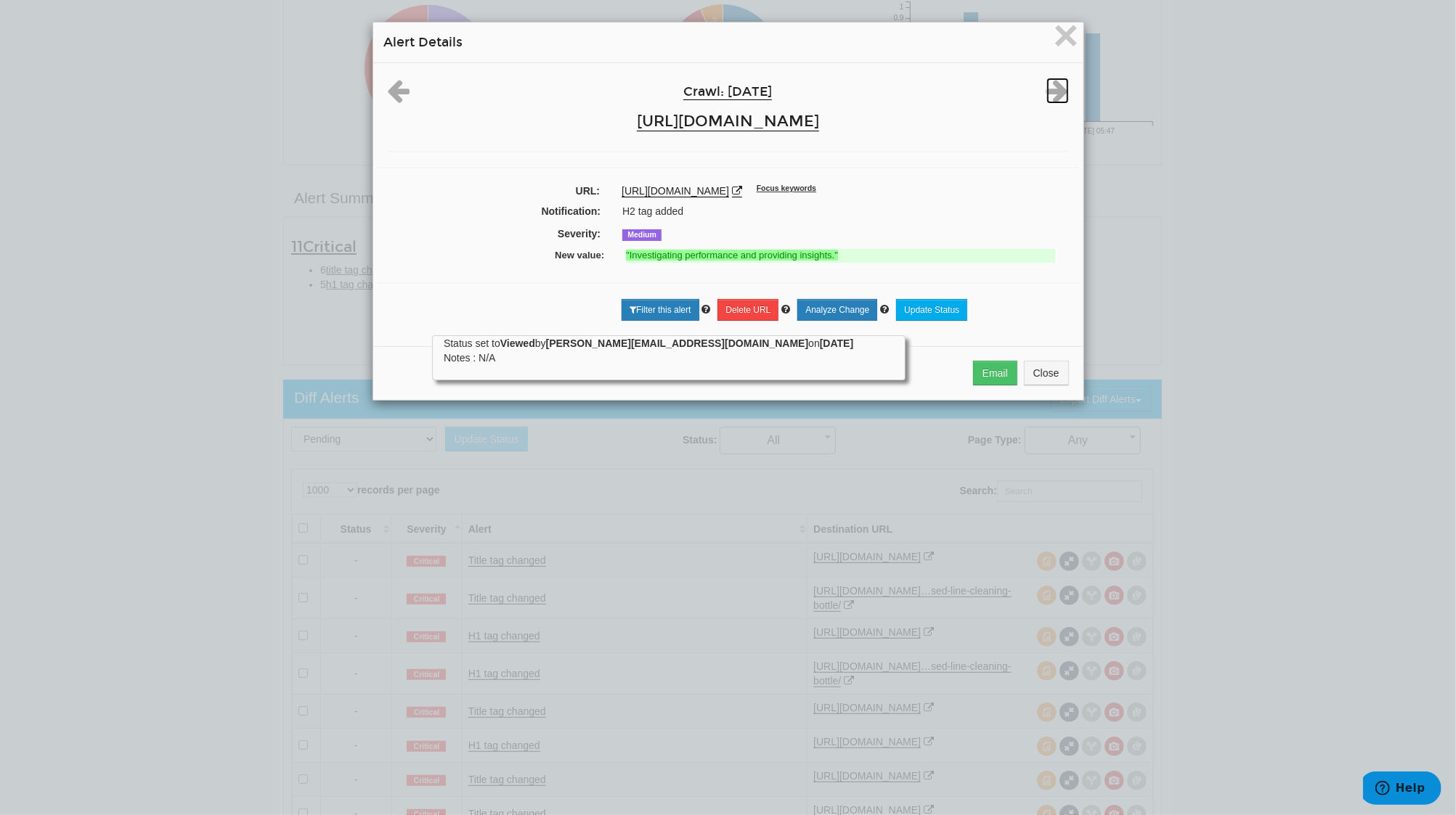
click at [1051, 96] on icon at bounding box center [1057, 91] width 23 height 27
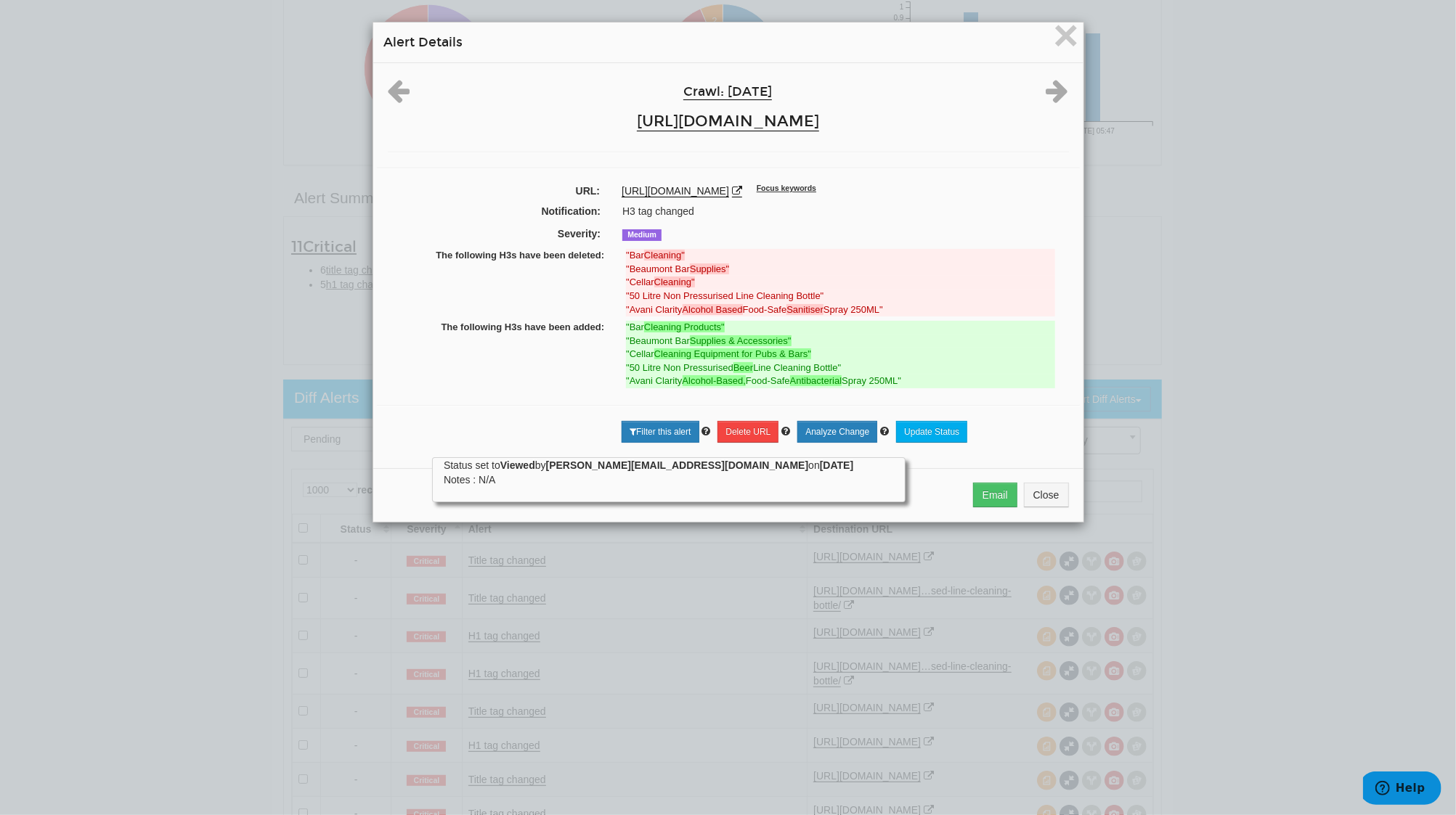
click at [352, 56] on div "× Alert Details Crawl: [DATE] [URL][DOMAIN_NAME] URL: [URL][DOMAIN_NAME] Focus …" at bounding box center [728, 407] width 1456 height 815
click at [387, 79] on icon at bounding box center [398, 91] width 23 height 27
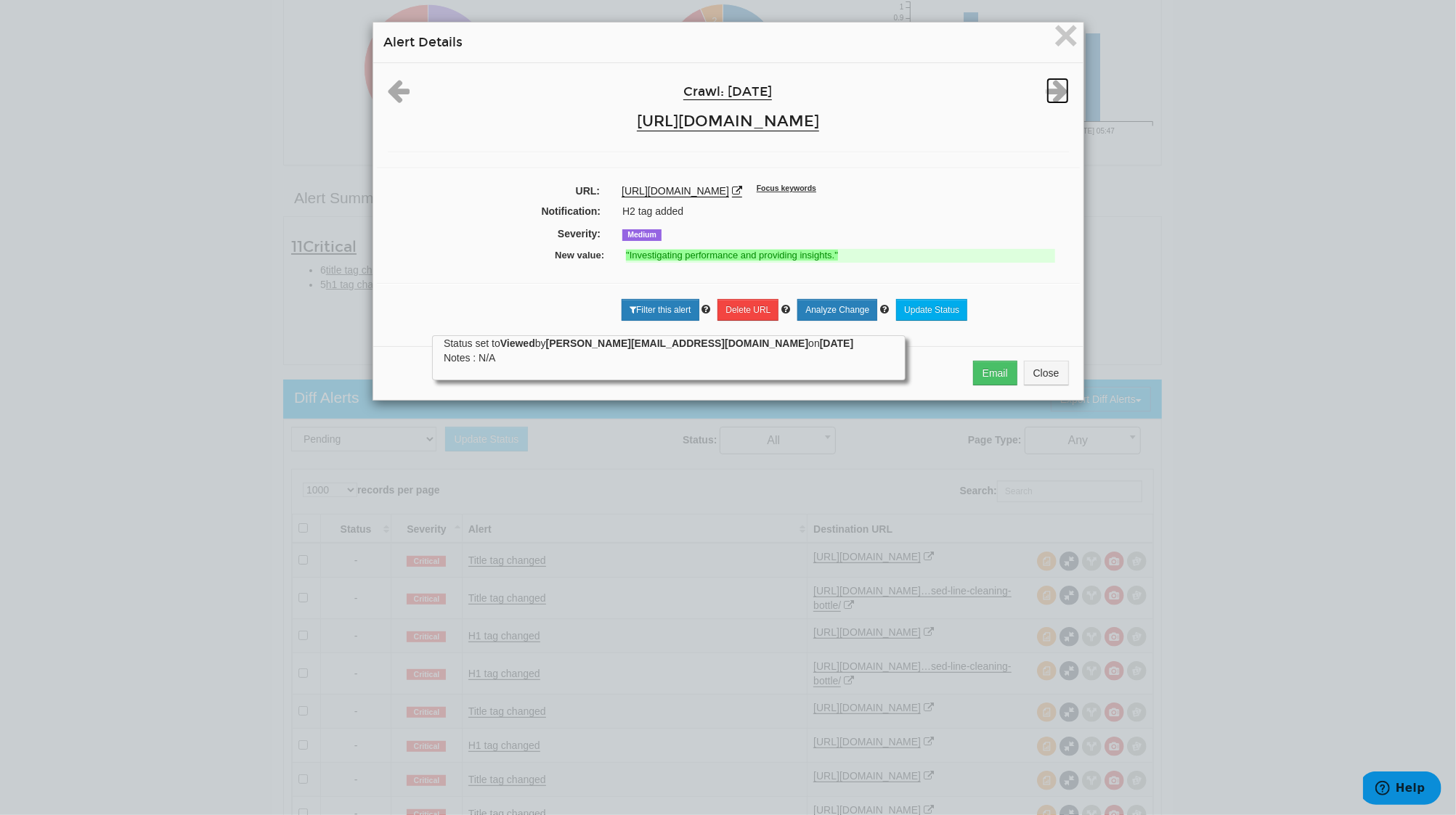
click at [1048, 78] on icon at bounding box center [1057, 91] width 23 height 27
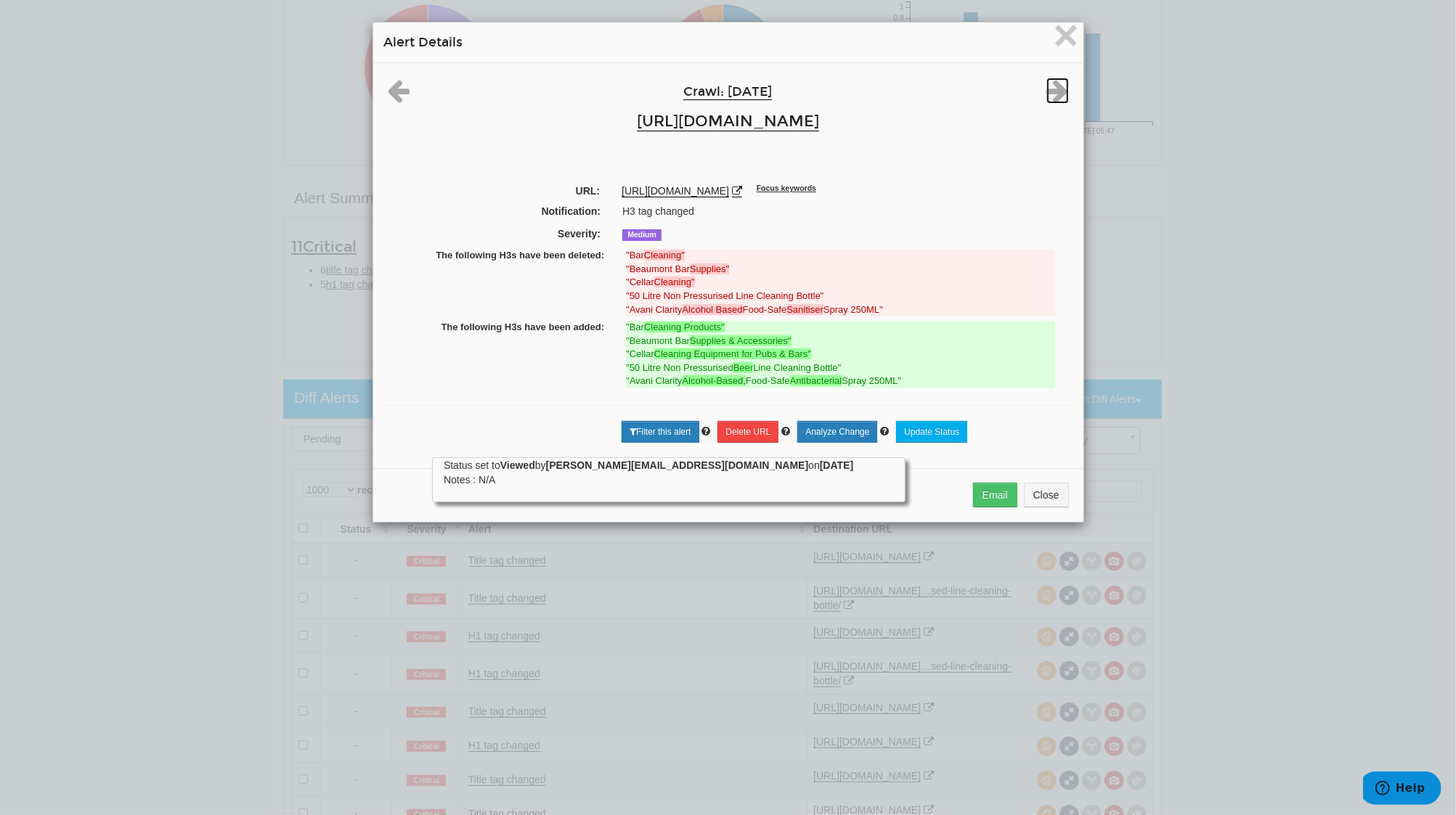
click at [1050, 78] on icon at bounding box center [1057, 91] width 23 height 27
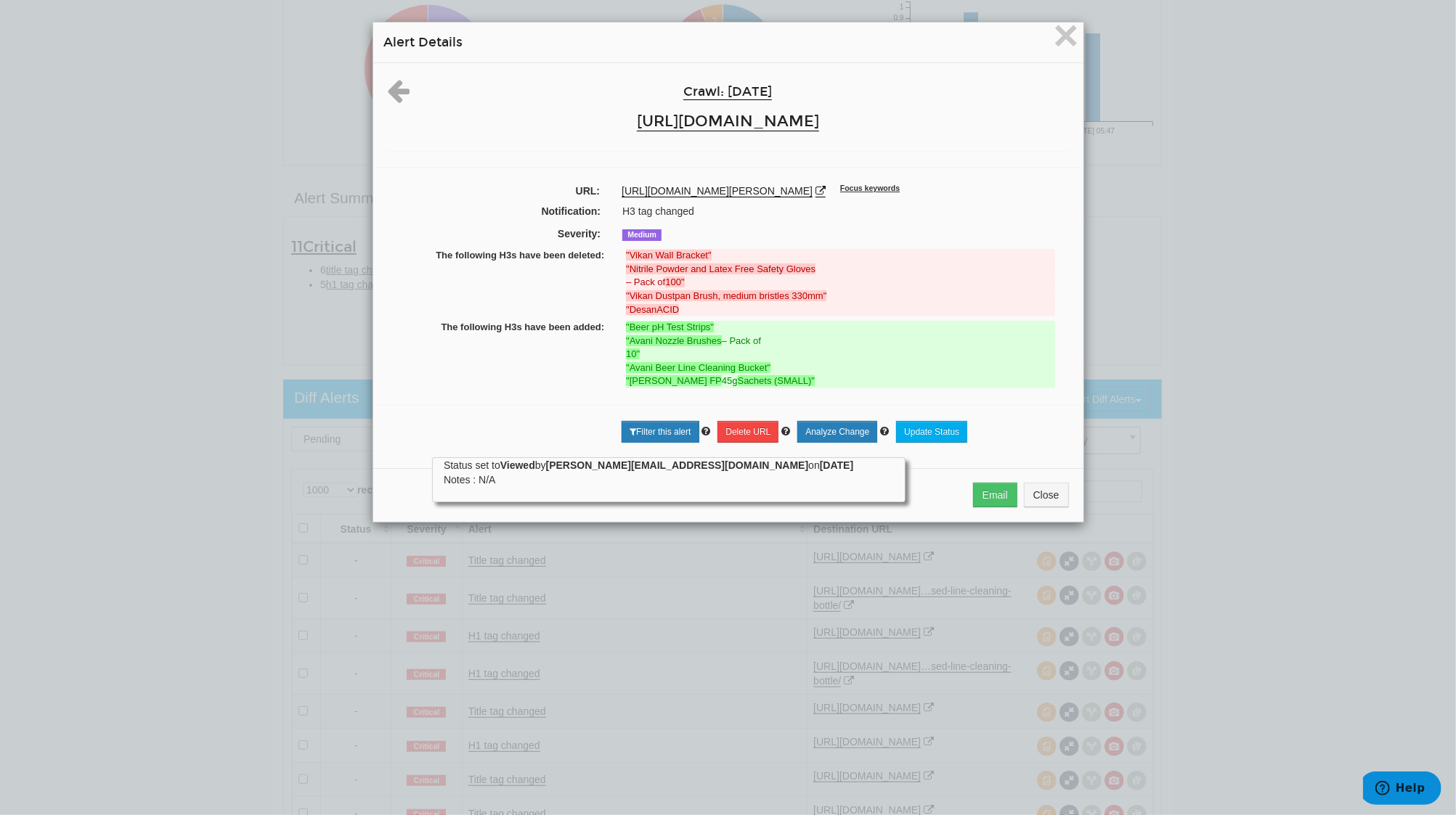
click at [1050, 78] on div at bounding box center [1051, 78] width 59 height 1
click at [1058, 40] on span "×" at bounding box center [1066, 34] width 26 height 48
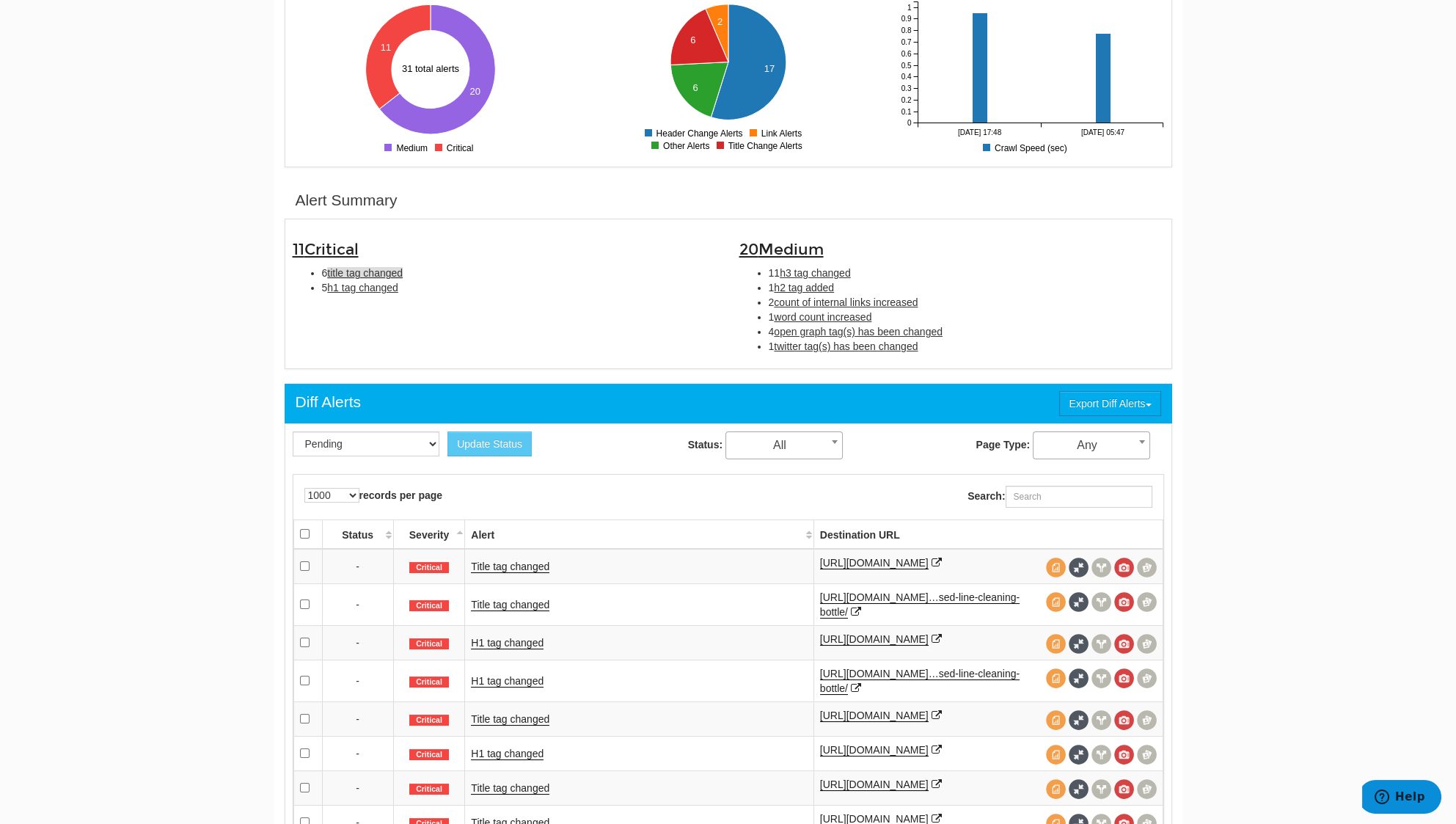
click at [358, 270] on span "title tag changed" at bounding box center [365, 273] width 76 height 12
type input "title tag changed"
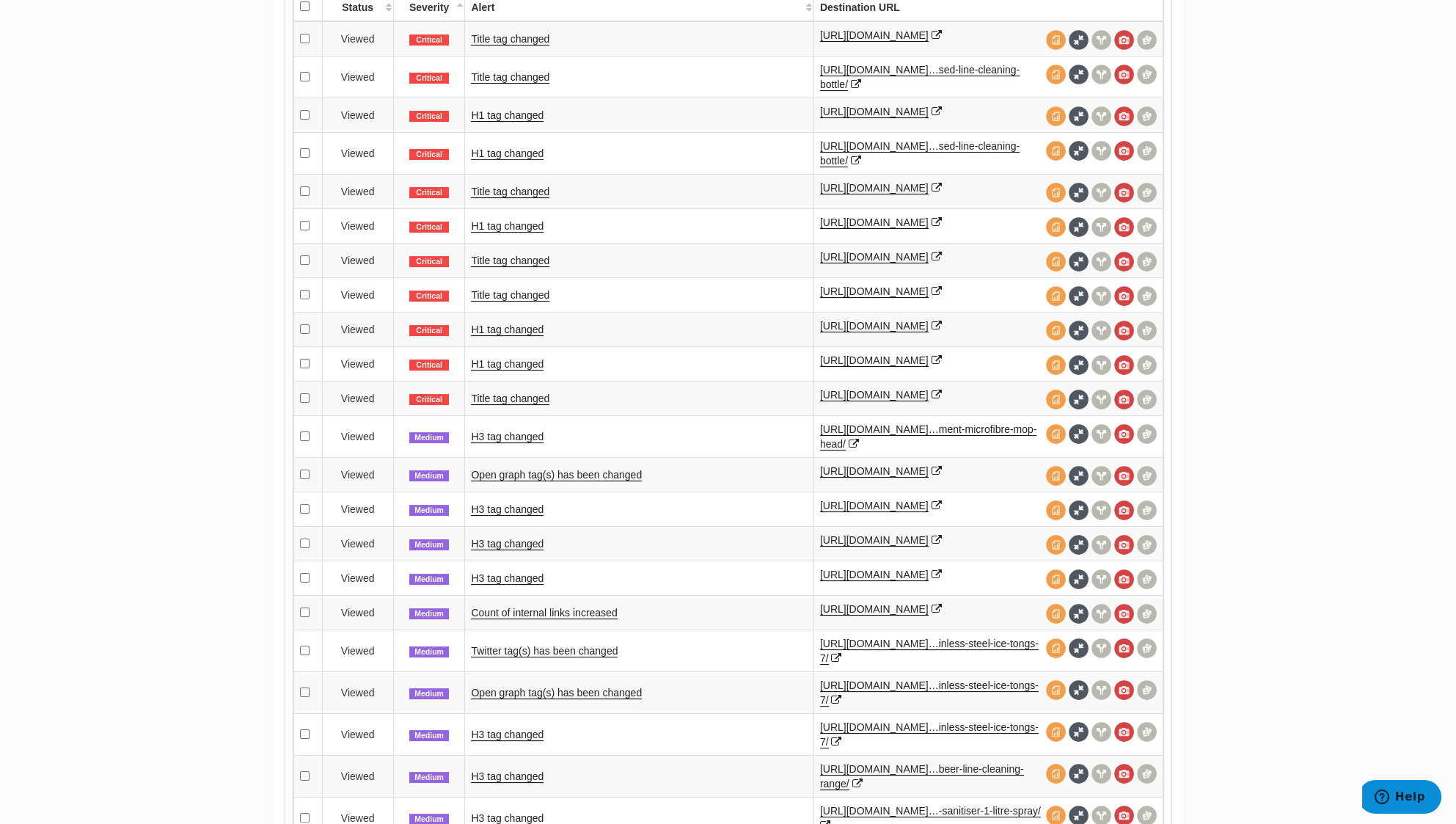
scroll to position [475, 0]
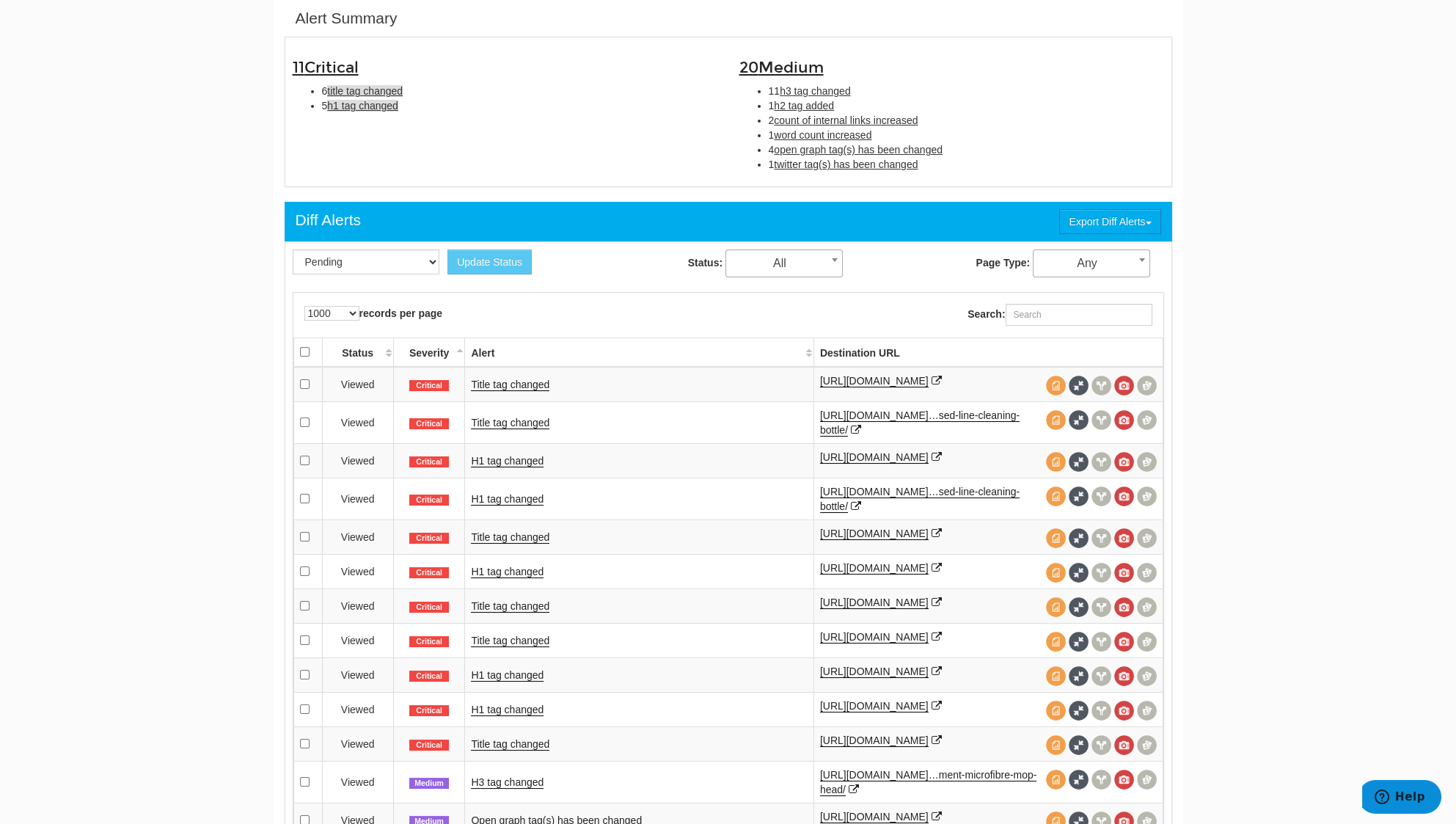
click at [382, 101] on span "h1 tag changed" at bounding box center [363, 106] width 71 height 12
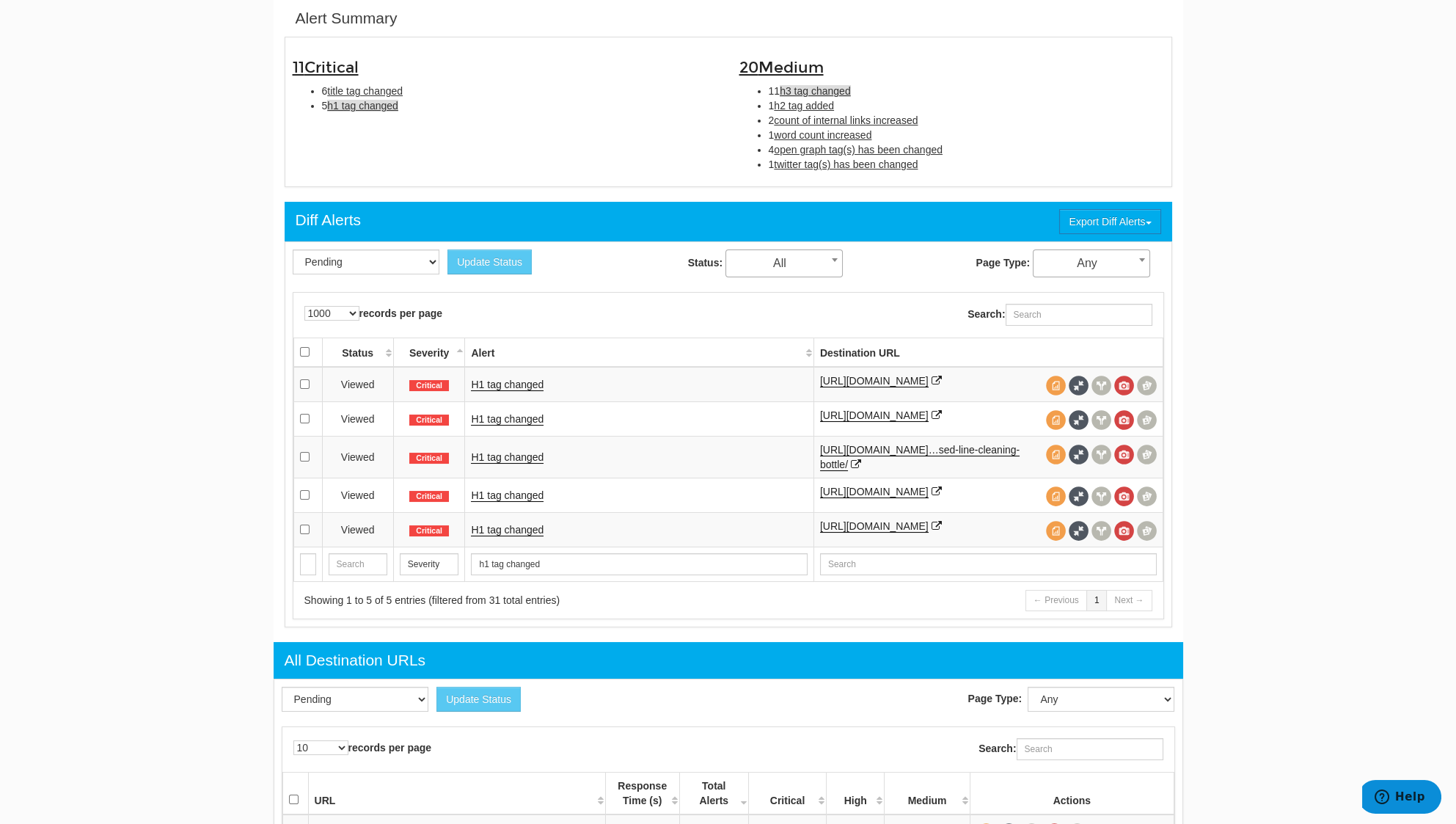
click at [794, 94] on span "h3 tag changed" at bounding box center [815, 91] width 71 height 12
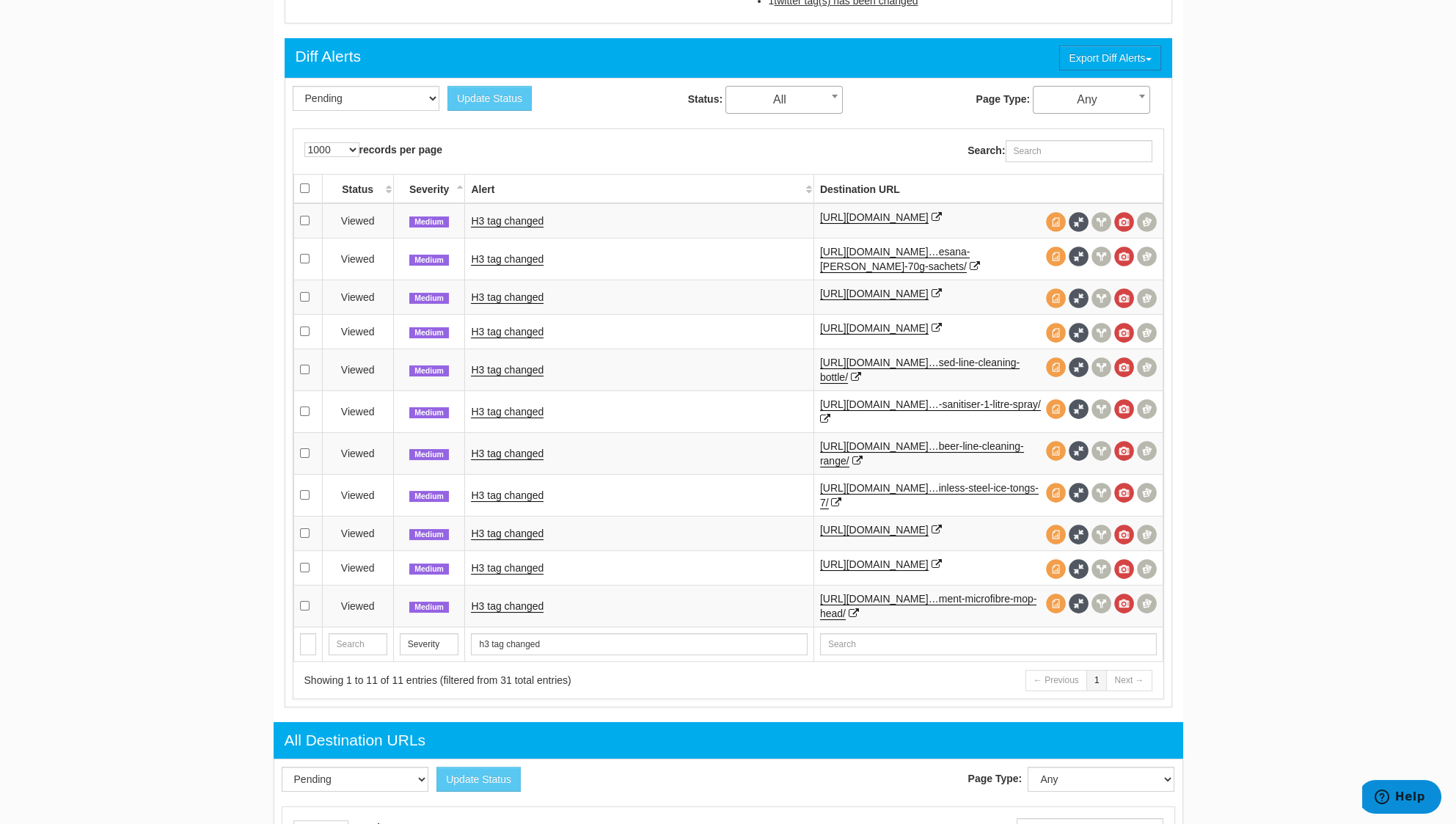
scroll to position [378, 0]
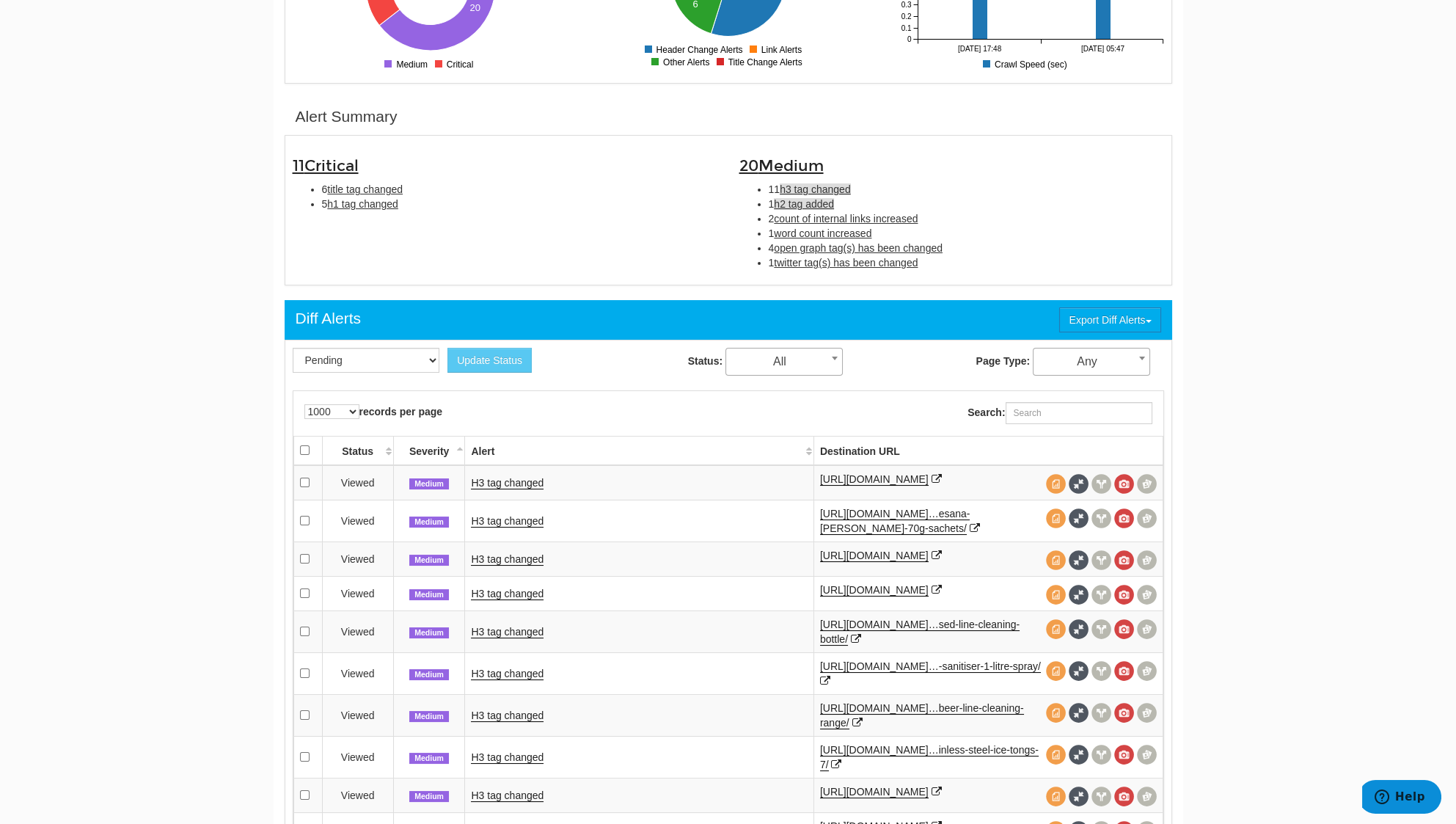
click at [800, 199] on span "h2 tag added" at bounding box center [804, 204] width 60 height 12
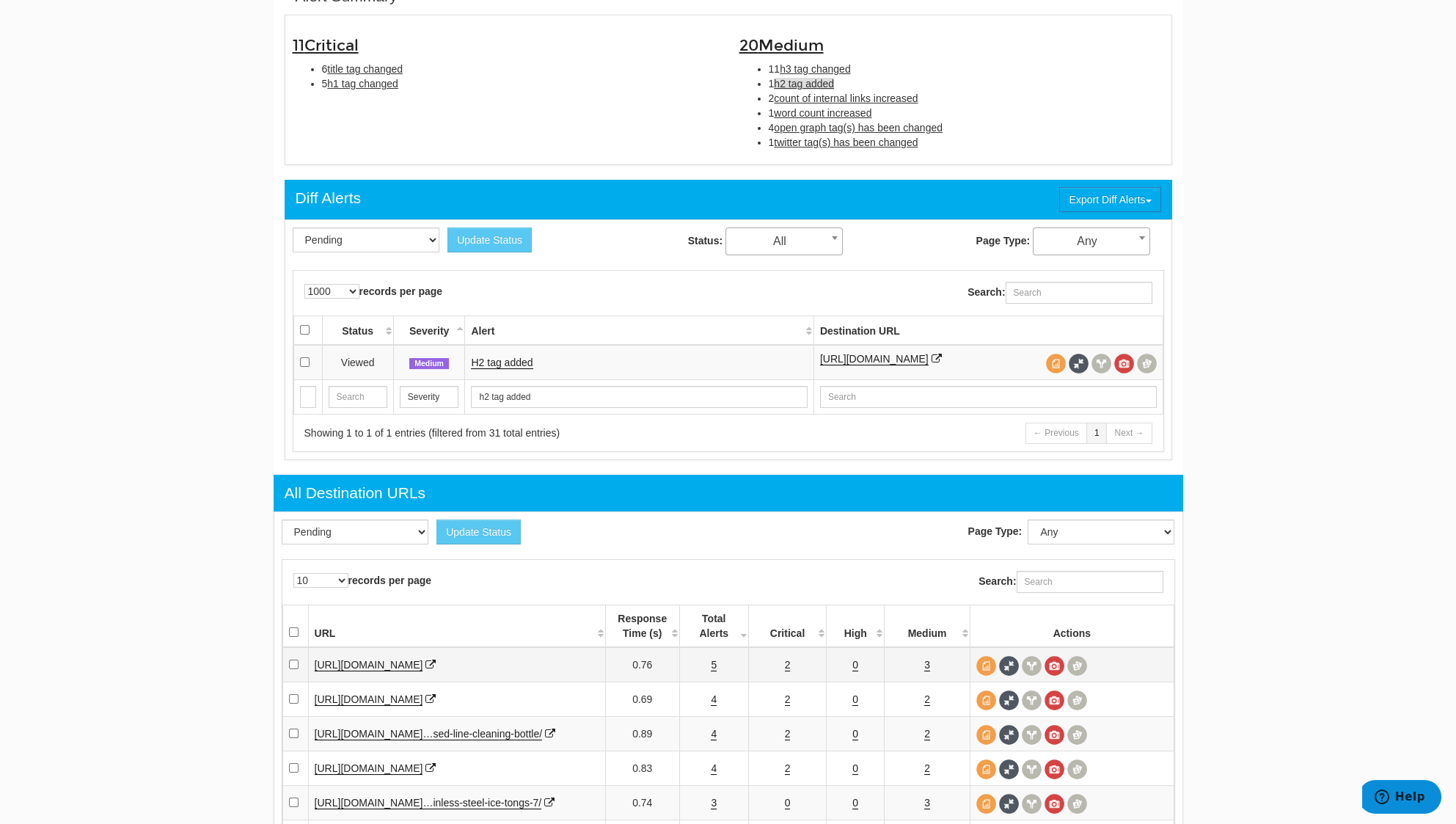
scroll to position [229, 0]
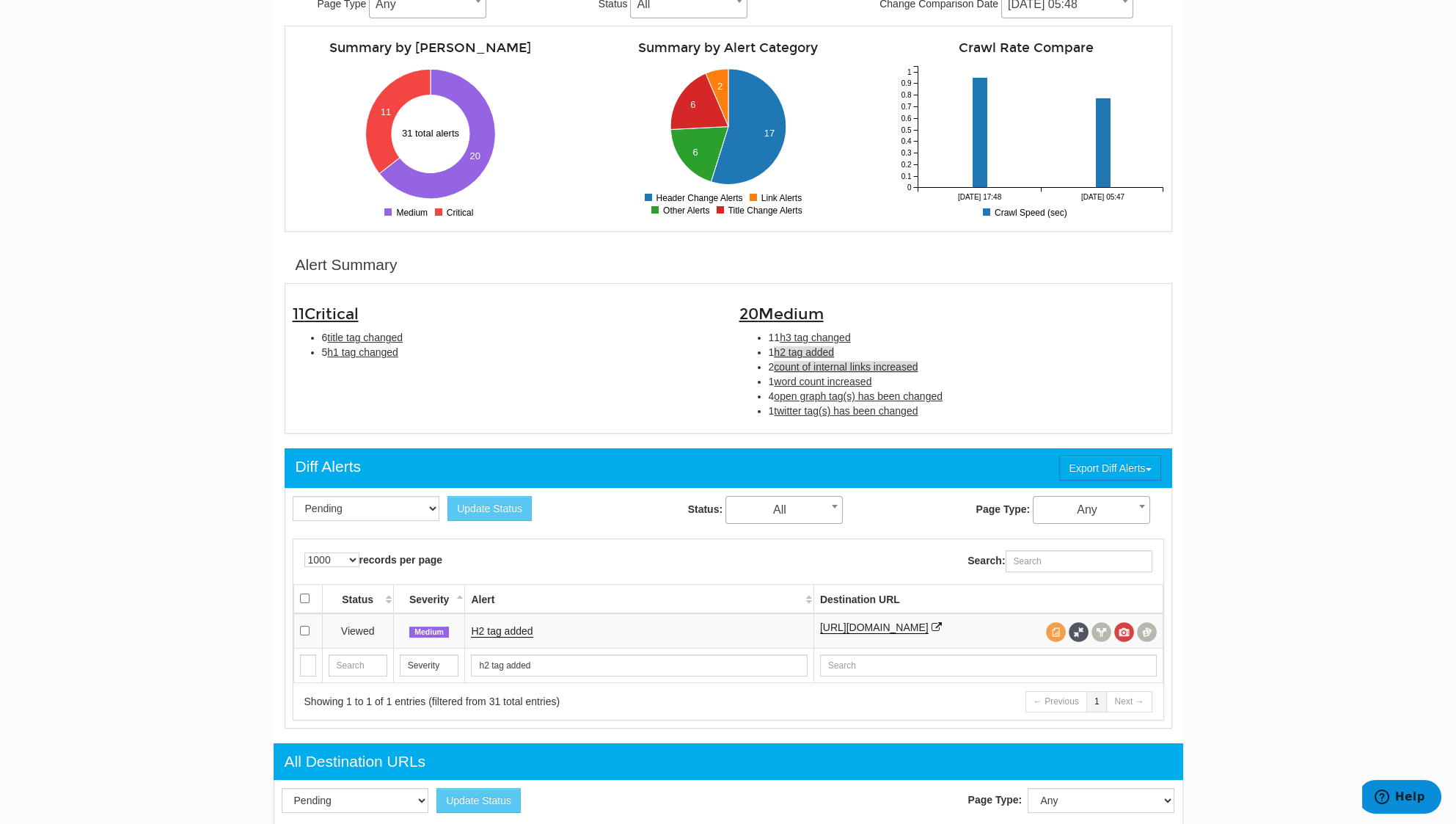
click at [813, 366] on span "count of internal links increased" at bounding box center [846, 367] width 143 height 12
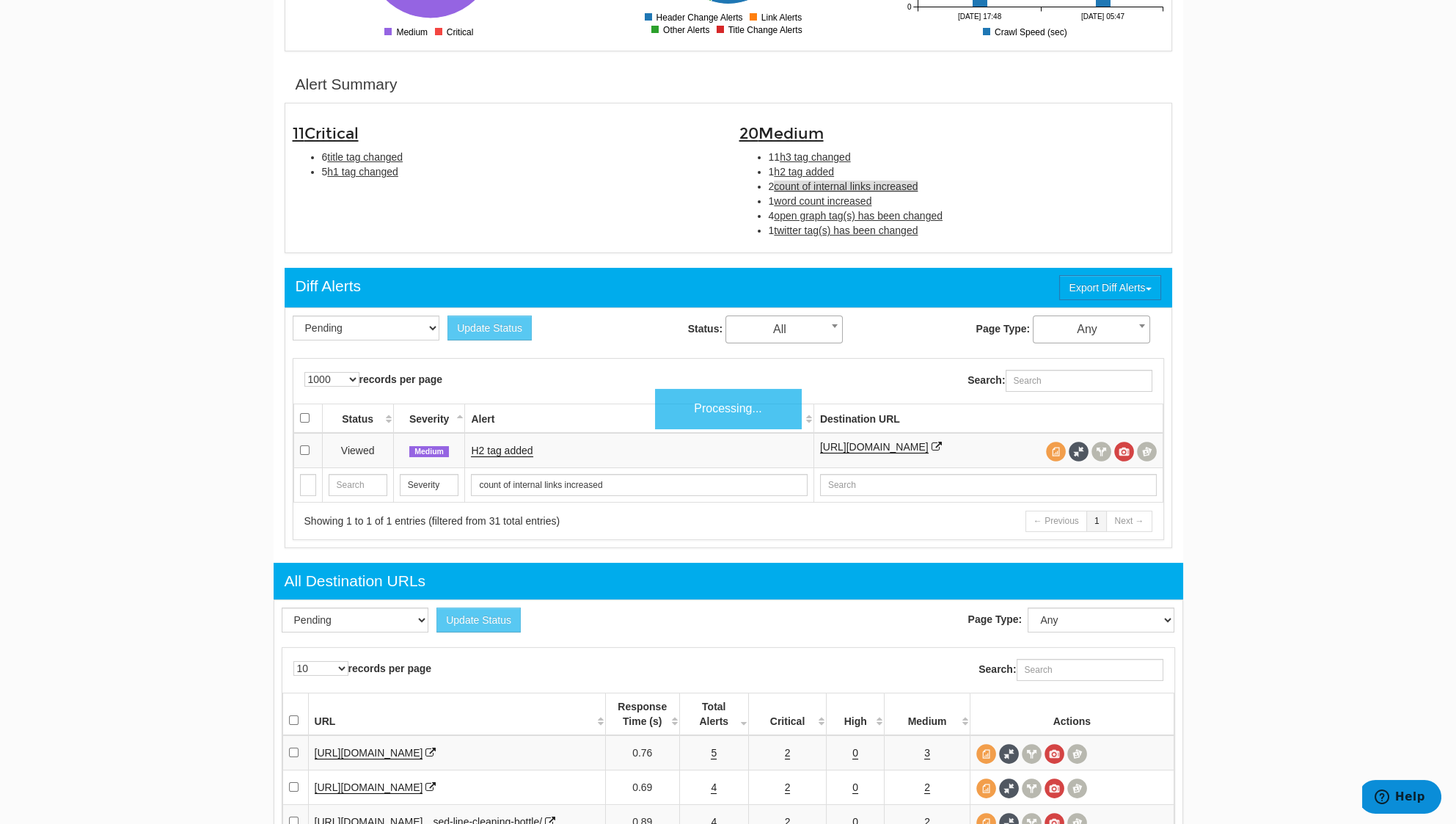
scroll to position [475, 0]
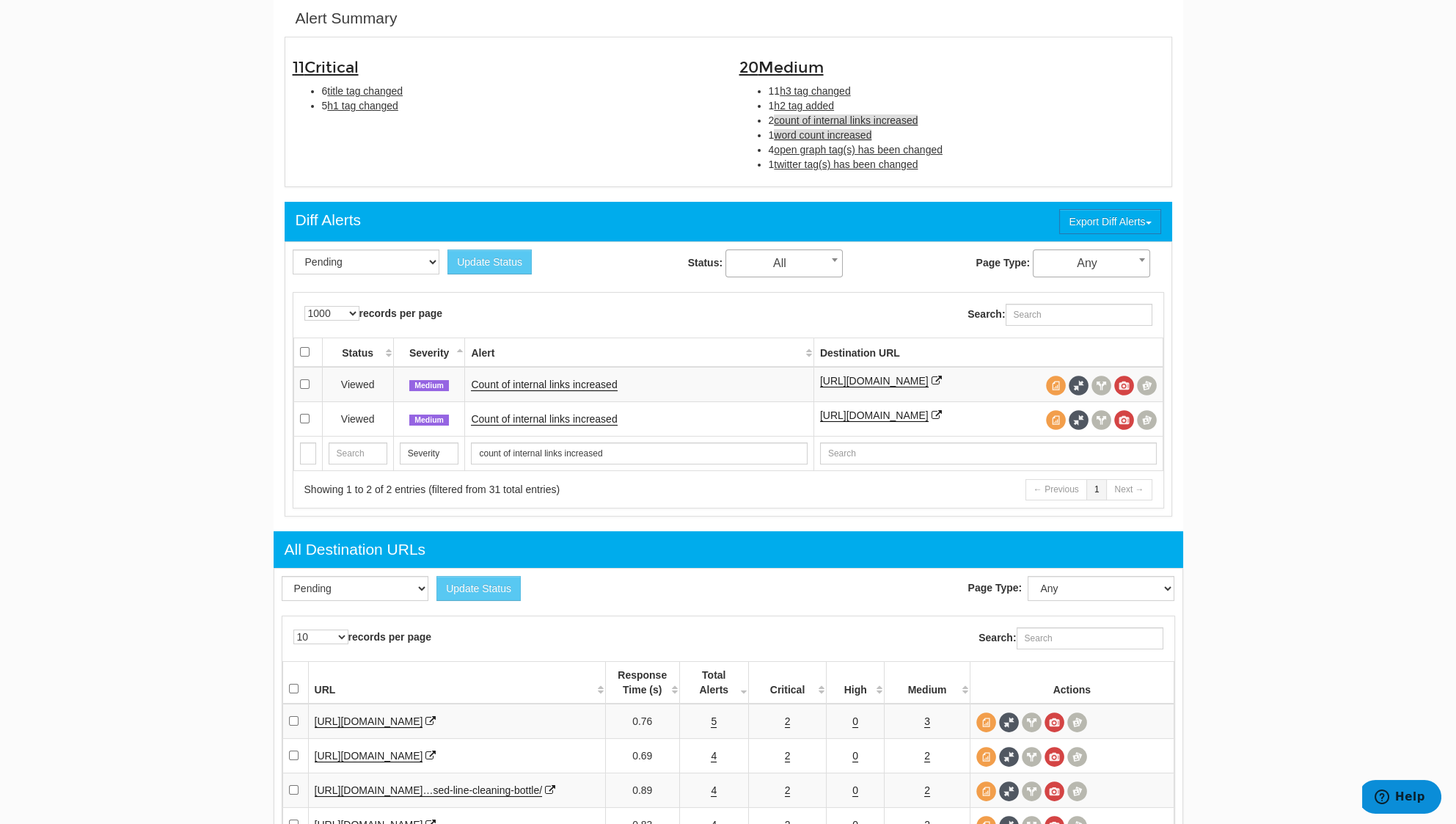
click at [826, 135] on span "word count increased" at bounding box center [823, 136] width 98 height 12
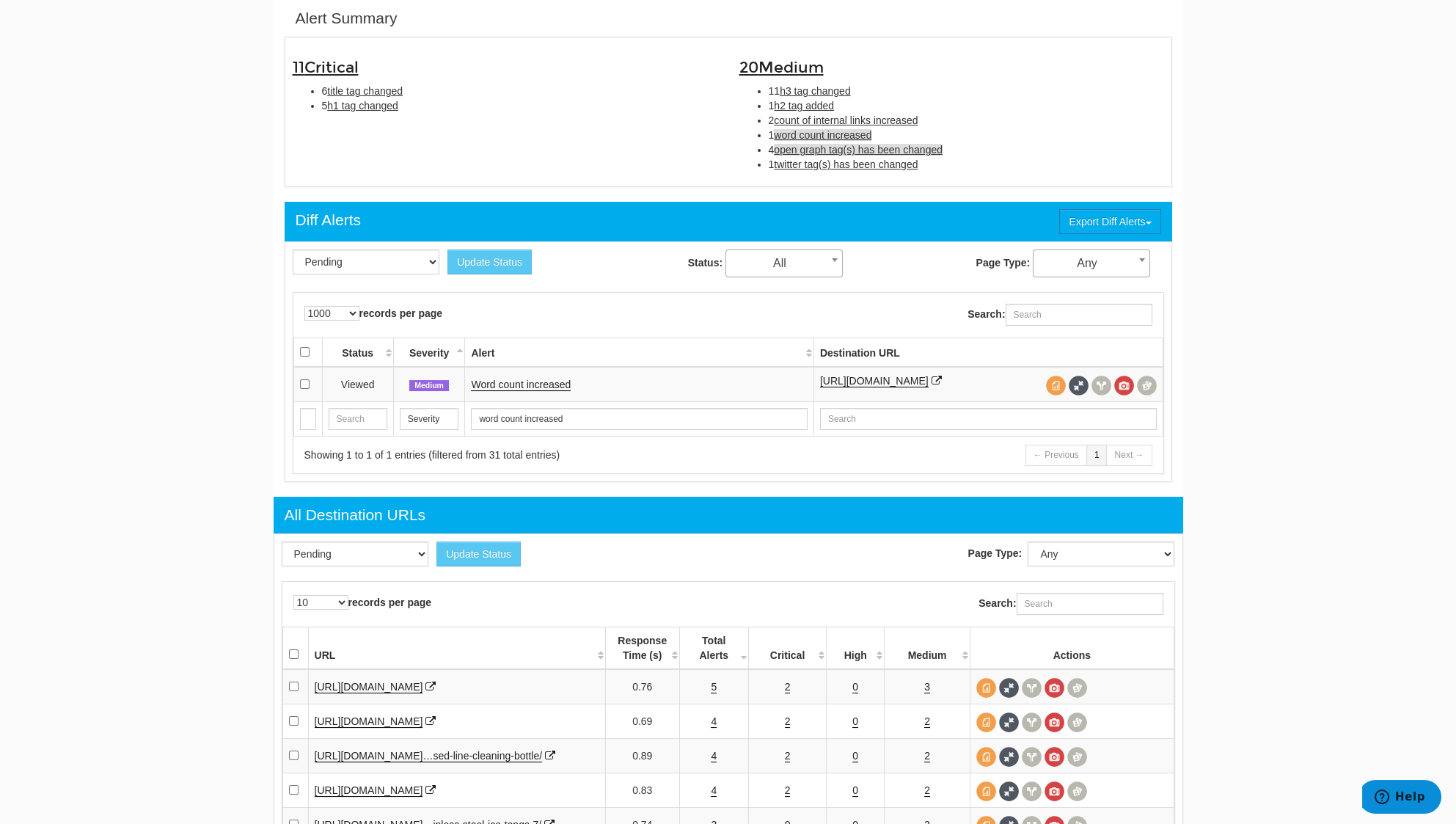
click at [828, 143] on span "open graph tag(s) has been changed" at bounding box center [857, 149] width 168 height 12
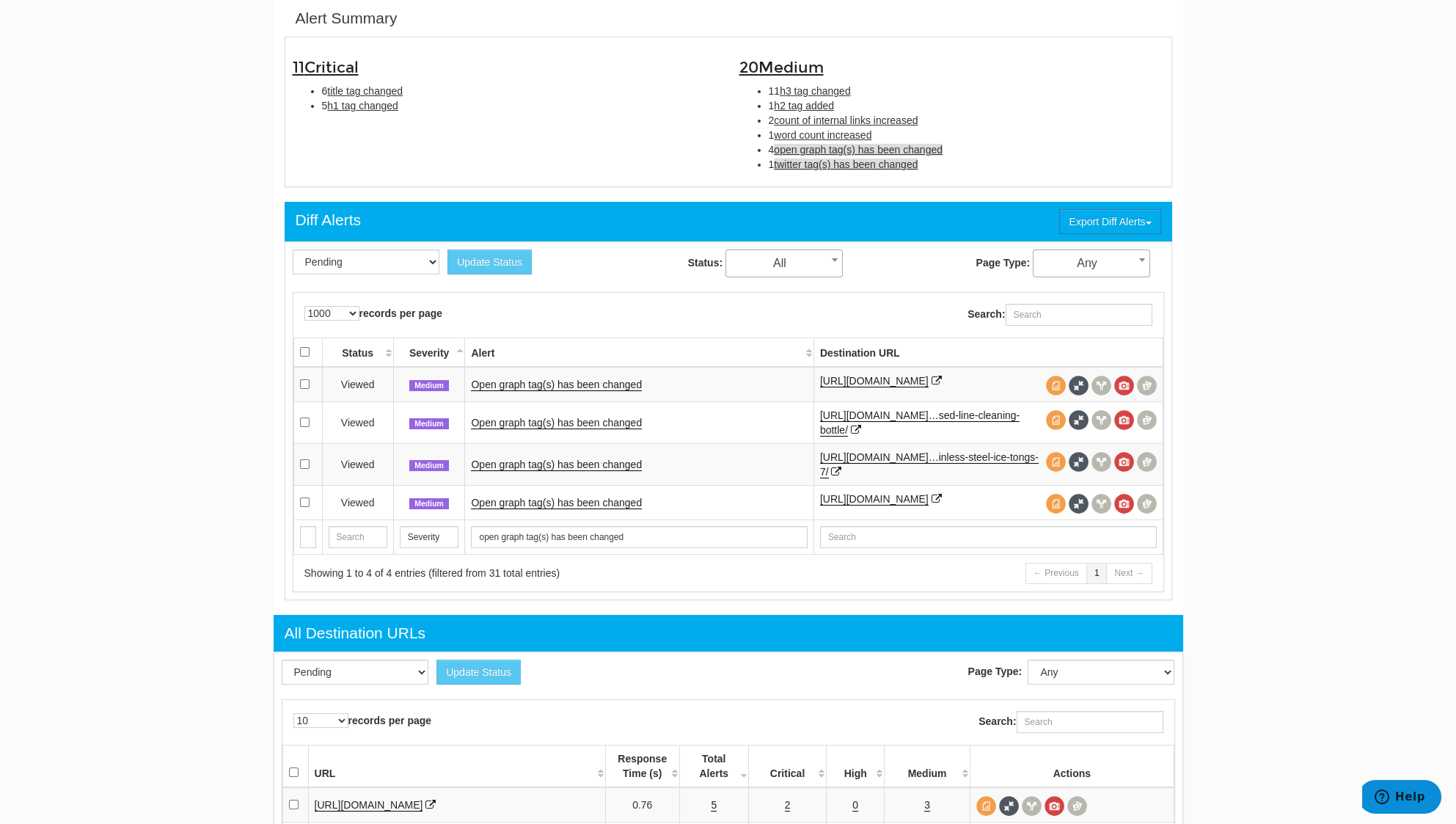
click at [827, 163] on span "twitter tag(s) has been changed" at bounding box center [846, 164] width 143 height 12
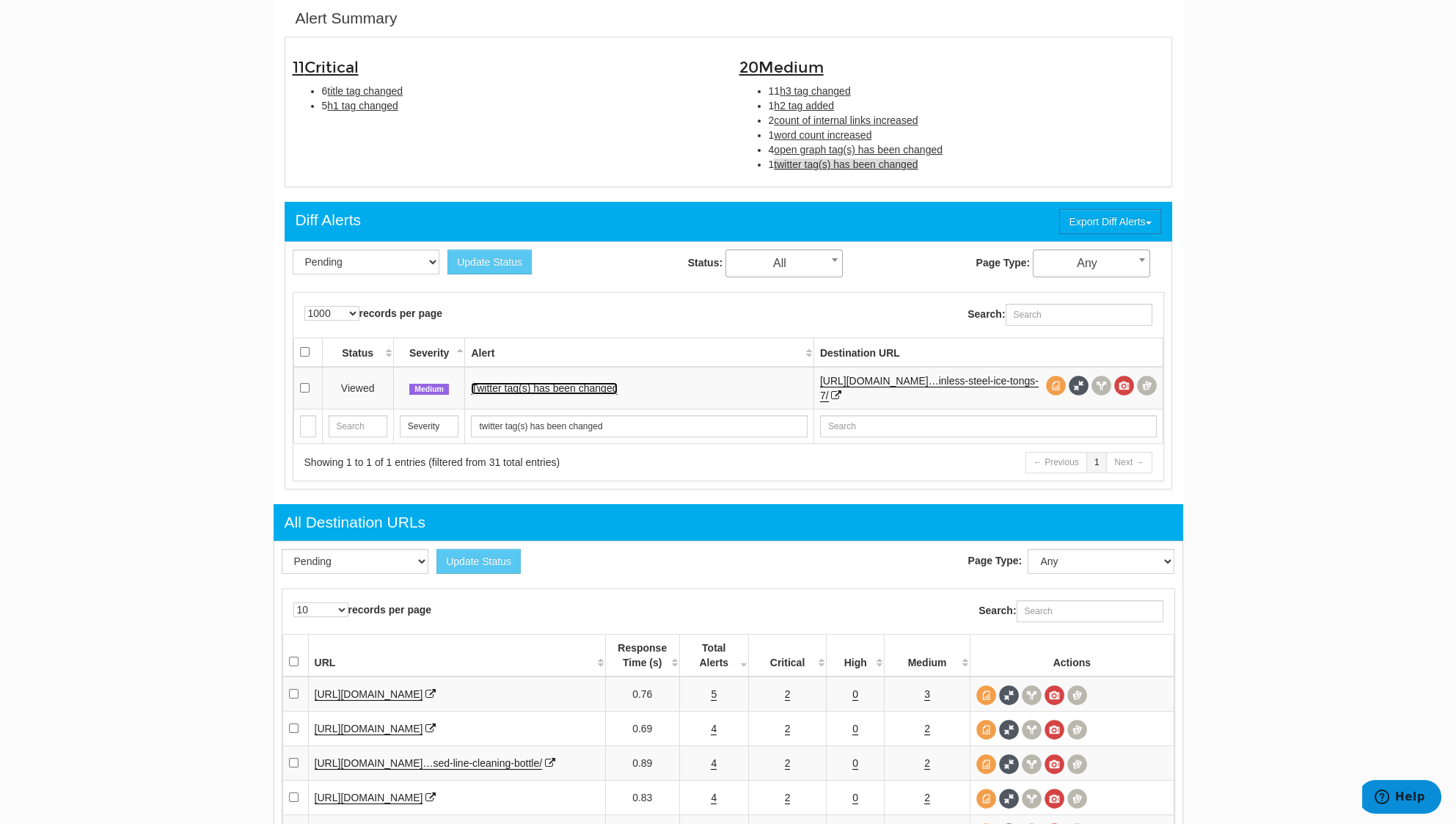
click at [610, 392] on link "Twitter tag(s) has been changed" at bounding box center [544, 389] width 146 height 13
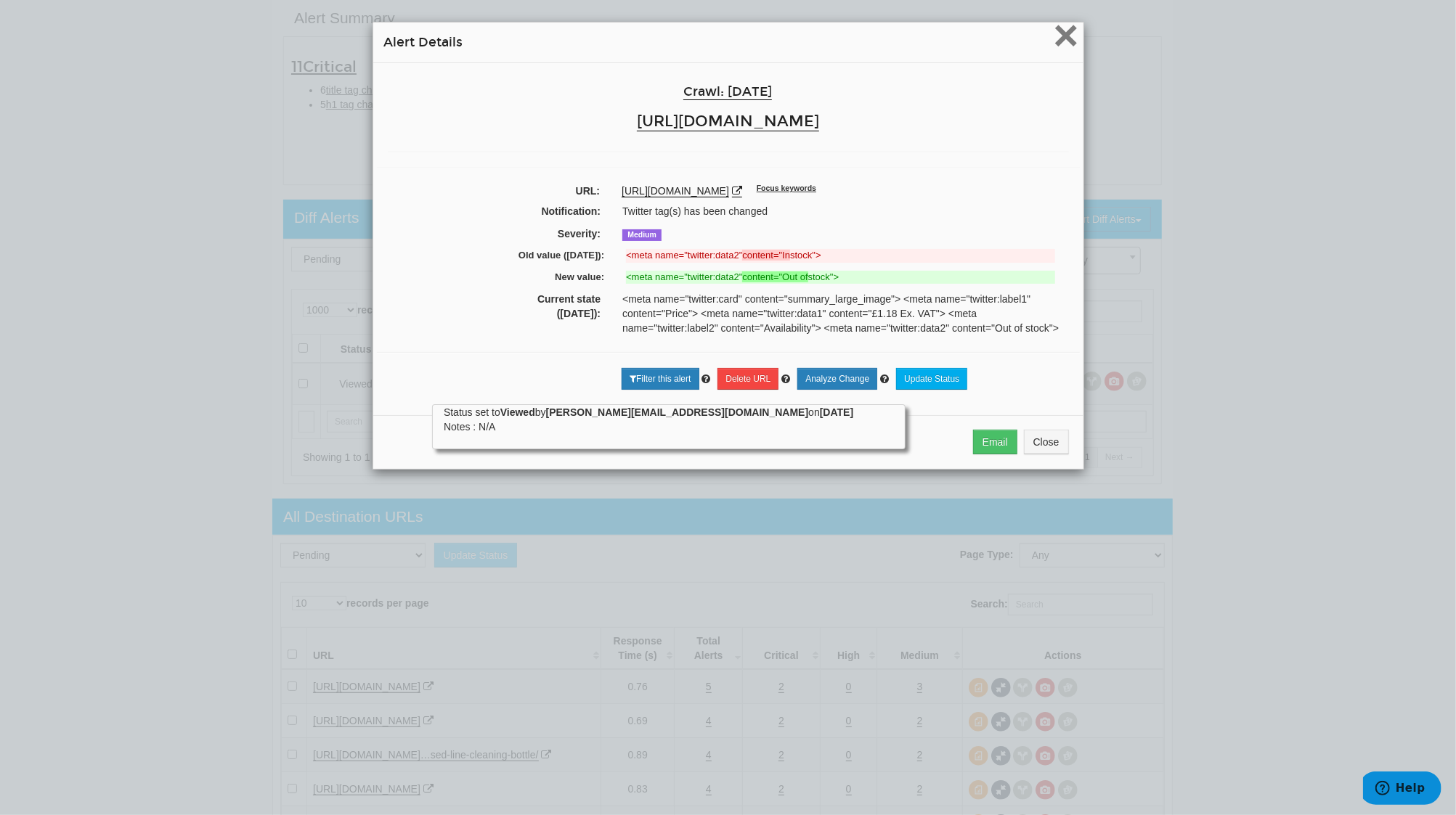
click at [1053, 43] on span "×" at bounding box center [1066, 34] width 26 height 48
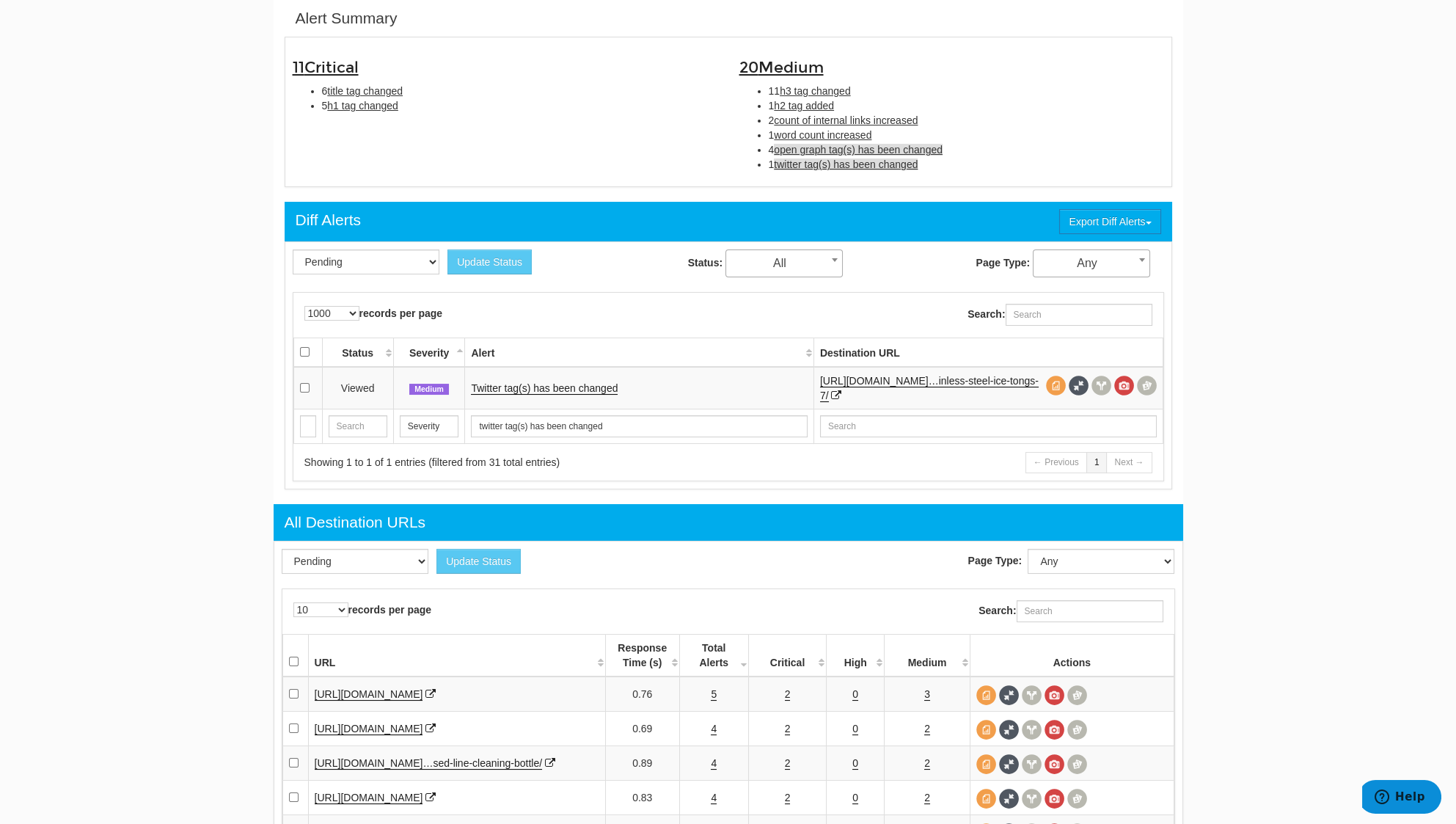
click at [838, 143] on span "open graph tag(s) has been changed" at bounding box center [857, 149] width 168 height 12
type input "open graph tag(s) has been changed"
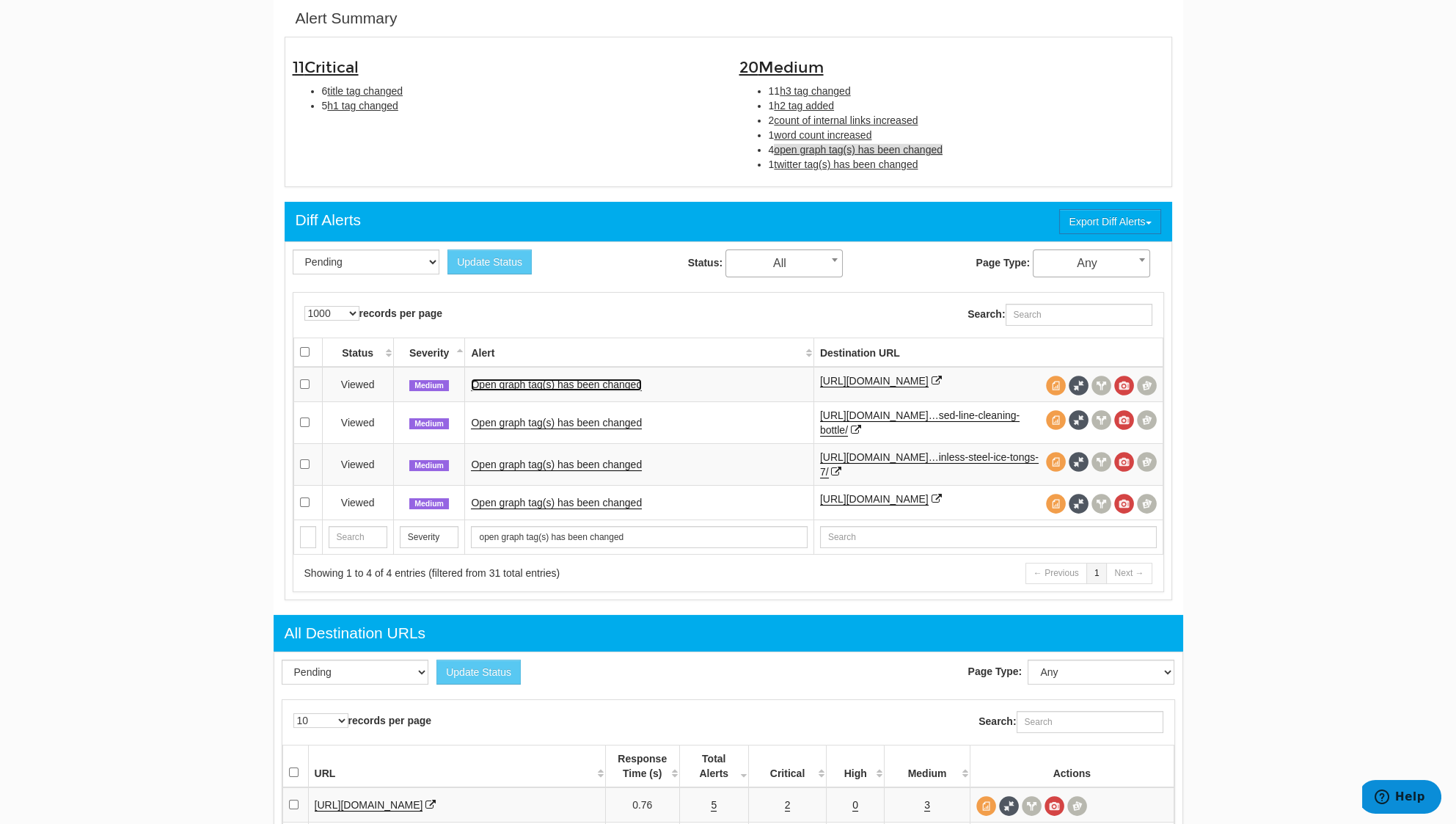
click at [523, 384] on link "Open graph tag(s) has been changed" at bounding box center [557, 385] width 171 height 13
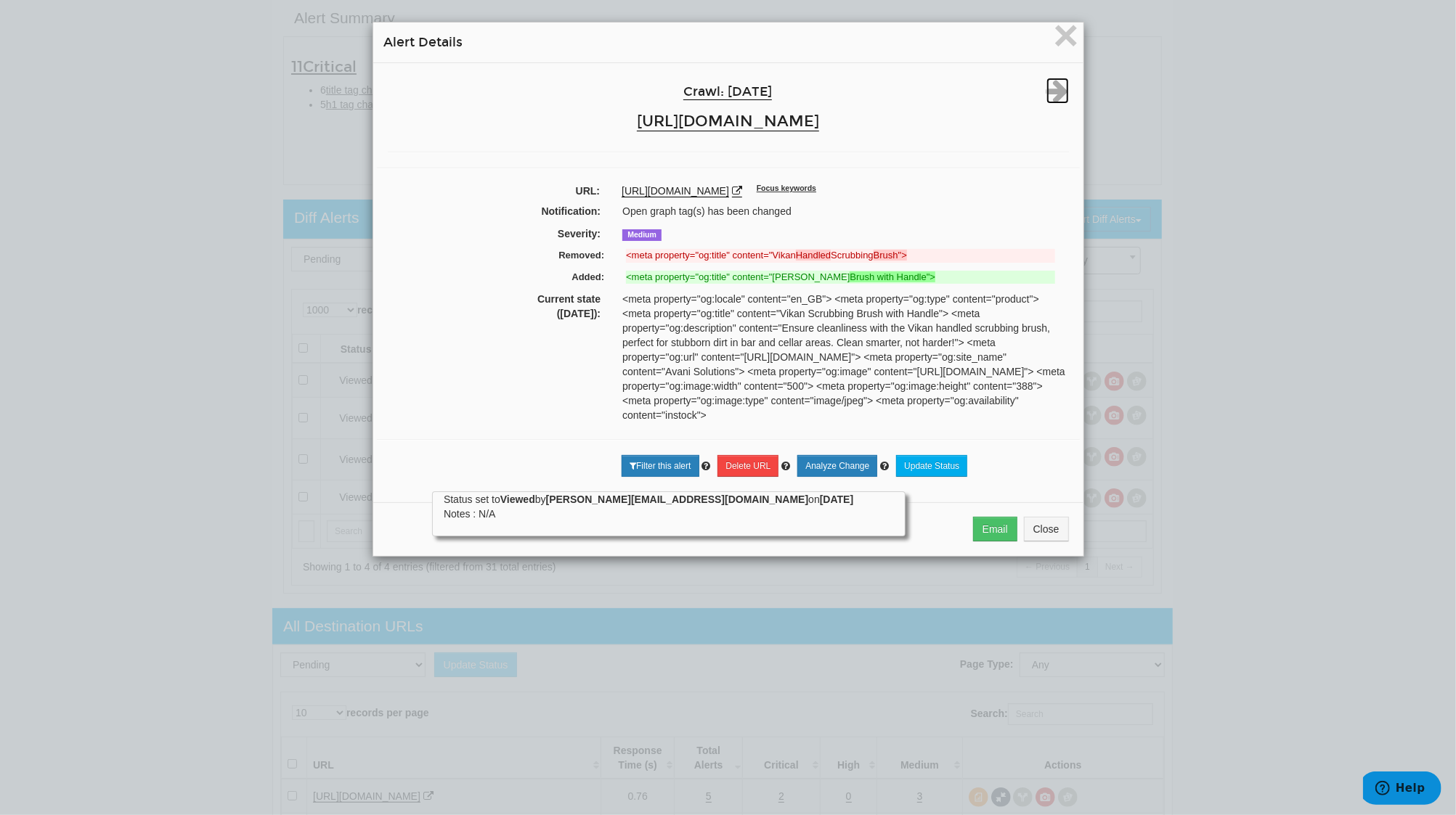
click at [1048, 79] on icon at bounding box center [1057, 91] width 23 height 27
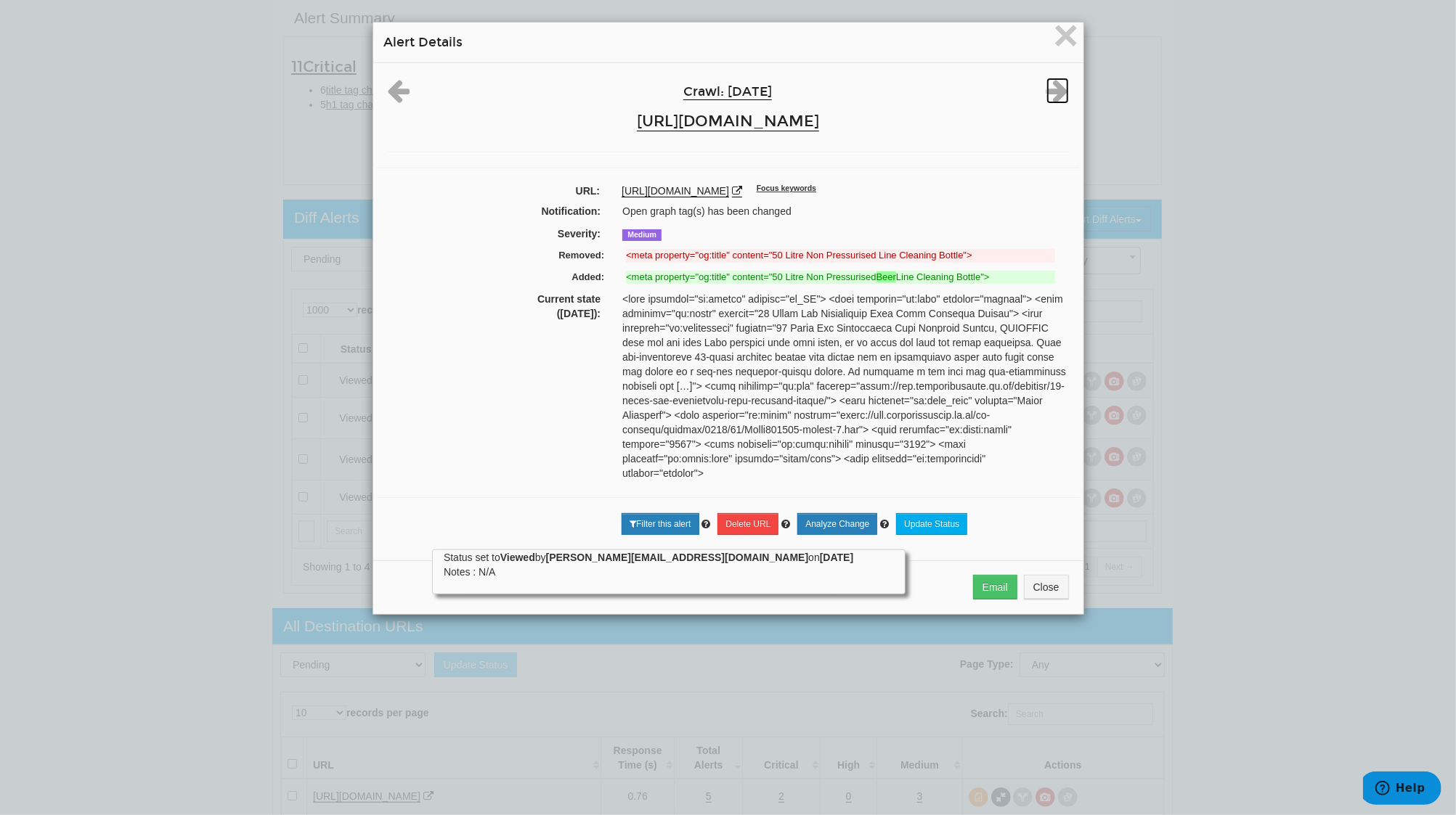
click at [1049, 80] on icon at bounding box center [1057, 91] width 23 height 27
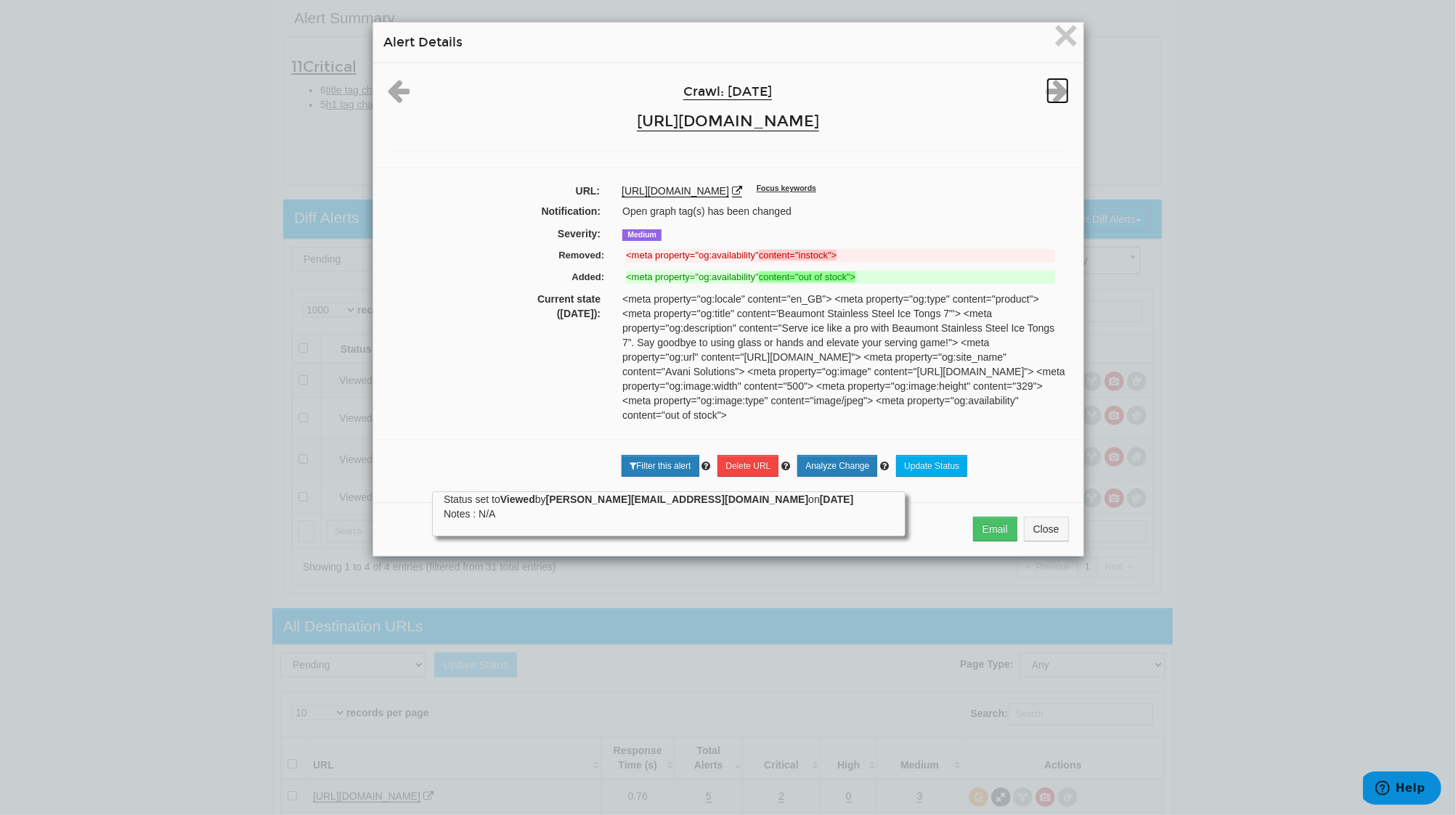
click at [1049, 80] on icon at bounding box center [1057, 91] width 23 height 27
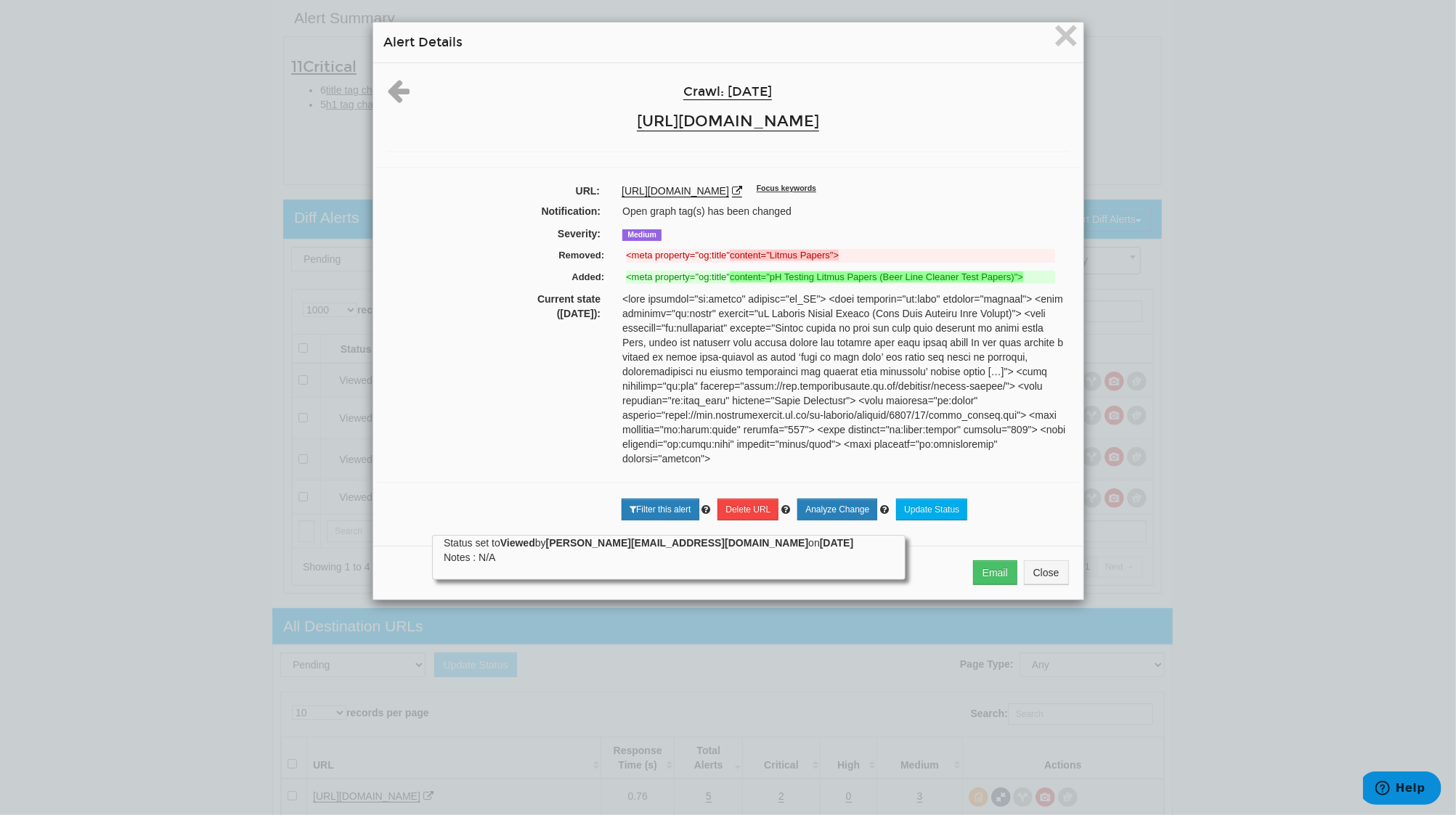
click at [1049, 80] on div "Crawl: [DATE] [URL][DOMAIN_NAME]" at bounding box center [728, 107] width 703 height 59
click at [1055, 38] on span "×" at bounding box center [1066, 34] width 26 height 48
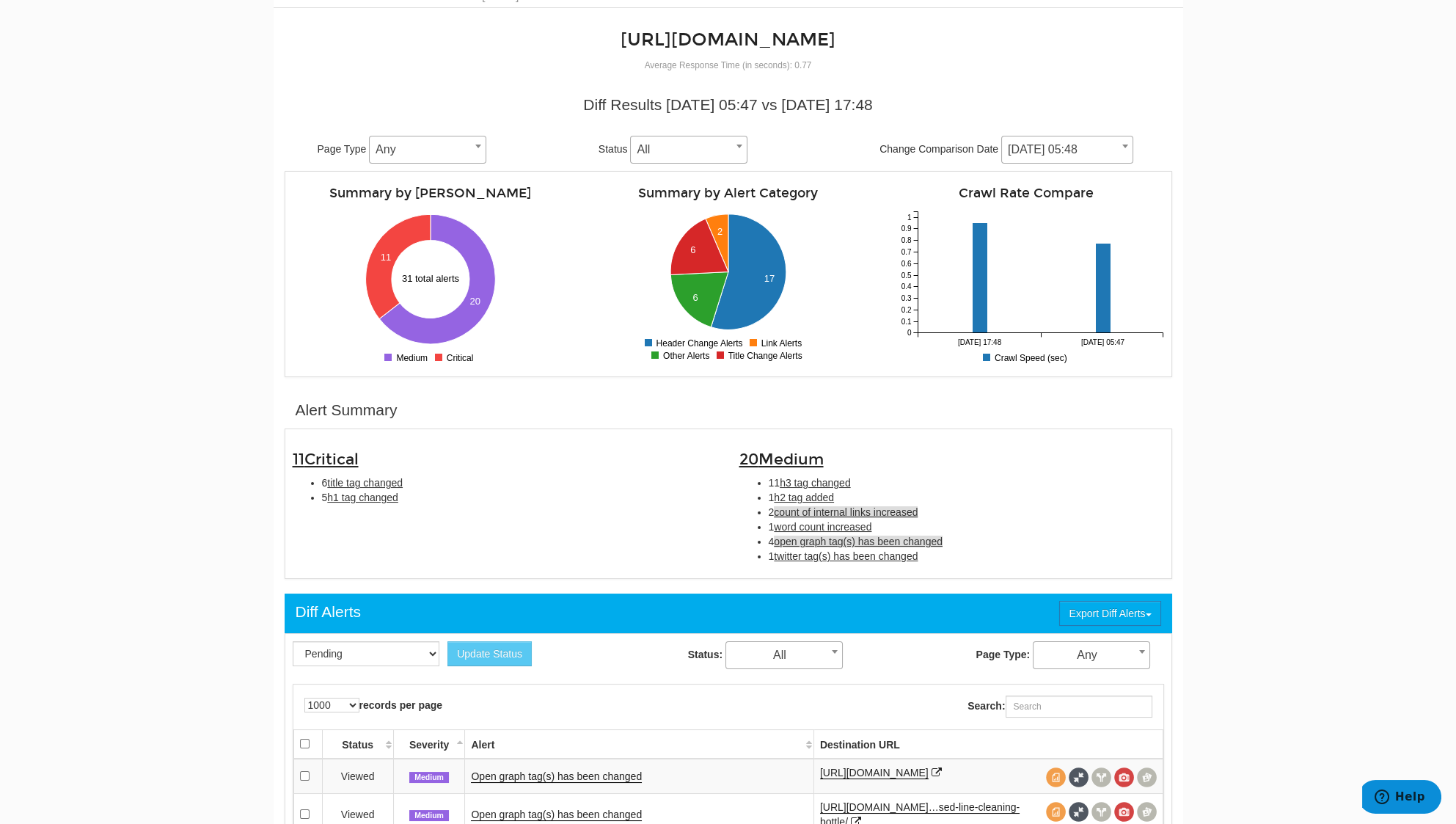
scroll to position [0, 0]
